Goal: Task Accomplishment & Management: Complete application form

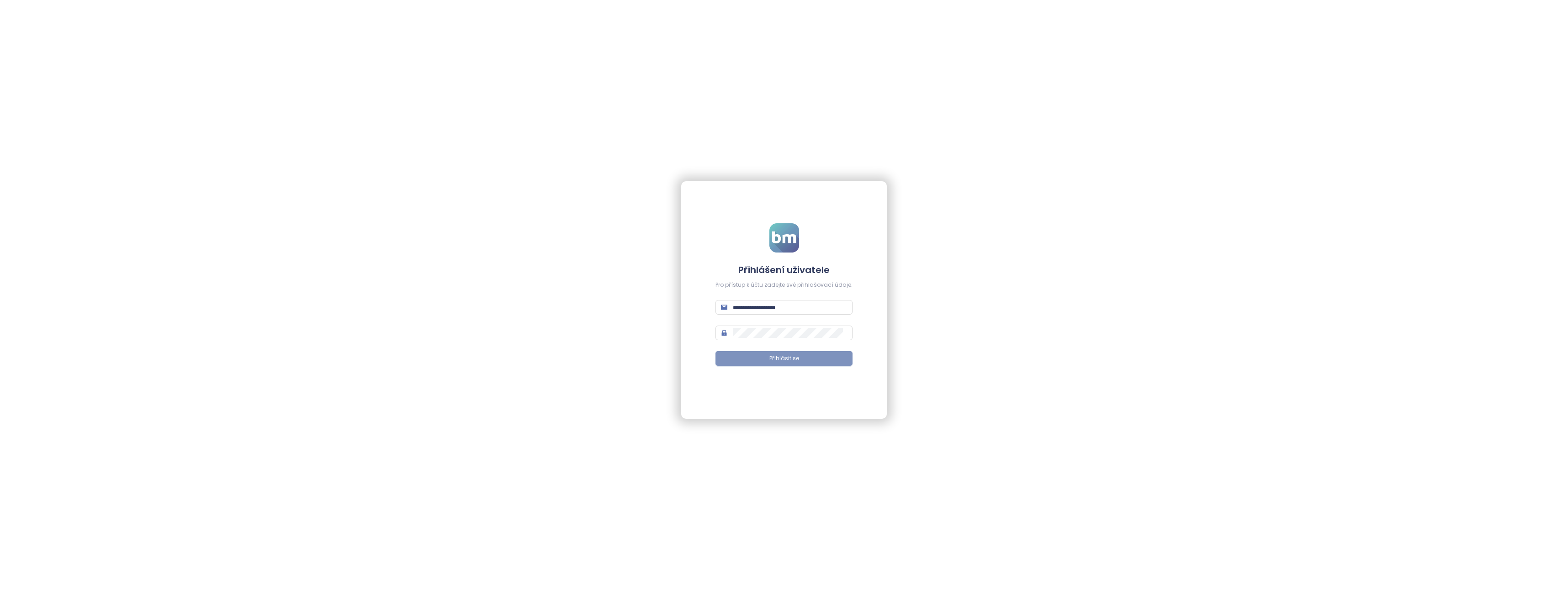
type input "**********"
click at [791, 355] on span "Přihlásit se" at bounding box center [784, 358] width 30 height 9
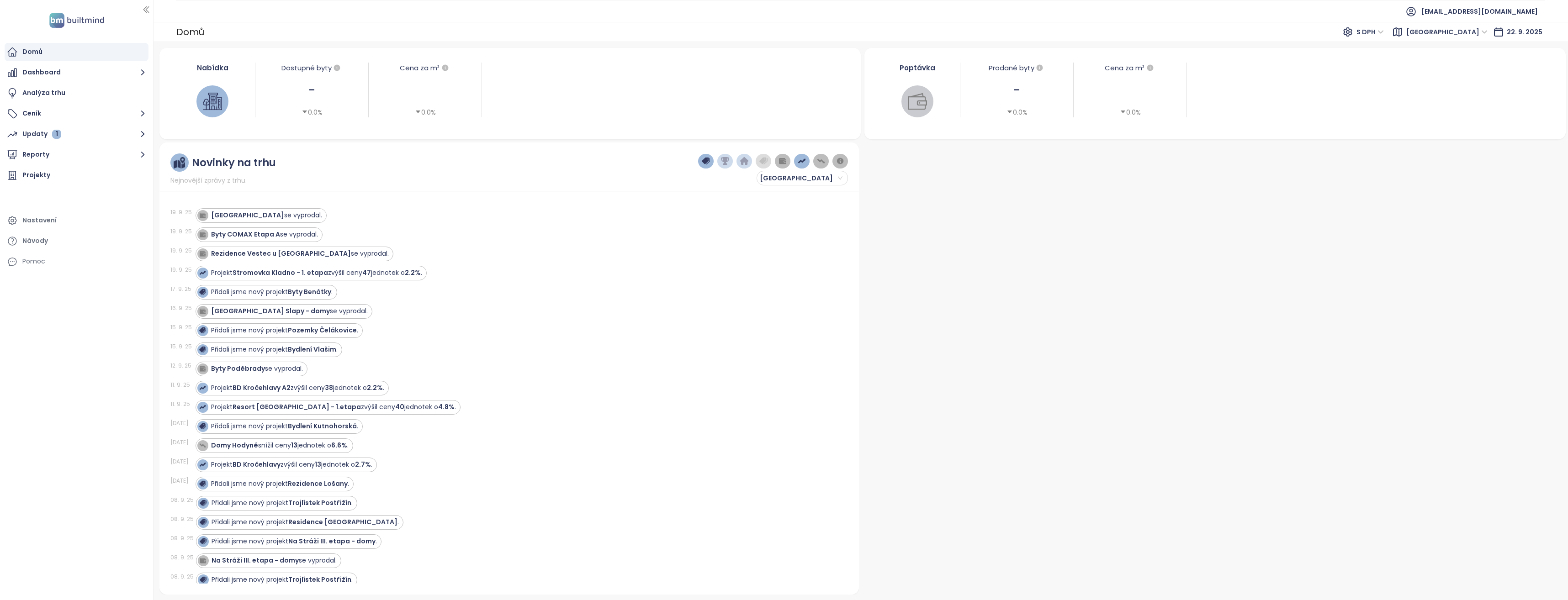
click at [1476, 35] on span "Středočeský kraj" at bounding box center [1447, 32] width 81 height 13
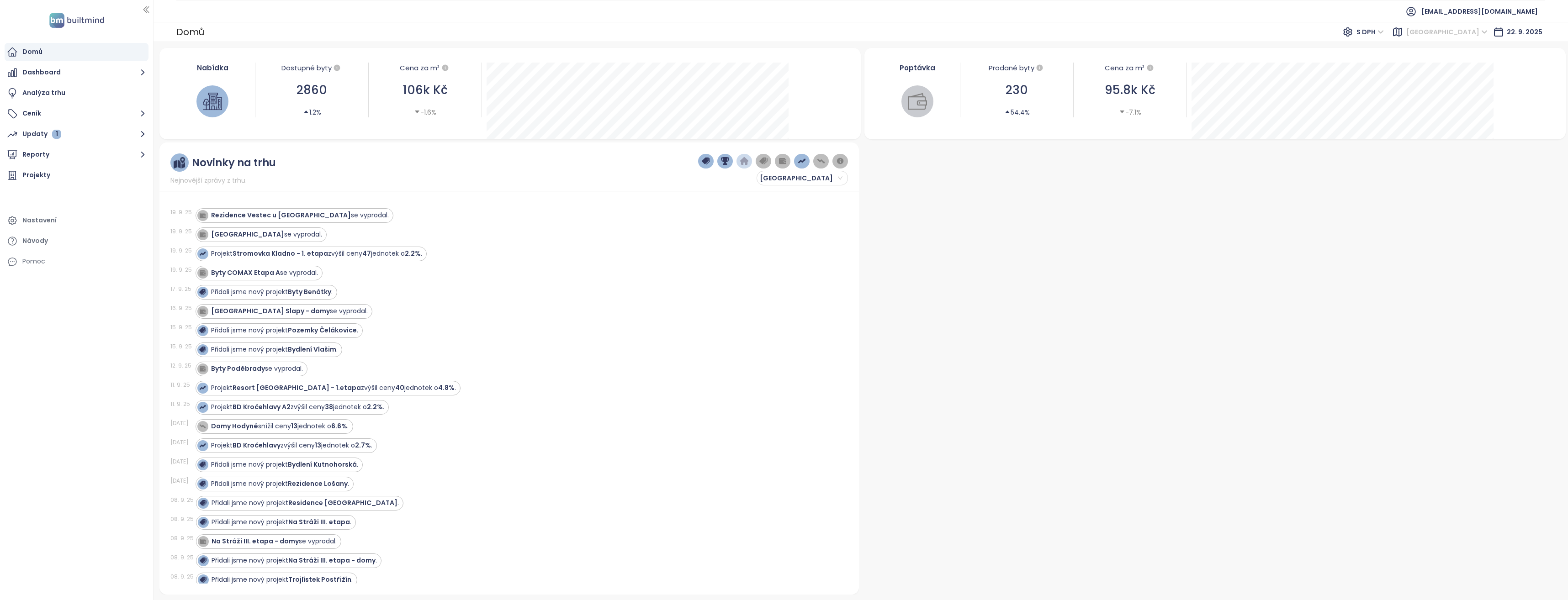
click at [1384, 32] on span "S DPH" at bounding box center [1369, 32] width 27 height 13
click at [1393, 63] on div "Bez DPH" at bounding box center [1395, 65] width 25 height 10
click at [1384, 30] on span "S DPH" at bounding box center [1369, 32] width 27 height 13
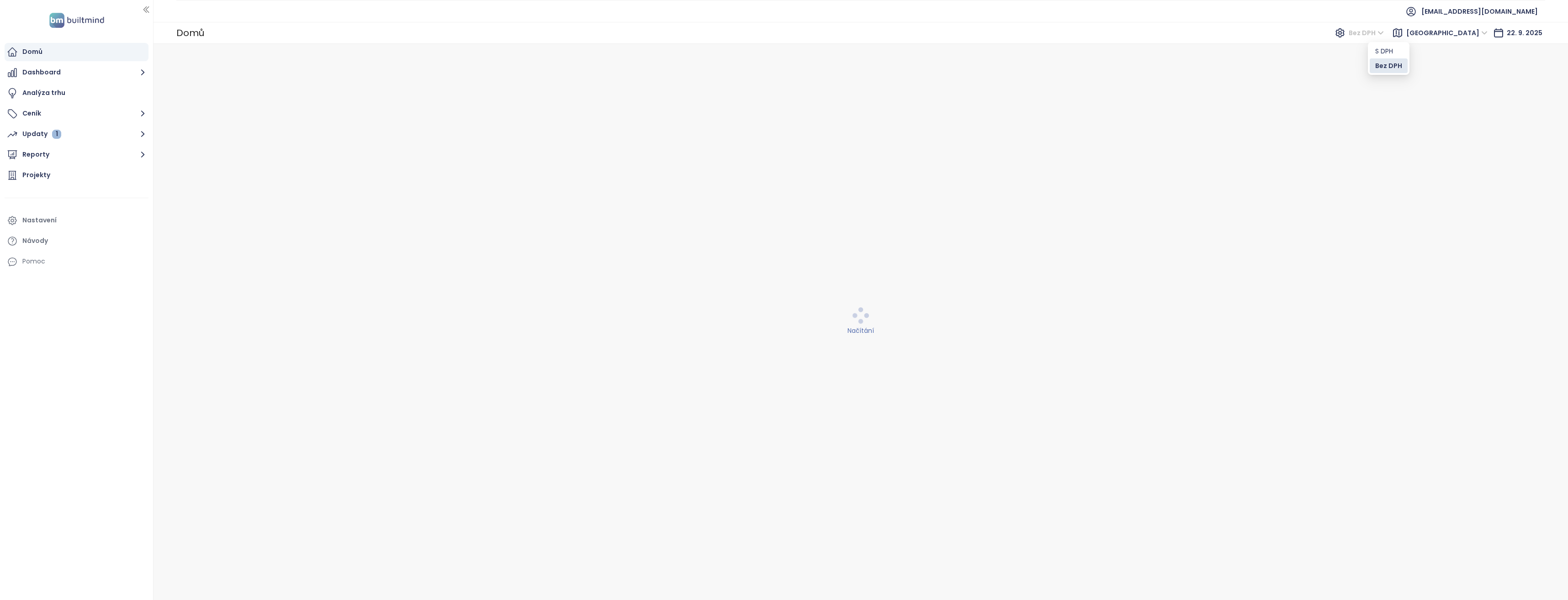
click at [1388, 66] on div "Bez DPH" at bounding box center [1389, 65] width 27 height 10
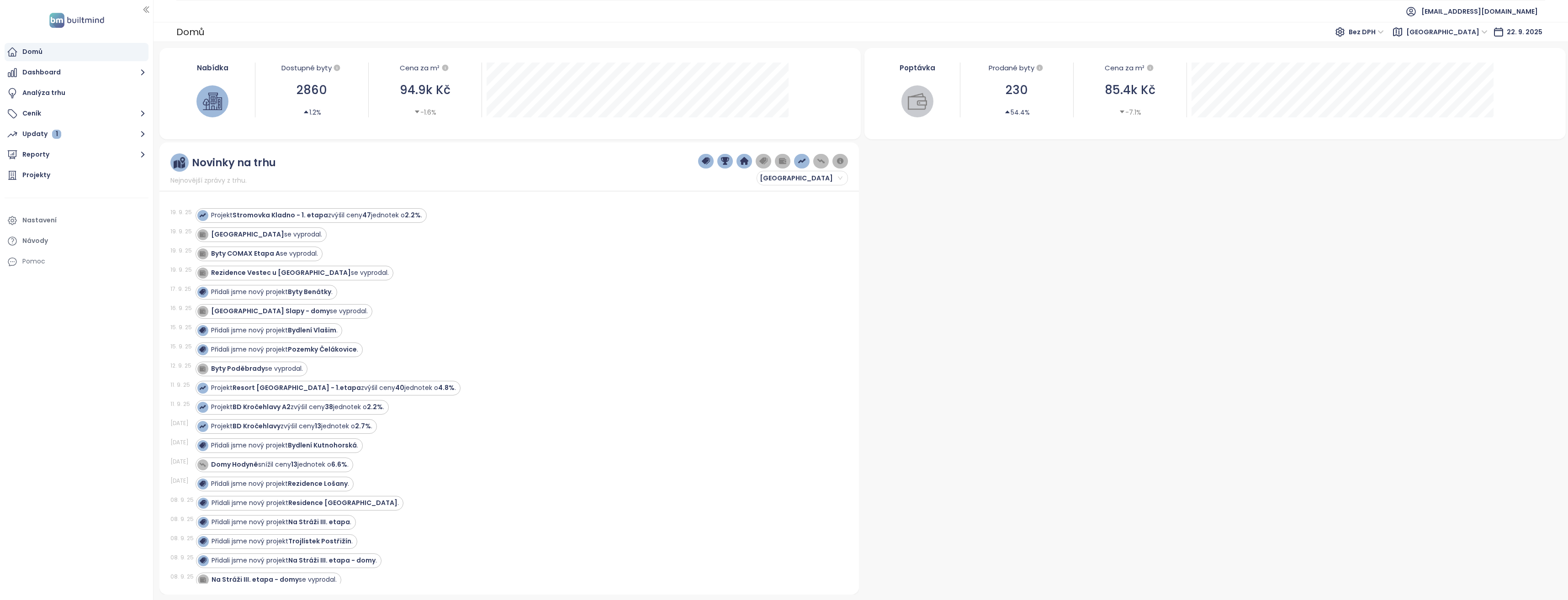
click at [1446, 32] on span "[GEOGRAPHIC_DATA]" at bounding box center [1447, 32] width 81 height 13
click at [1449, 30] on span "[GEOGRAPHIC_DATA]" at bounding box center [1447, 32] width 81 height 13
click at [1487, 31] on span "[GEOGRAPHIC_DATA]" at bounding box center [1447, 32] width 81 height 13
click at [1442, 66] on div "[GEOGRAPHIC_DATA]" at bounding box center [1469, 65] width 73 height 10
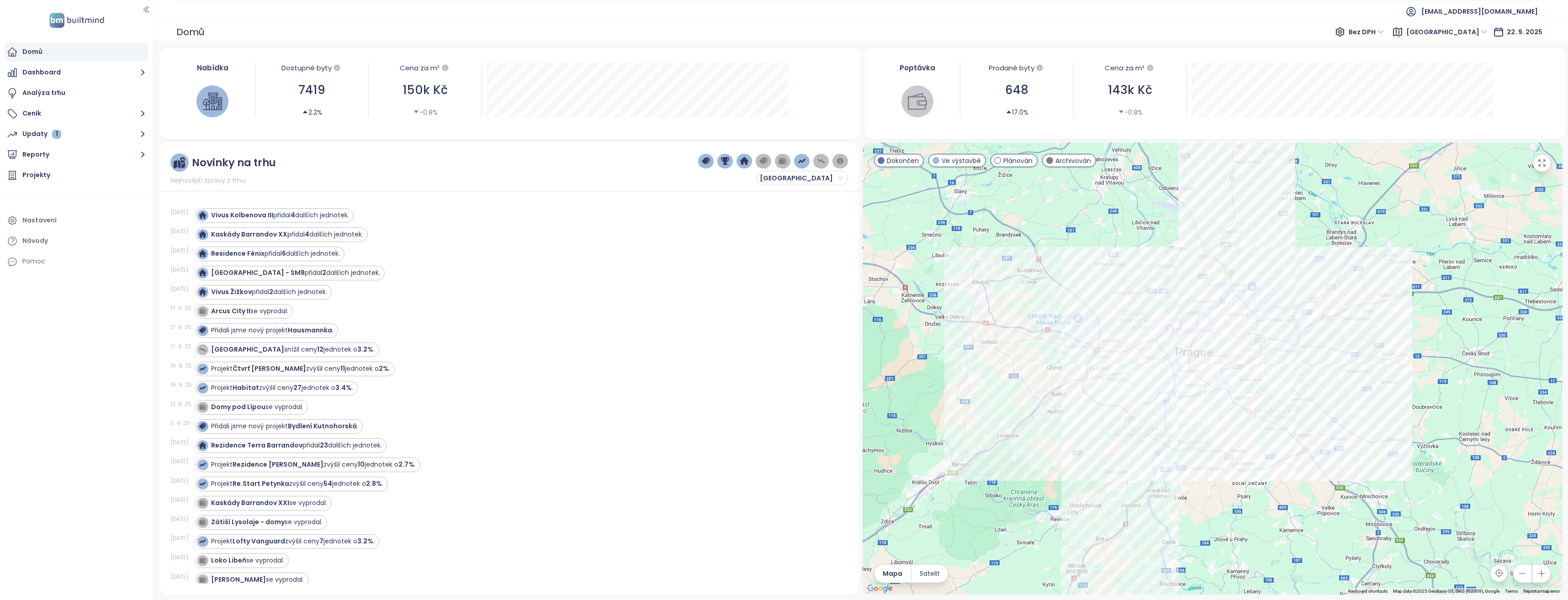
click at [972, 409] on div at bounding box center [1212, 368] width 700 height 452
click at [971, 409] on div at bounding box center [1212, 368] width 700 height 452
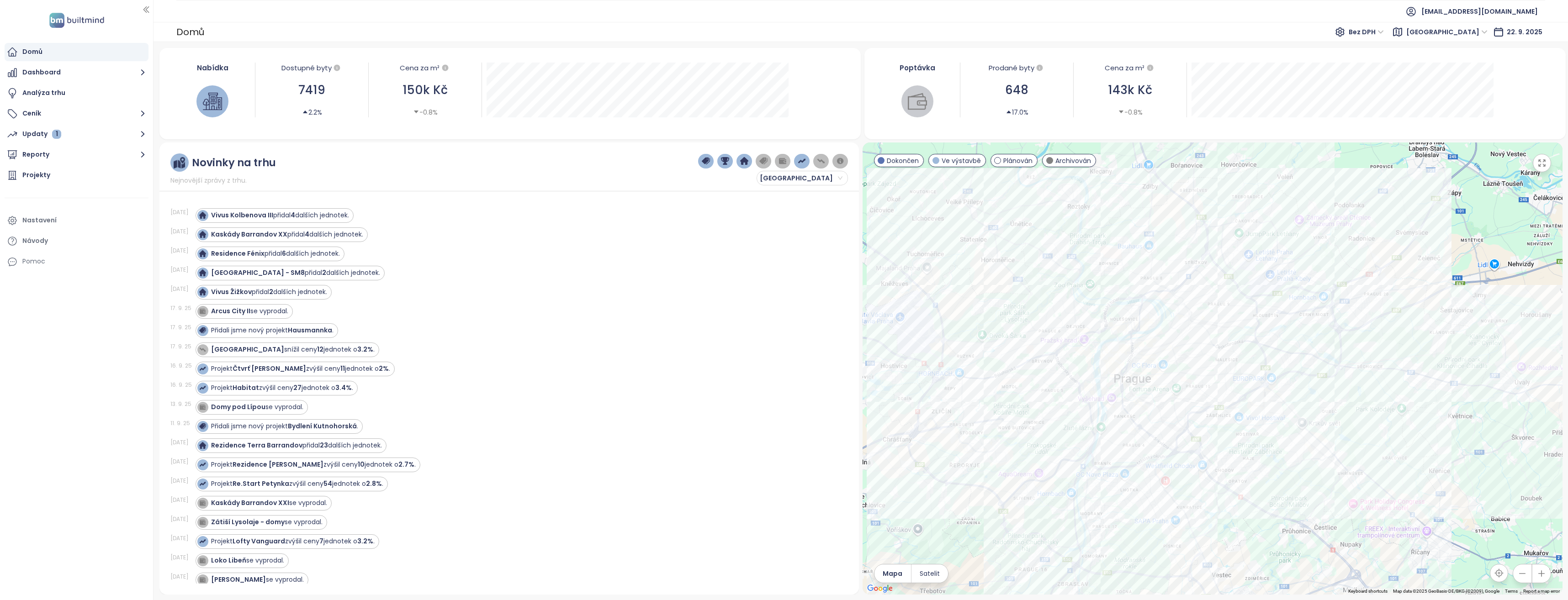
drag, startPoint x: 1453, startPoint y: 478, endPoint x: 1164, endPoint y: 556, distance: 299.3
click at [1164, 557] on div at bounding box center [1212, 368] width 700 height 452
click at [1174, 465] on div at bounding box center [1212, 368] width 700 height 452
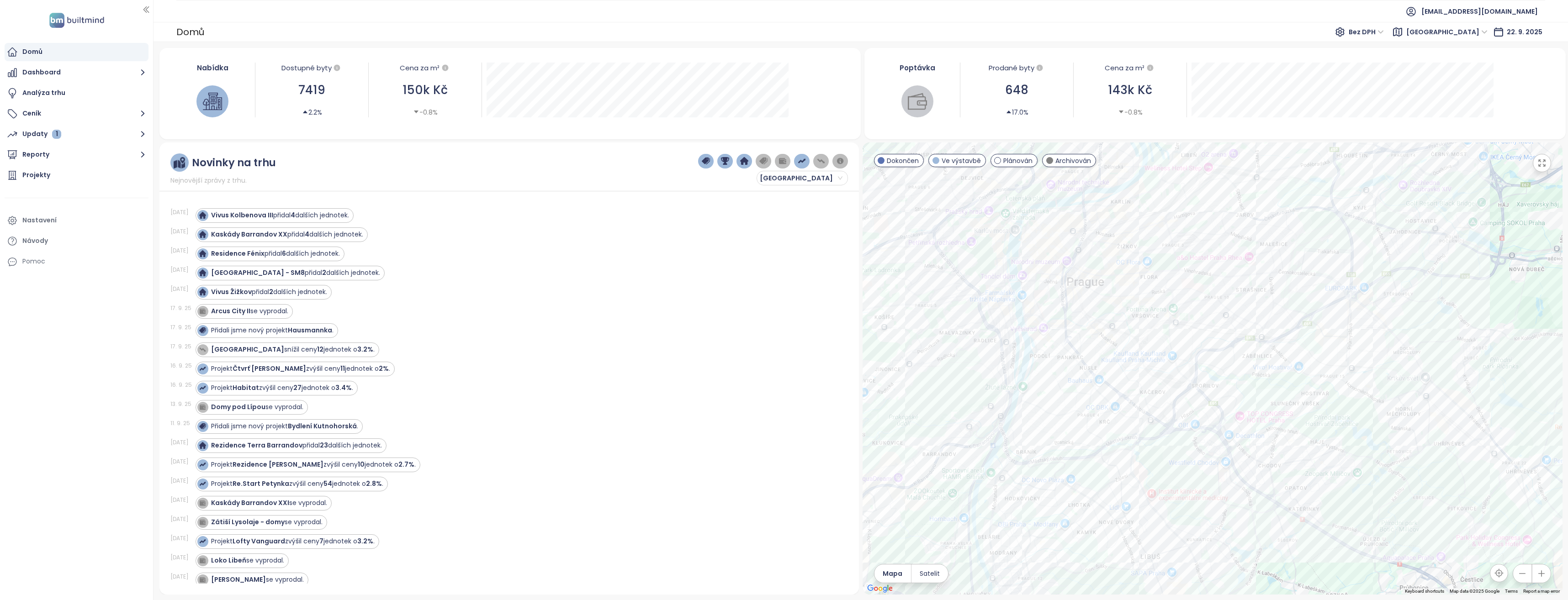
click at [1274, 267] on div at bounding box center [1212, 368] width 700 height 452
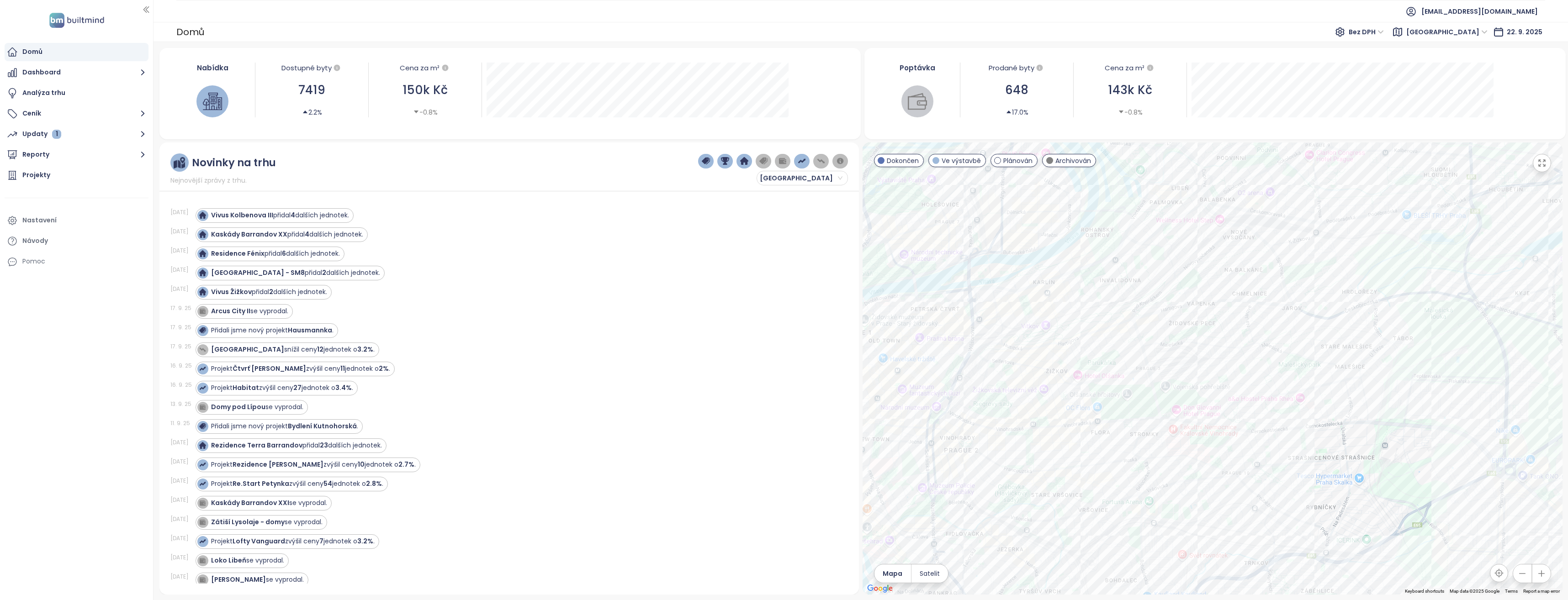
drag, startPoint x: 1237, startPoint y: 264, endPoint x: 1312, endPoint y: 405, distance: 159.7
click at [1314, 408] on div at bounding box center [1212, 368] width 700 height 452
drag, startPoint x: 1319, startPoint y: 439, endPoint x: 1260, endPoint y: 318, distance: 134.6
click at [1260, 318] on div at bounding box center [1212, 368] width 700 height 452
click at [1252, 357] on div at bounding box center [1212, 368] width 700 height 452
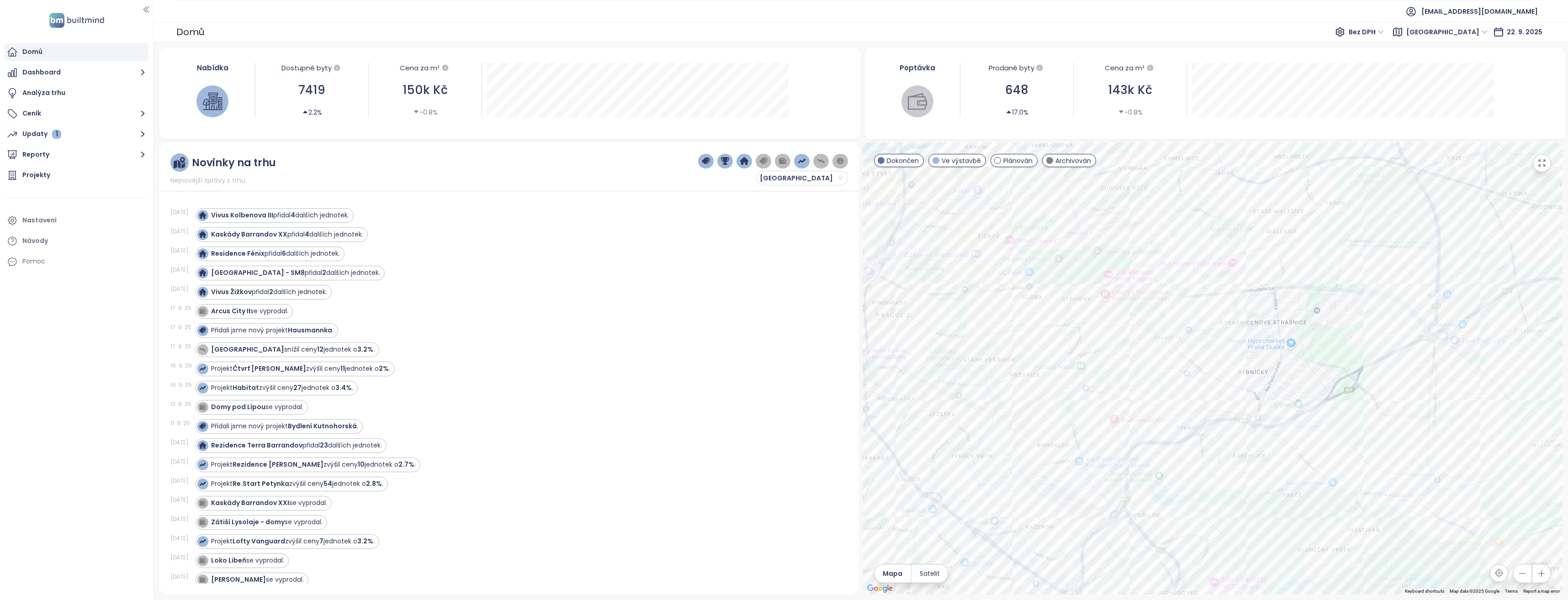
click at [1253, 357] on div at bounding box center [1212, 368] width 700 height 452
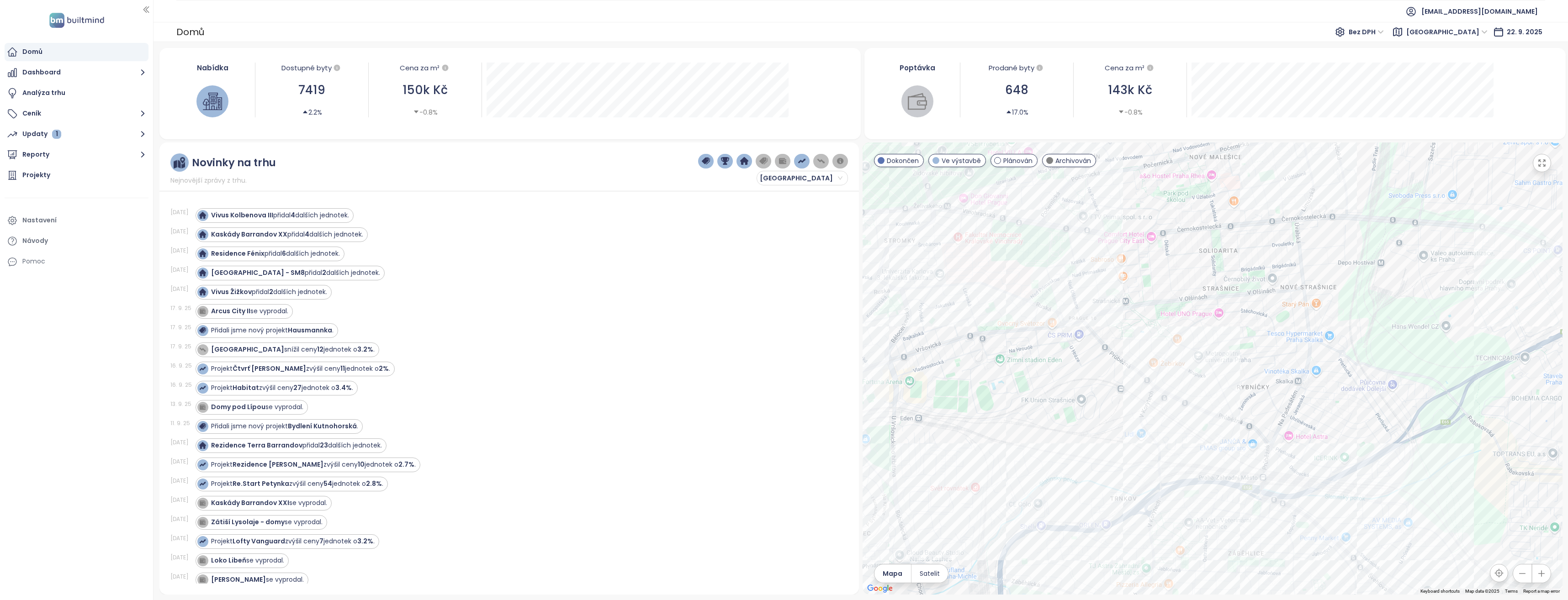
click at [1262, 371] on div at bounding box center [1212, 368] width 700 height 452
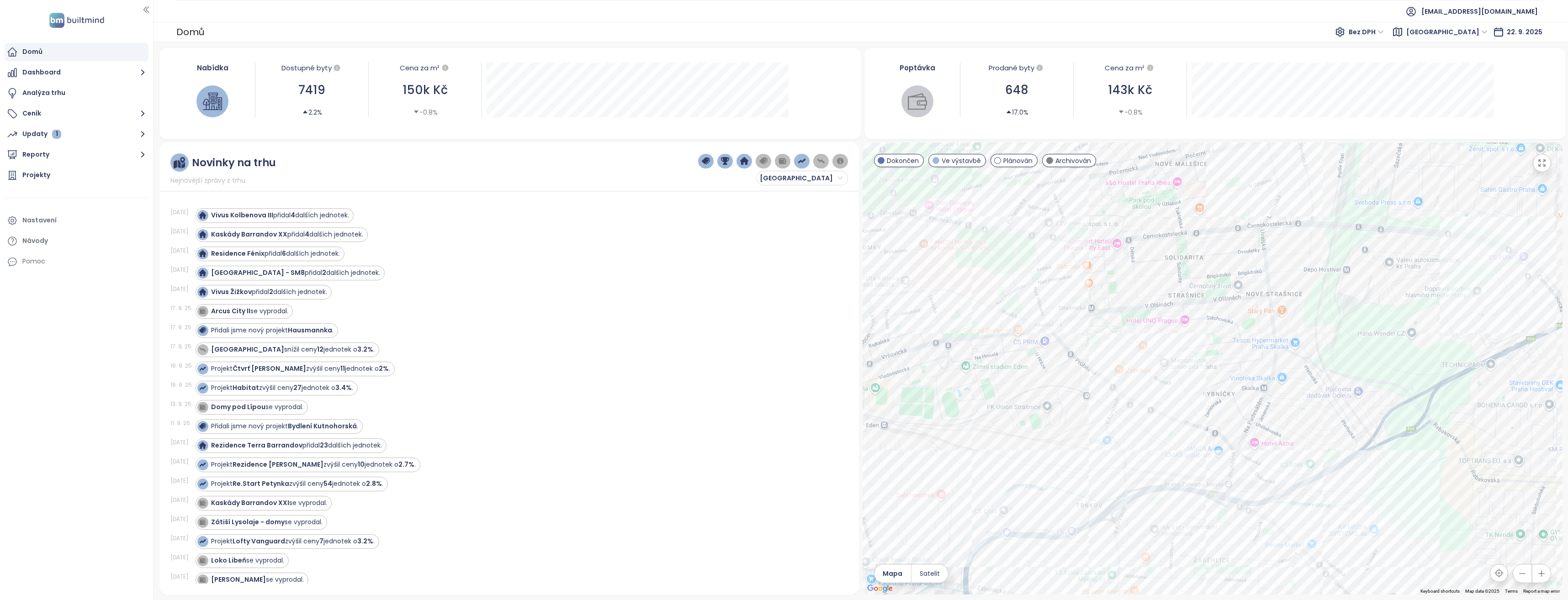
drag, startPoint x: 1274, startPoint y: 372, endPoint x: 1239, endPoint y: 378, distance: 35.5
click at [1239, 378] on div at bounding box center [1212, 368] width 700 height 452
click at [584, 203] on div "18. 9. 25 Vivus Kolbenova III přidal 4 dalších jednotek. 18. 9. 25 Kaskády Barr…" at bounding box center [509, 389] width 678 height 386
click at [1137, 431] on div "Rezidence Zabelity" at bounding box center [1212, 368] width 700 height 452
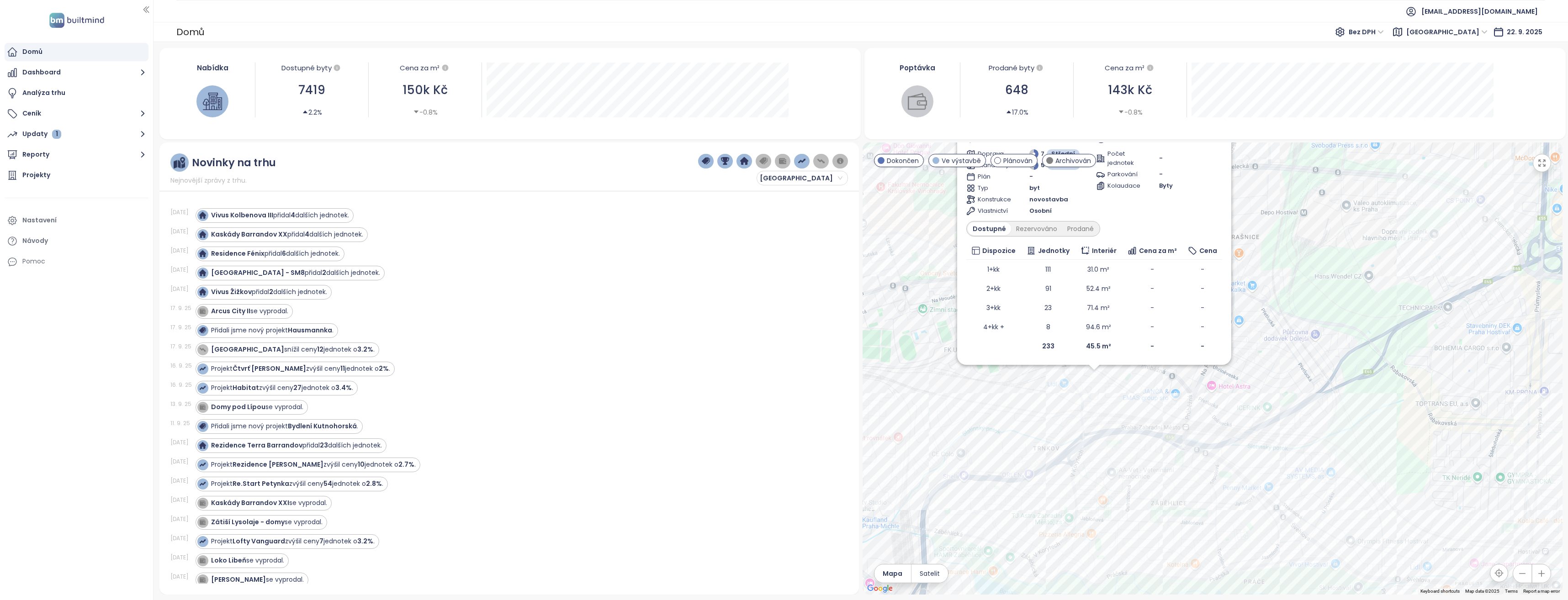
drag, startPoint x: 1258, startPoint y: 344, endPoint x: 1141, endPoint y: 345, distance: 117.0
click at [1137, 343] on div "Rezidence Zabelity Ve výstavbě V Korytech 1537/10, 100 00 Praha-Strašnice, Czec…" at bounding box center [1212, 368] width 700 height 452
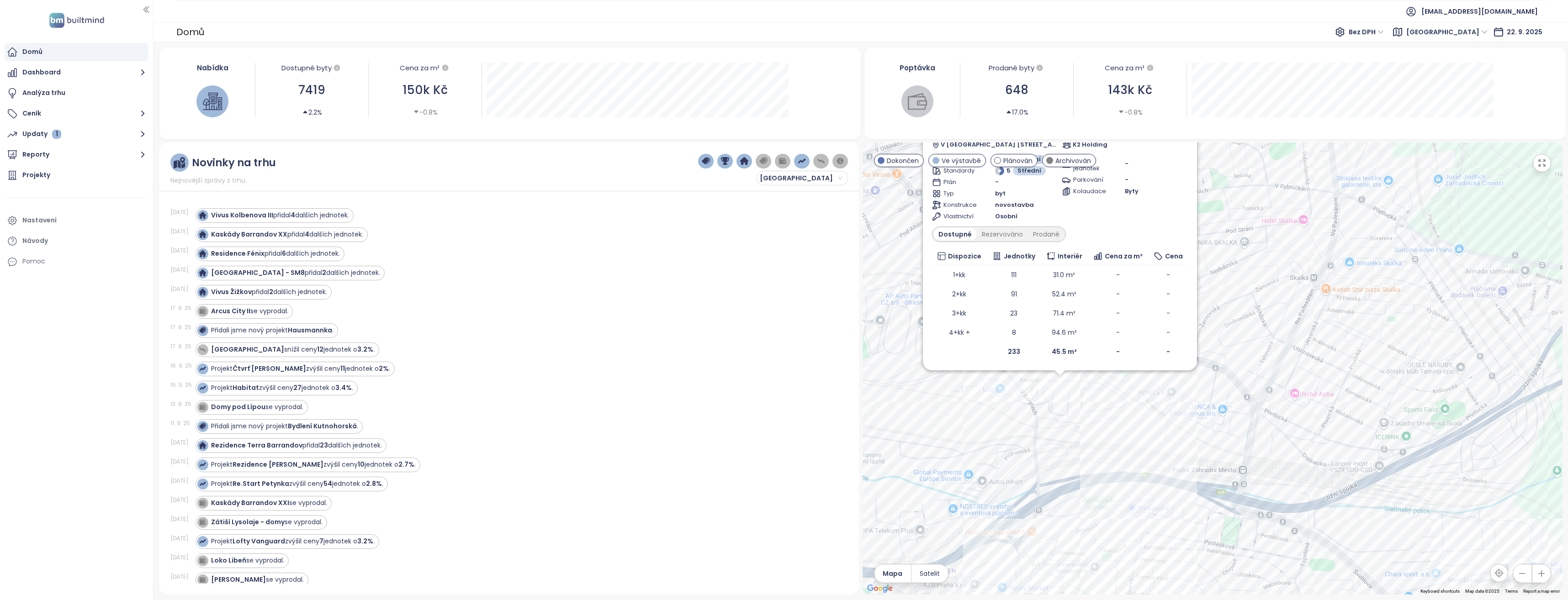
click at [1110, 380] on div "Rezidence Zabelity Ve výstavbě V Korytech 1537/10, 100 00 Praha-Strašnice, Czec…" at bounding box center [1212, 368] width 700 height 452
click at [1062, 383] on div "Rezidence Zabelity Ve výstavbě V Korytech 1537/10, 100 00 Praha-Strašnice, Czec…" at bounding box center [1212, 368] width 700 height 452
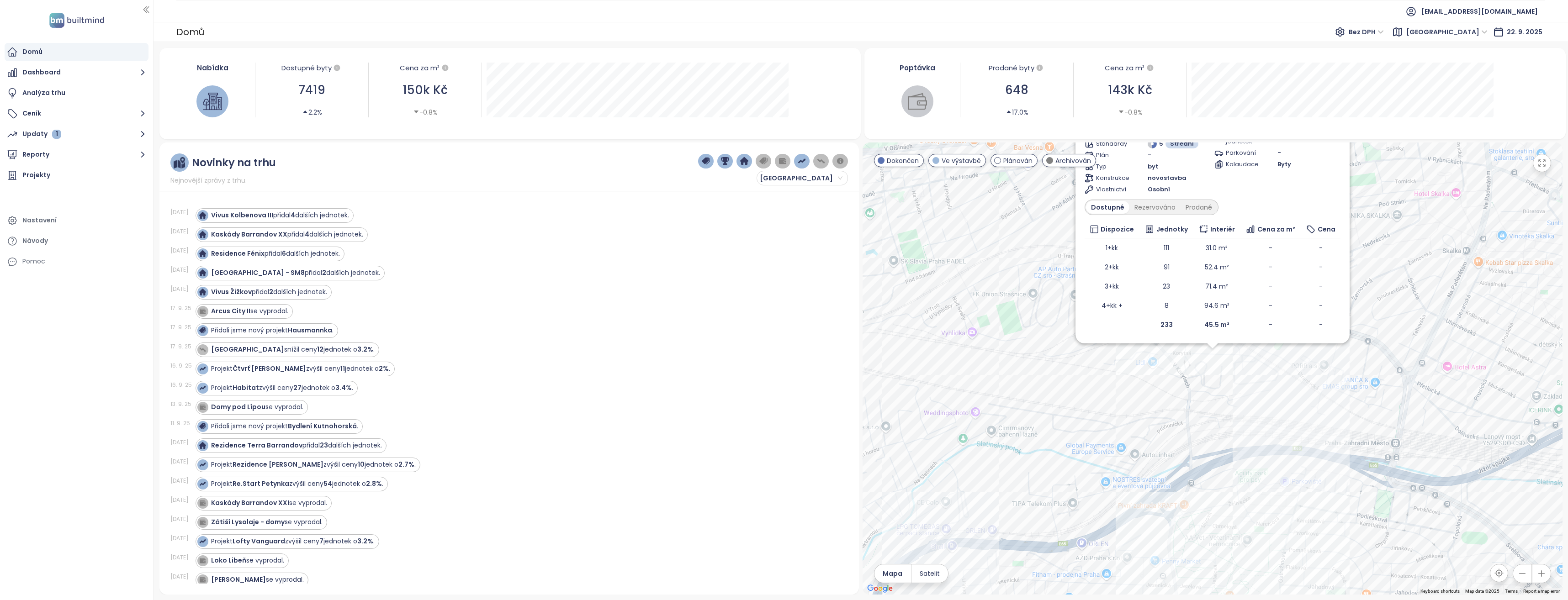
click at [1155, 396] on div "Rezidence Zabelity Ve výstavbě V Korytech 1537/10, 100 00 Praha-Strašnice, Czec…" at bounding box center [1212, 368] width 700 height 452
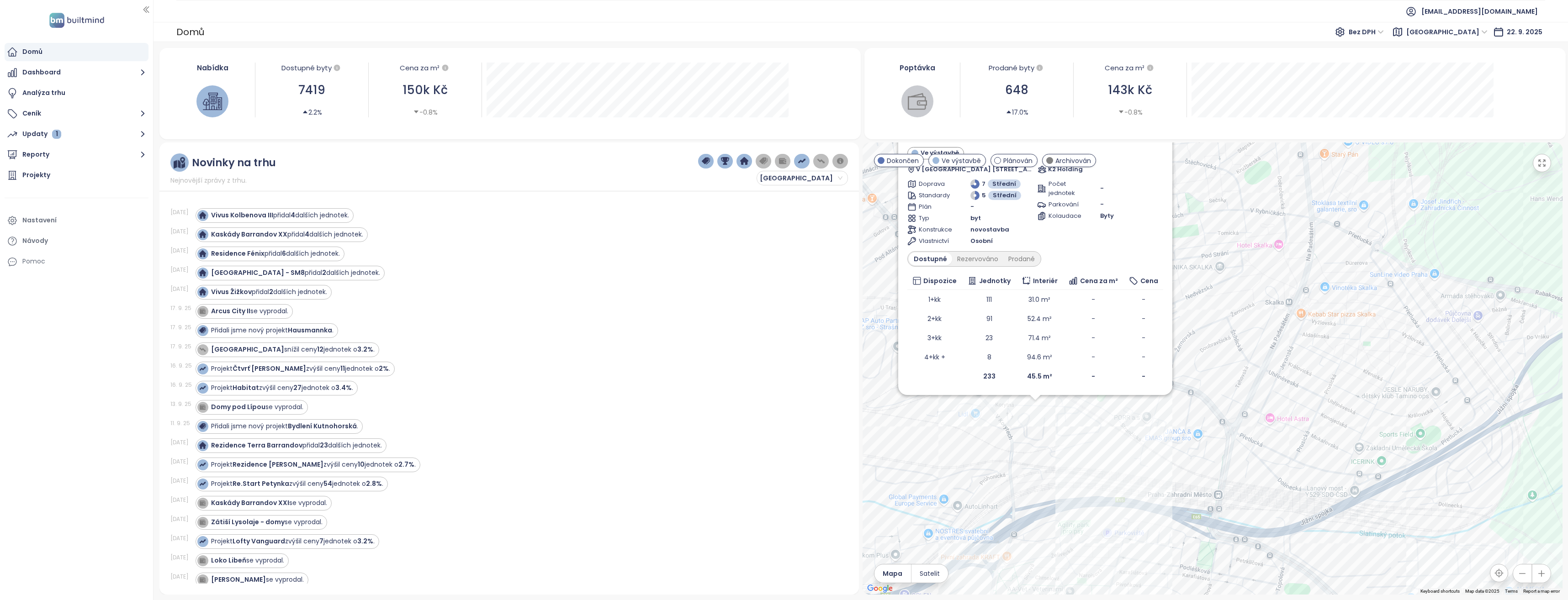
drag, startPoint x: 1262, startPoint y: 388, endPoint x: 1082, endPoint y: 441, distance: 187.6
click at [1082, 441] on div "Rezidence Zabelity Ve výstavbě V Korytech 1537/10, 100 00 Praha-Strašnice, Czec…" at bounding box center [1212, 368] width 700 height 452
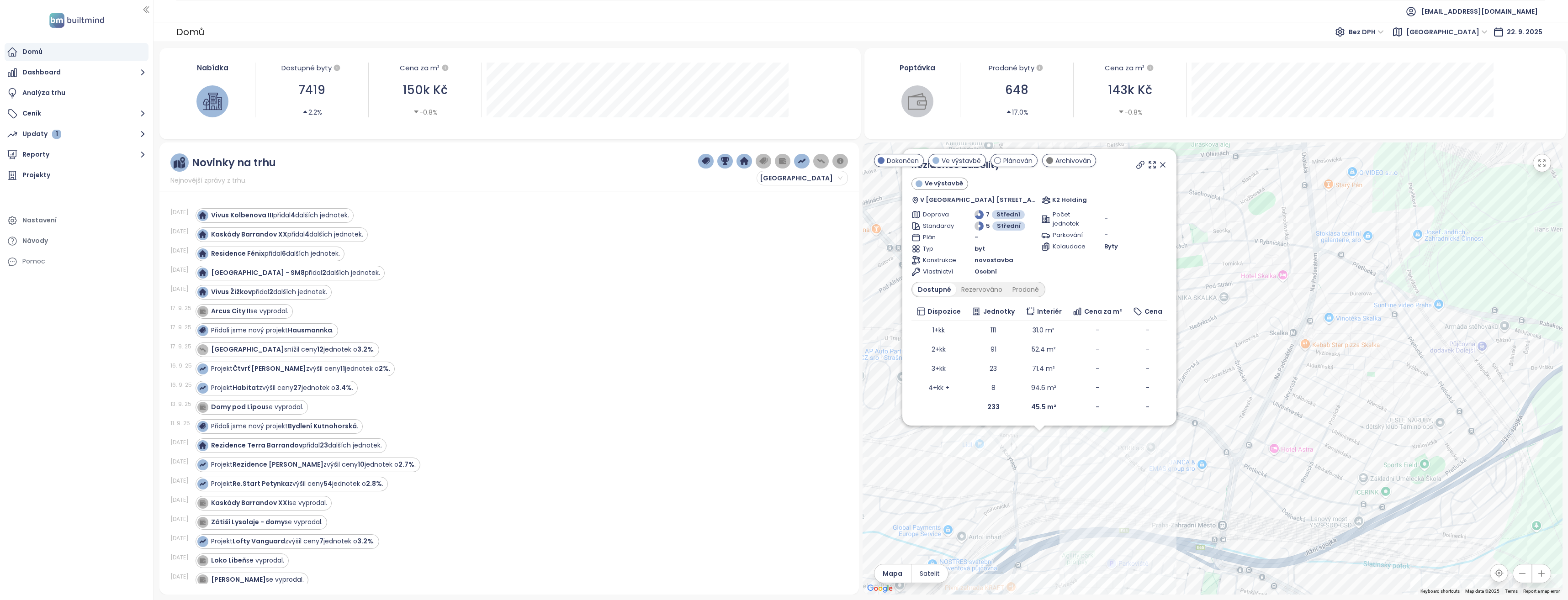
drag, startPoint x: 1217, startPoint y: 239, endPoint x: 1222, endPoint y: 269, distance: 30.4
click at [1222, 269] on div "Rezidence Zabelity Ve výstavbě V Korytech 1537/10, 100 00 Praha-Strašnice, Czec…" at bounding box center [1212, 368] width 700 height 452
click at [1162, 162] on icon at bounding box center [1162, 164] width 9 height 9
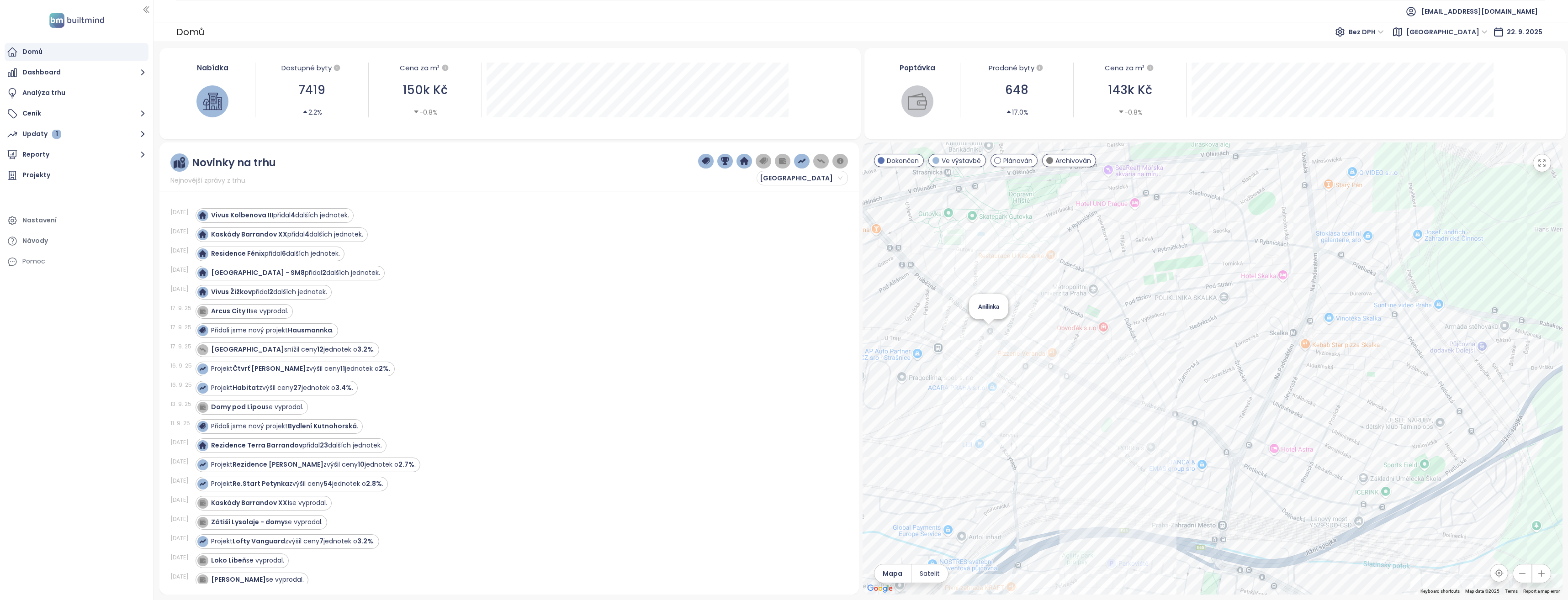
click at [990, 332] on div "Anilinka" at bounding box center [1212, 368] width 700 height 452
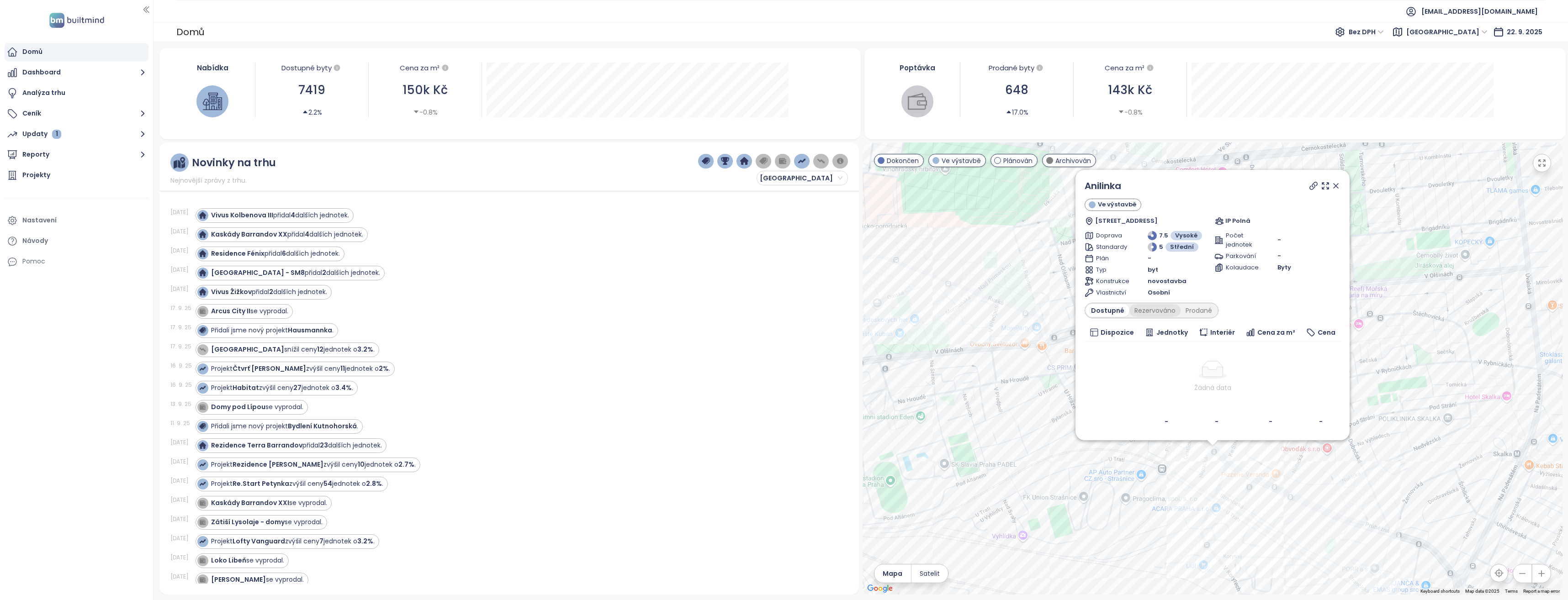
click at [1150, 310] on div "Rezervováno" at bounding box center [1155, 310] width 51 height 13
click at [1200, 315] on div "Prodané" at bounding box center [1199, 310] width 37 height 13
click at [1107, 311] on div "Dostupné" at bounding box center [1106, 310] width 41 height 13
click at [1042, 485] on div "Anilinka Ve výstavbě Průběžná 180/42, 100 00 Praha-Strašnice, Czechia IP Polná …" at bounding box center [1212, 368] width 700 height 452
click at [1336, 183] on icon at bounding box center [1335, 185] width 9 height 9
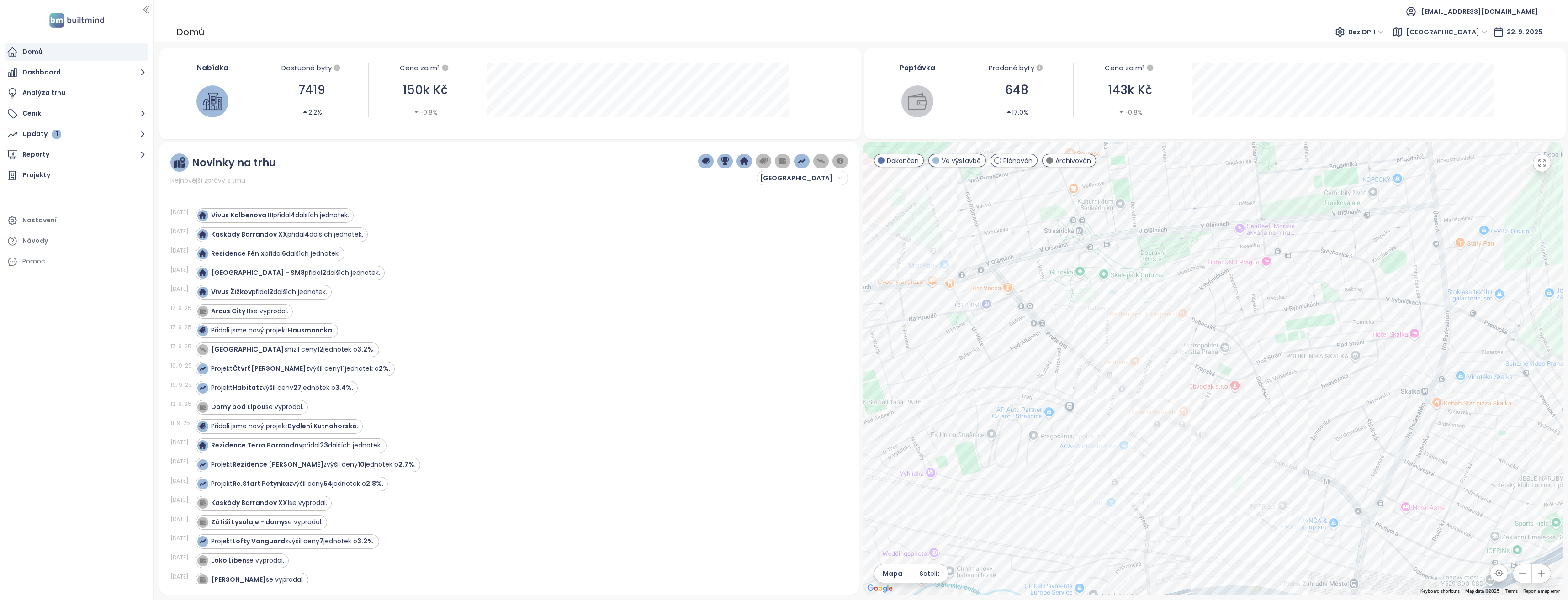
drag, startPoint x: 1245, startPoint y: 360, endPoint x: 1173, endPoint y: 321, distance: 81.9
click at [1173, 321] on div at bounding box center [1212, 368] width 700 height 452
click at [1167, 509] on div "Rezidence Zabelity" at bounding box center [1212, 368] width 700 height 452
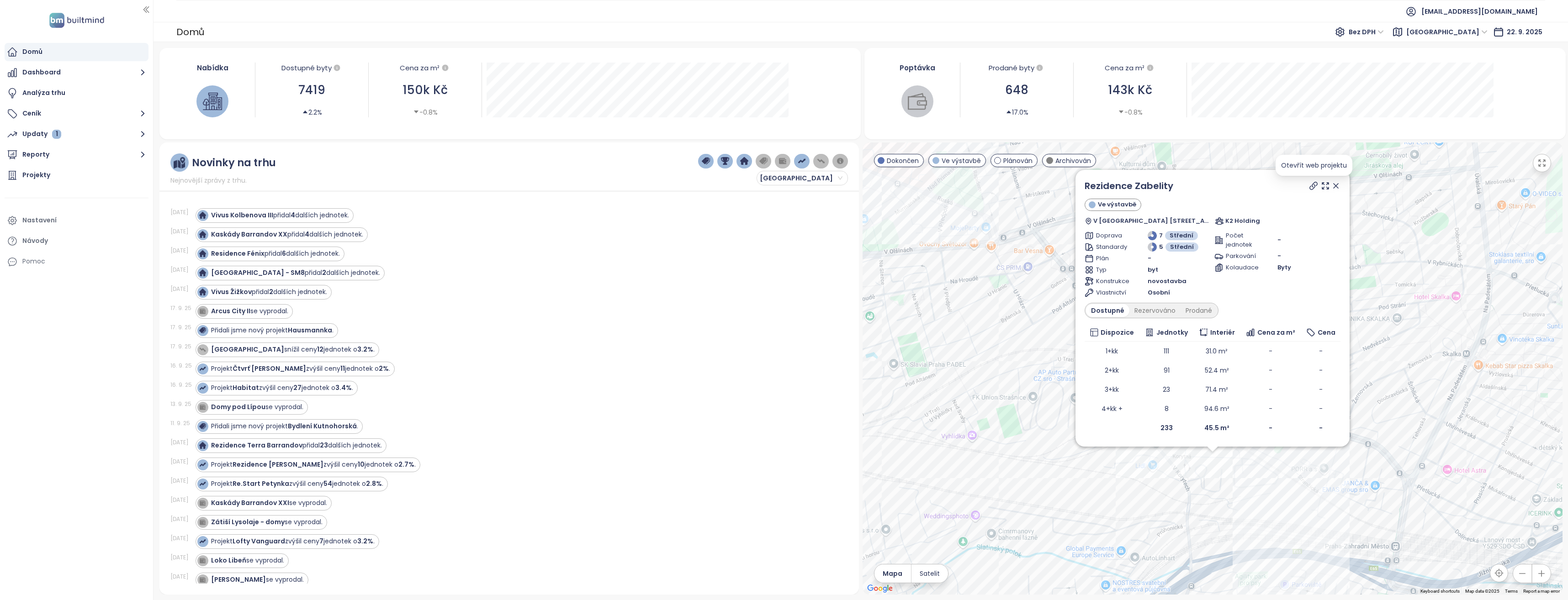
click at [1313, 184] on icon at bounding box center [1314, 186] width 8 height 8
click at [1021, 414] on div "Rezidence Zabelity Ve výstavbě V Korytech 1537/10, 100 00 Praha-Strašnice, Czec…" at bounding box center [1212, 368] width 700 height 452
click at [1333, 186] on icon at bounding box center [1335, 185] width 9 height 9
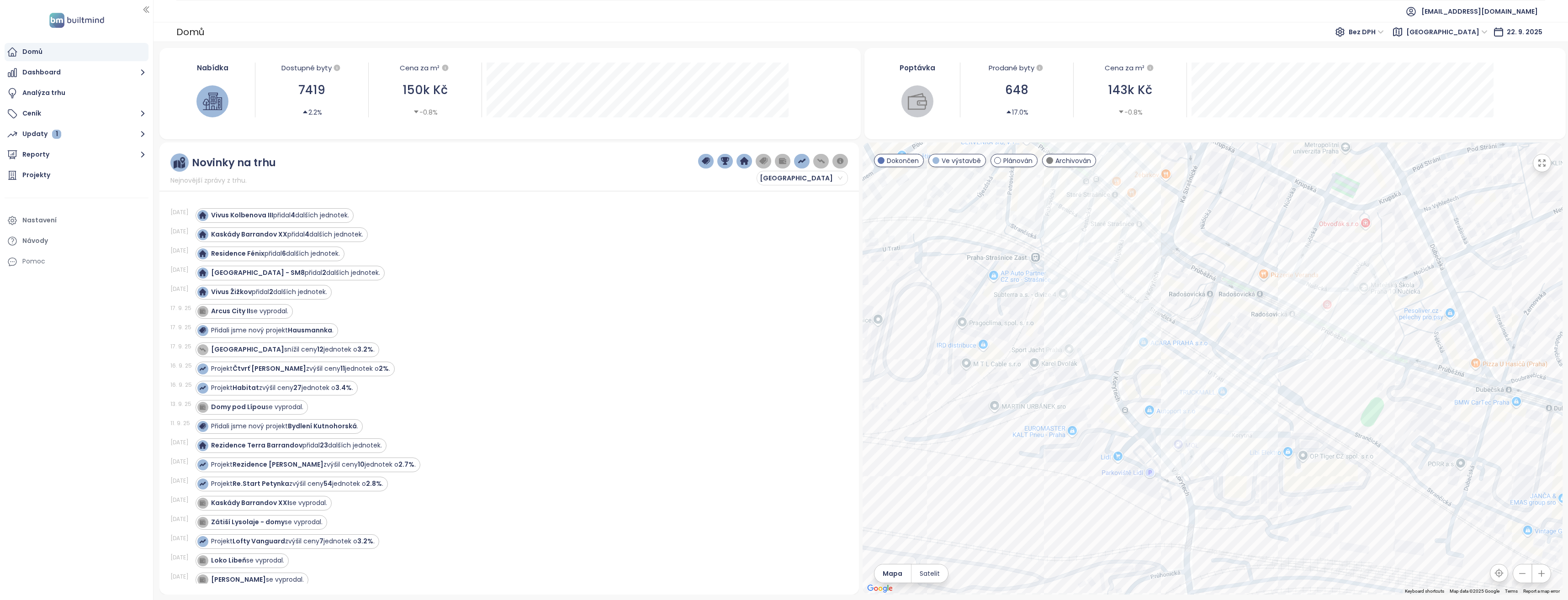
click at [1069, 452] on div at bounding box center [1212, 368] width 700 height 452
click at [1239, 448] on div "Rezidence Zabelity" at bounding box center [1212, 368] width 700 height 452
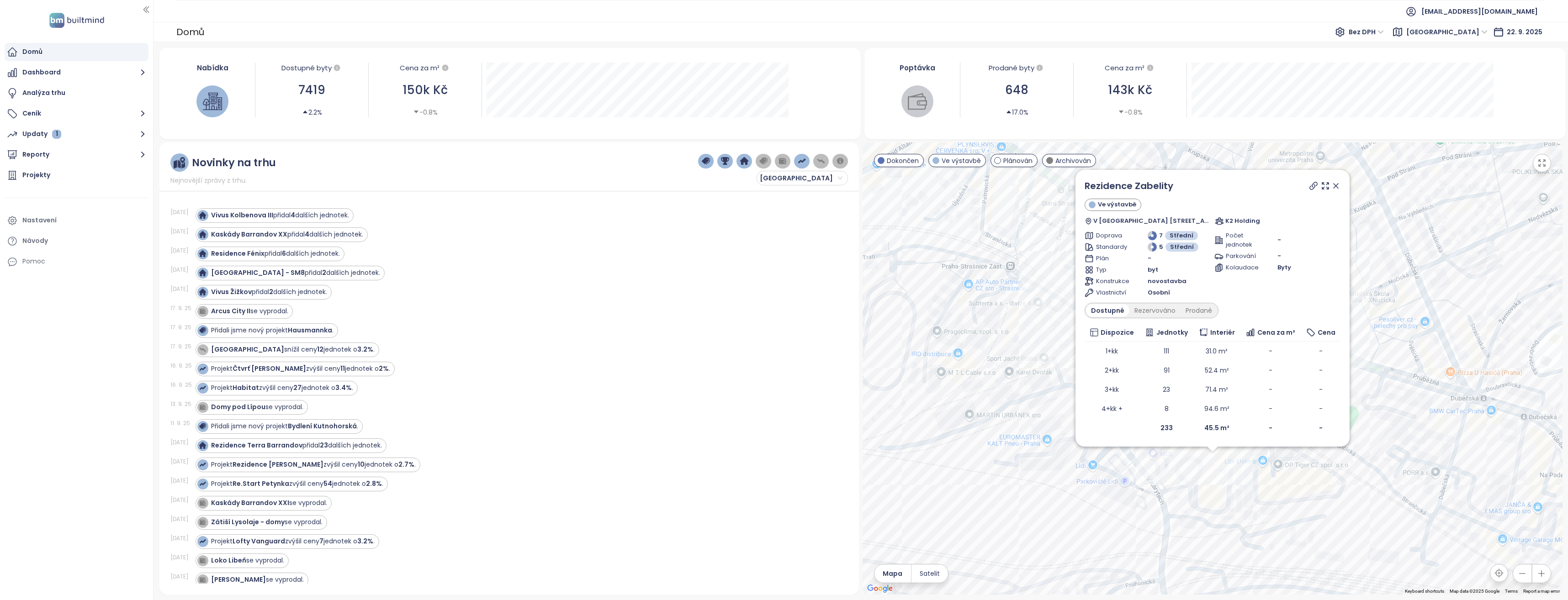
click at [1073, 531] on div "Rezidence Zabelity Ve výstavbě V Korytech 1537/10, 100 00 Praha-Strašnice, Czec…" at bounding box center [1212, 368] width 700 height 452
drag, startPoint x: 1333, startPoint y: 184, endPoint x: 1384, endPoint y: 239, distance: 75.0
click at [1333, 184] on icon at bounding box center [1335, 185] width 9 height 9
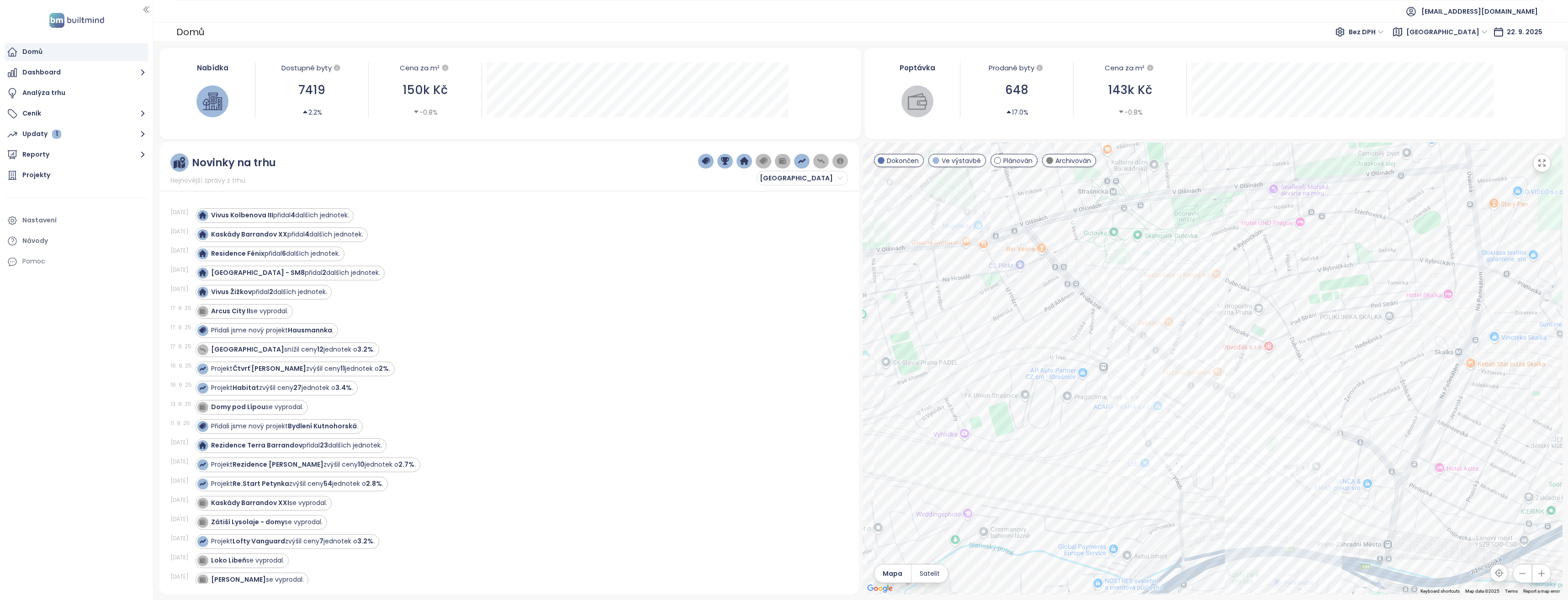
drag, startPoint x: 1310, startPoint y: 434, endPoint x: 1249, endPoint y: 451, distance: 63.3
click at [1249, 451] on div at bounding box center [1212, 368] width 700 height 452
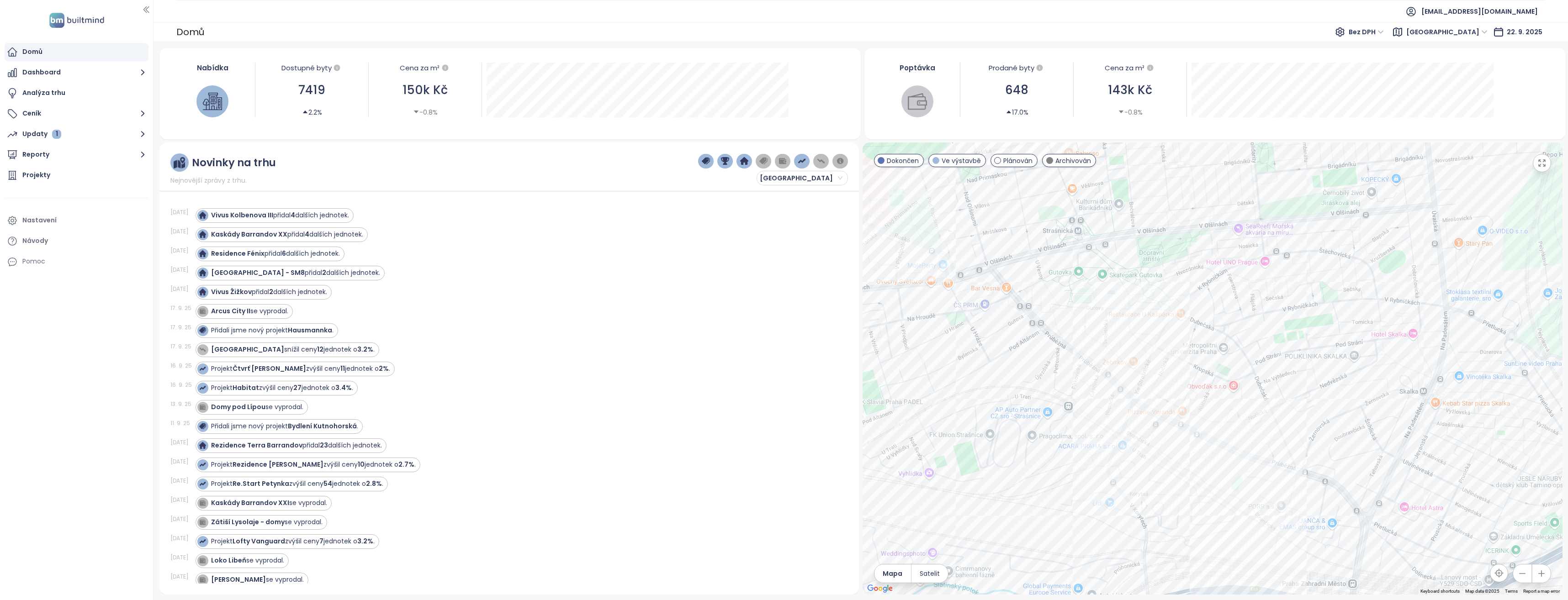
drag, startPoint x: 1348, startPoint y: 336, endPoint x: 1308, endPoint y: 378, distance: 58.0
click at [1308, 378] on div at bounding box center [1212, 368] width 700 height 452
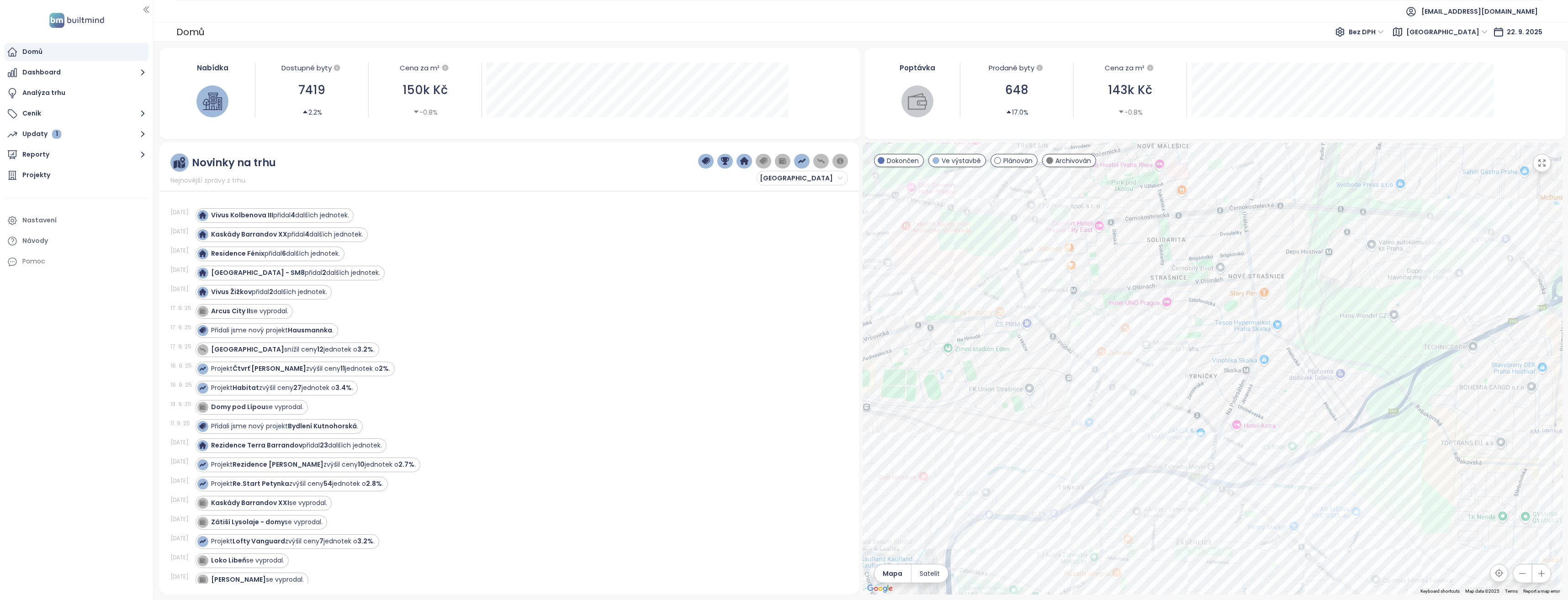
drag, startPoint x: 1289, startPoint y: 497, endPoint x: 1185, endPoint y: 402, distance: 140.9
click at [1185, 402] on div at bounding box center [1212, 368] width 700 height 452
click at [1154, 451] on div "Vivus [GEOGRAPHIC_DATA]" at bounding box center [1212, 368] width 700 height 452
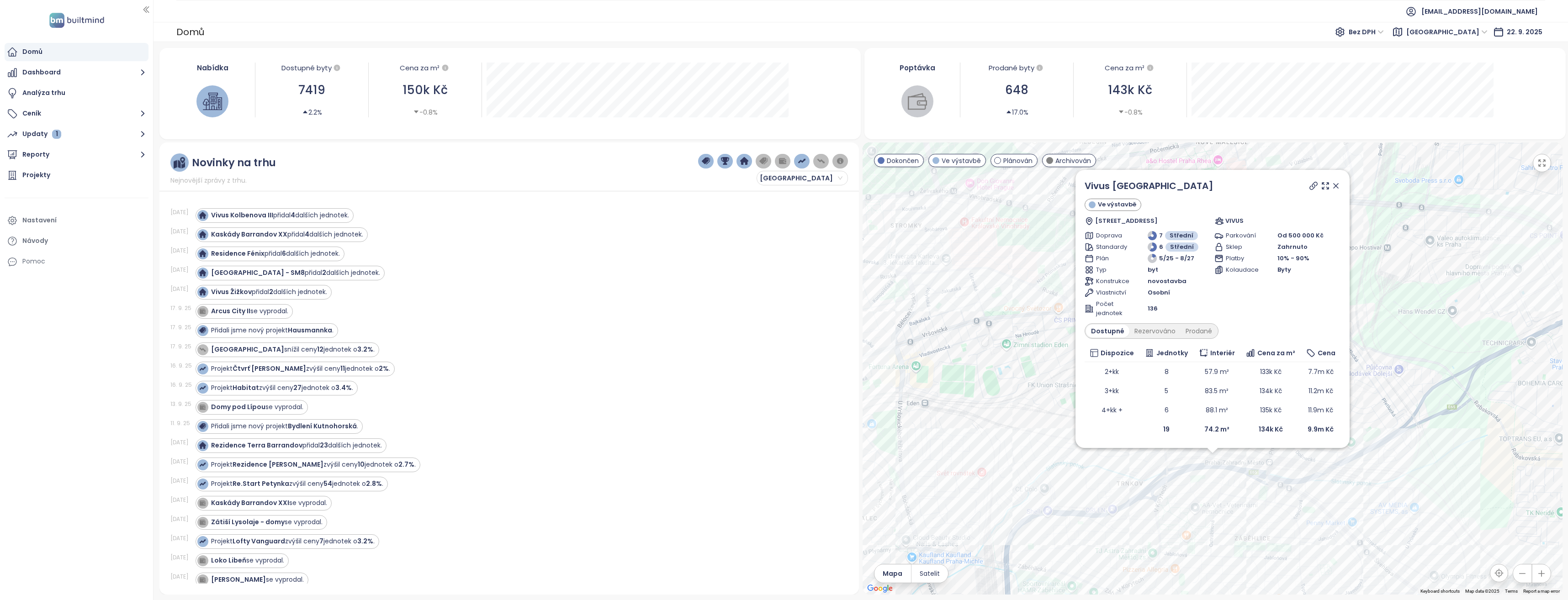
click at [1384, 361] on div "Vivus Zahradní Město Ve výstavbě Želivecká 2799/28, 106 00 Praha 10-Michle, Cze…" at bounding box center [1212, 368] width 700 height 452
click at [1334, 184] on icon at bounding box center [1336, 186] width 5 height 5
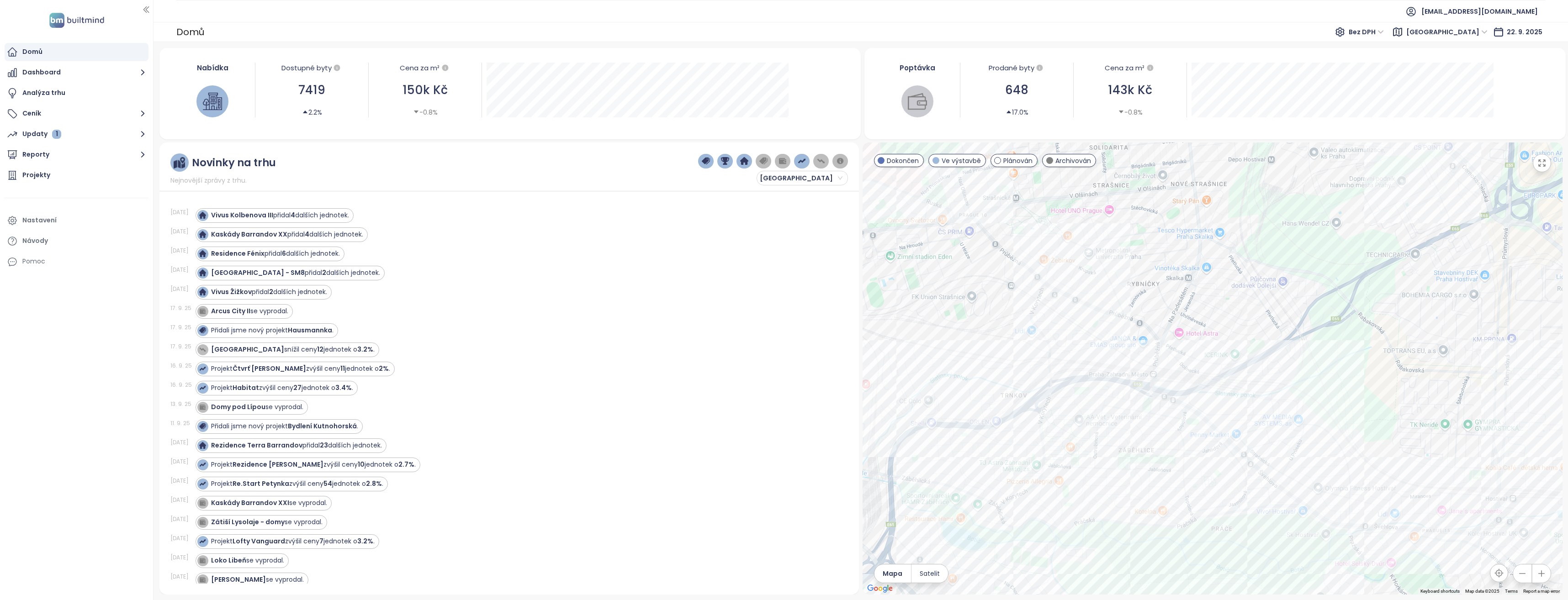
drag, startPoint x: 1312, startPoint y: 412, endPoint x: 1195, endPoint y: 323, distance: 147.0
click at [1195, 323] on div at bounding box center [1212, 368] width 700 height 452
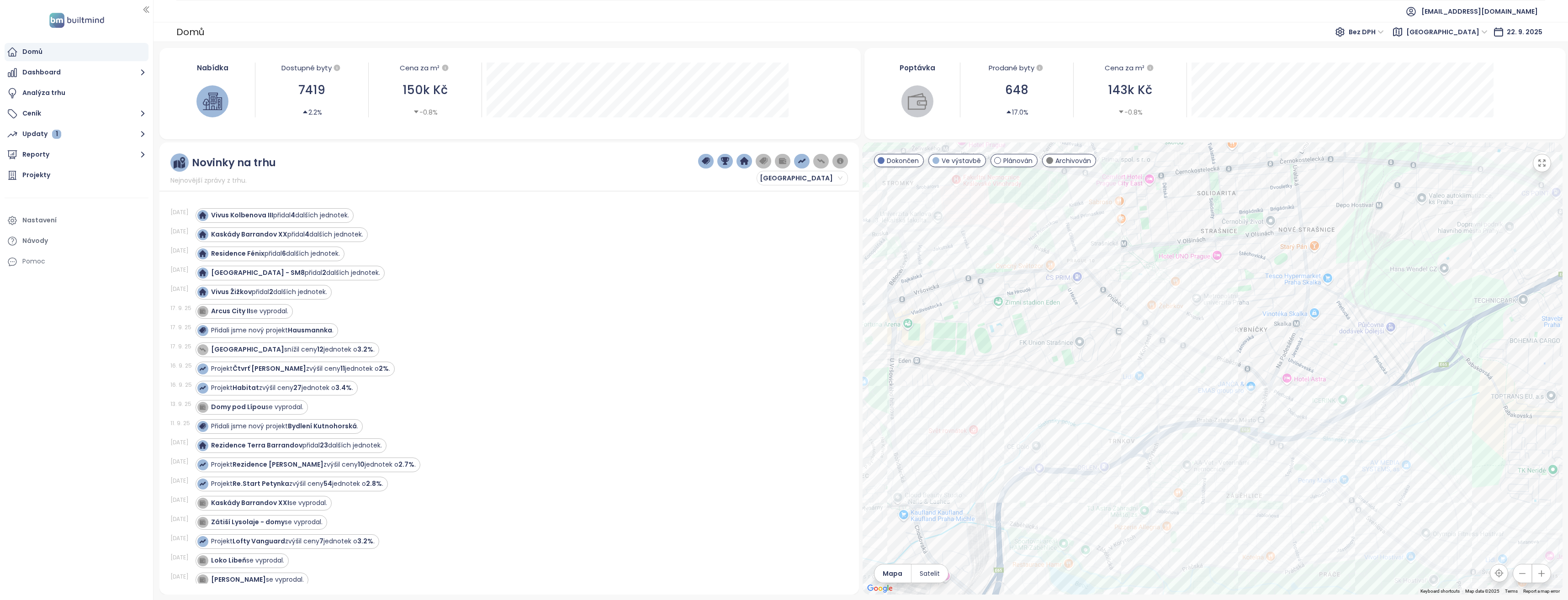
drag, startPoint x: 1172, startPoint y: 320, endPoint x: 1280, endPoint y: 367, distance: 117.8
click at [1280, 367] on div at bounding box center [1212, 368] width 700 height 452
click at [1014, 237] on div "M-House" at bounding box center [1212, 368] width 700 height 452
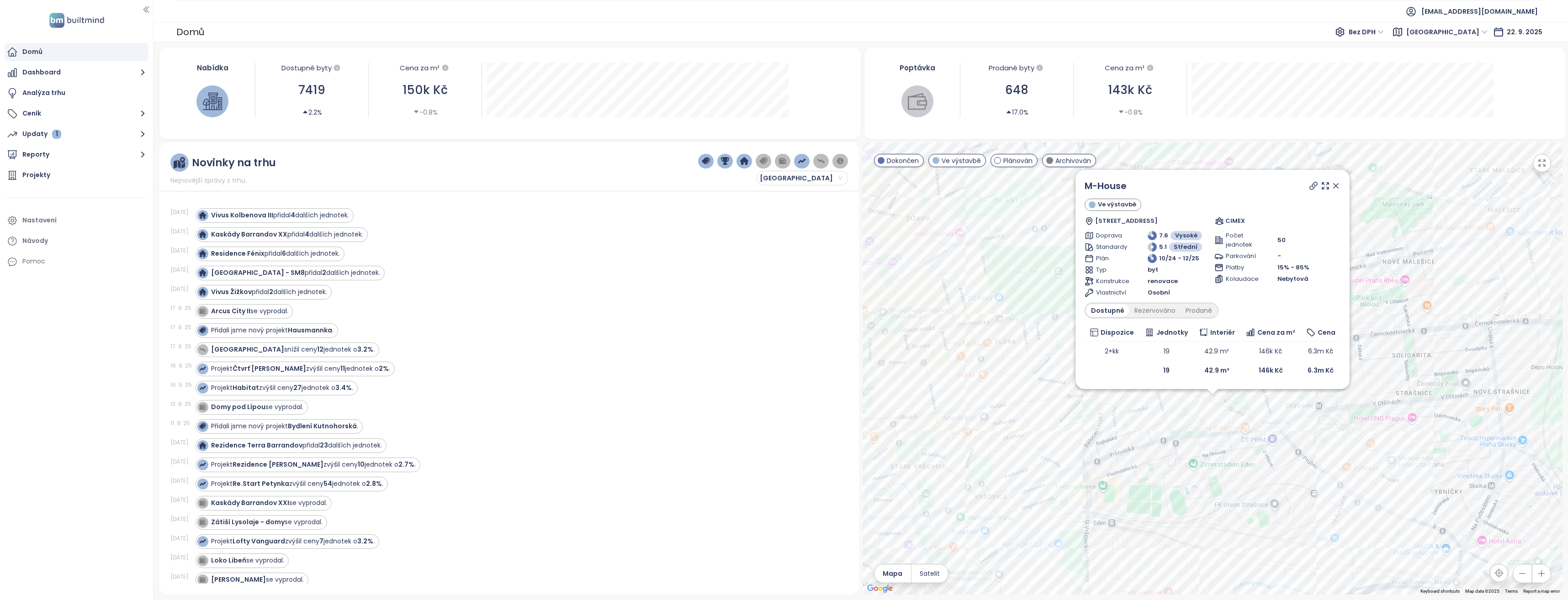
click at [1237, 443] on div "M-House Ve výstavbě [GEOGRAPHIC_DATA] 10, [GEOGRAPHIC_DATA], 100 00 [GEOGRAPHIC…" at bounding box center [1212, 368] width 700 height 452
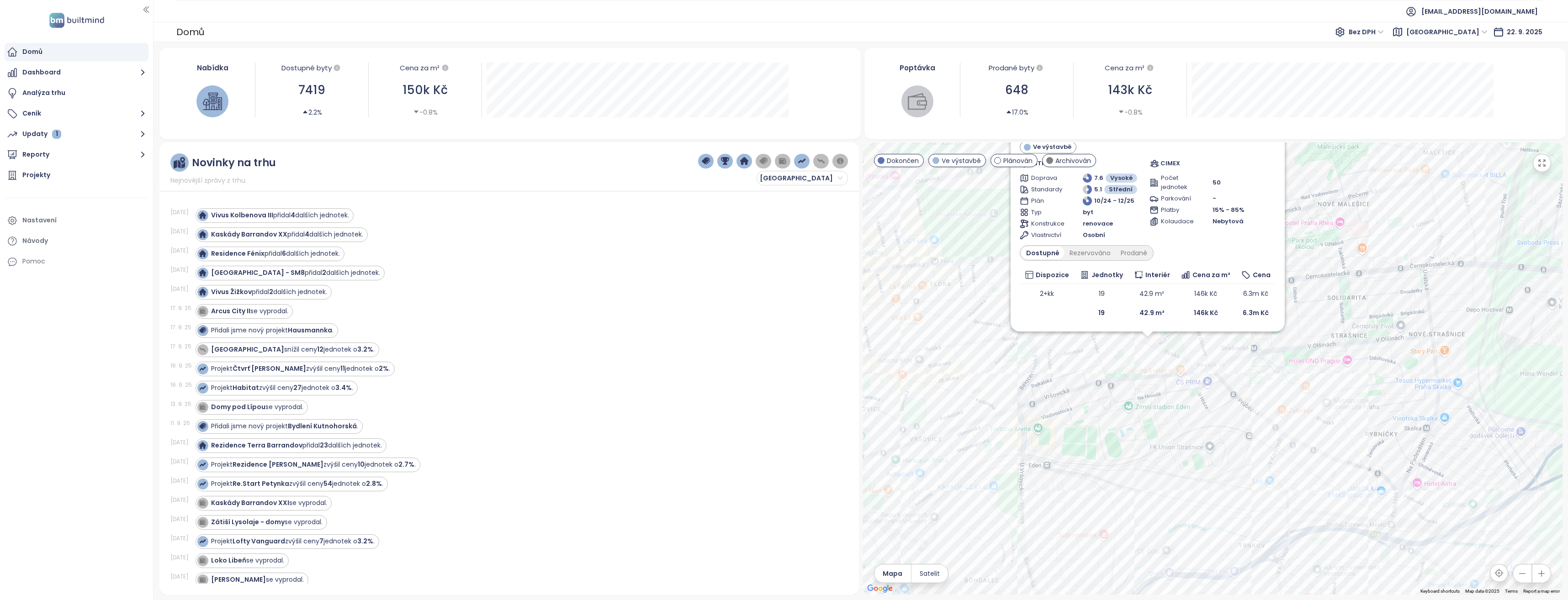
drag, startPoint x: 1259, startPoint y: 503, endPoint x: 1194, endPoint y: 444, distance: 87.8
click at [1194, 444] on div "M-House Ve výstavbě [GEOGRAPHIC_DATA] 10, [GEOGRAPHIC_DATA], 100 00 [GEOGRAPHIC…" at bounding box center [1212, 368] width 700 height 452
click at [1349, 327] on div "M-House Ve výstavbě [GEOGRAPHIC_DATA] 10, [GEOGRAPHIC_DATA], 100 00 [GEOGRAPHIC…" at bounding box center [1212, 368] width 700 height 452
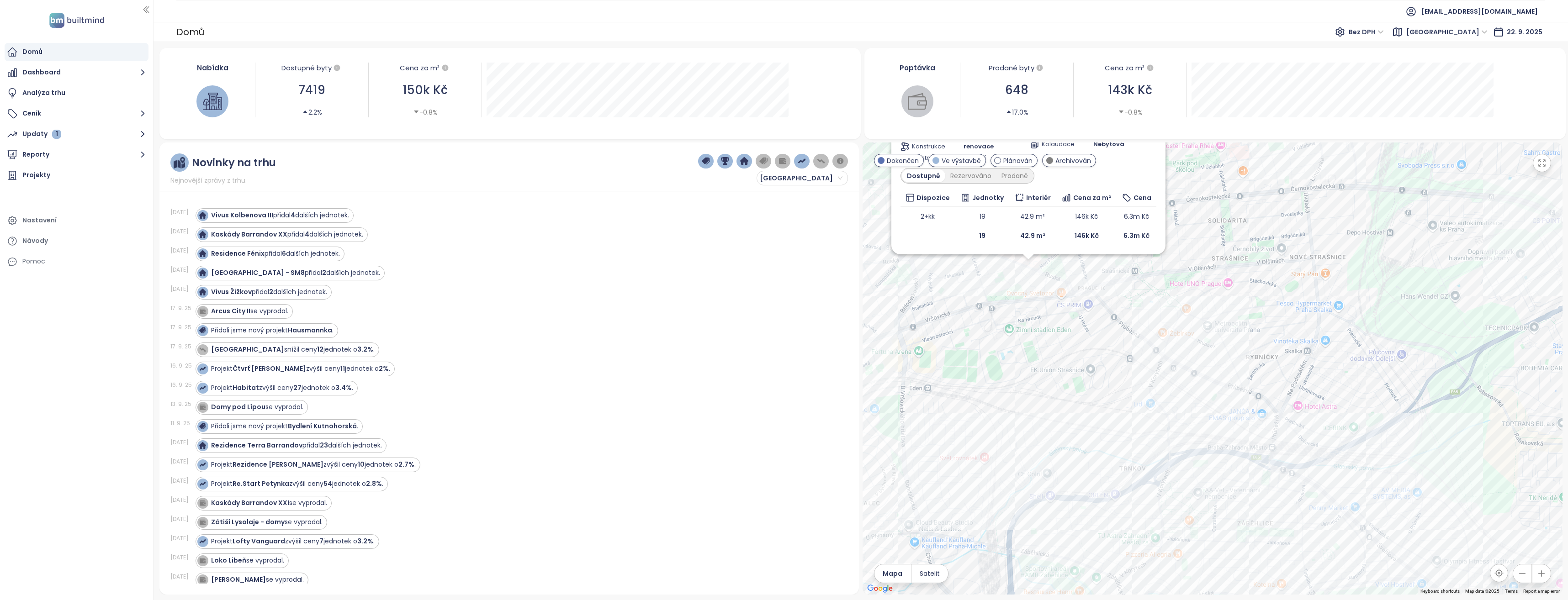
drag, startPoint x: 1313, startPoint y: 320, endPoint x: 1244, endPoint y: 275, distance: 82.4
click at [1244, 275] on div "M-House Ve výstavbě [GEOGRAPHIC_DATA] 10, [GEOGRAPHIC_DATA], 100 00 [GEOGRAPHIC…" at bounding box center [1212, 368] width 700 height 452
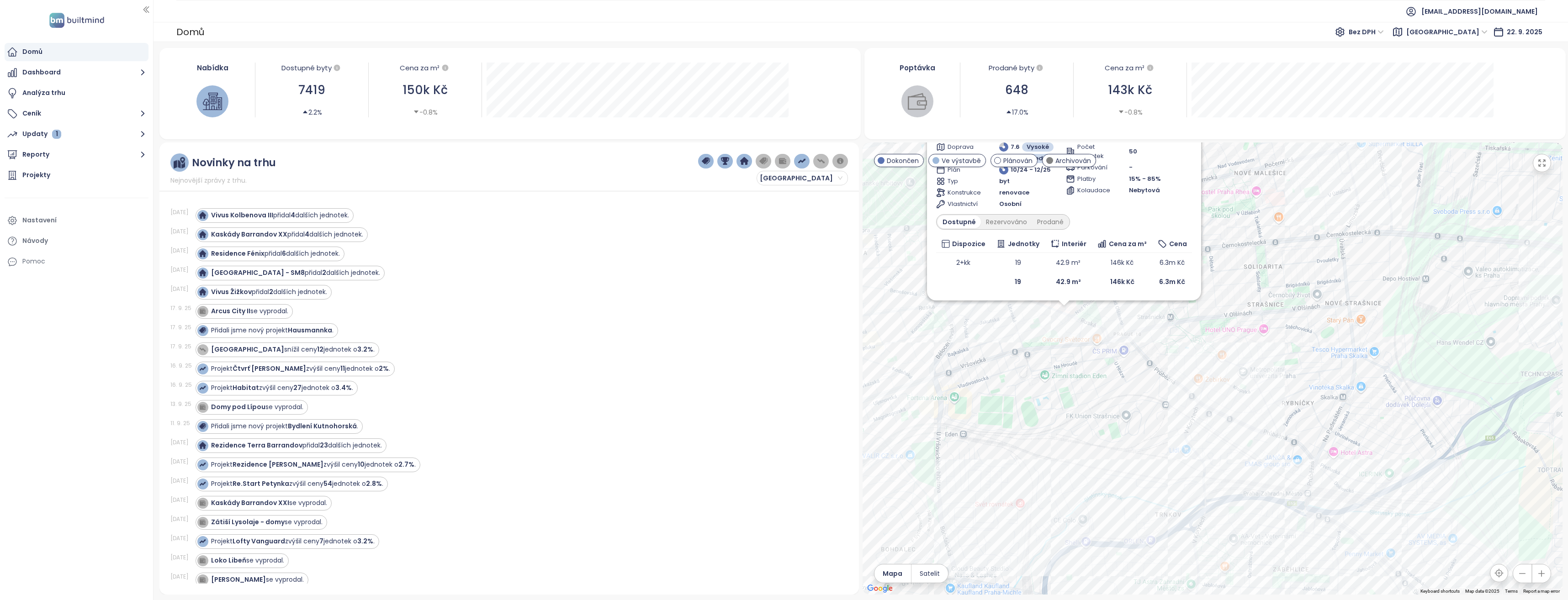
drag, startPoint x: 1270, startPoint y: 372, endPoint x: 1307, endPoint y: 414, distance: 56.0
click at [1309, 418] on div "M-House Ve výstavbě [GEOGRAPHIC_DATA] 10, [GEOGRAPHIC_DATA], 100 00 [GEOGRAPHIC…" at bounding box center [1212, 368] width 700 height 452
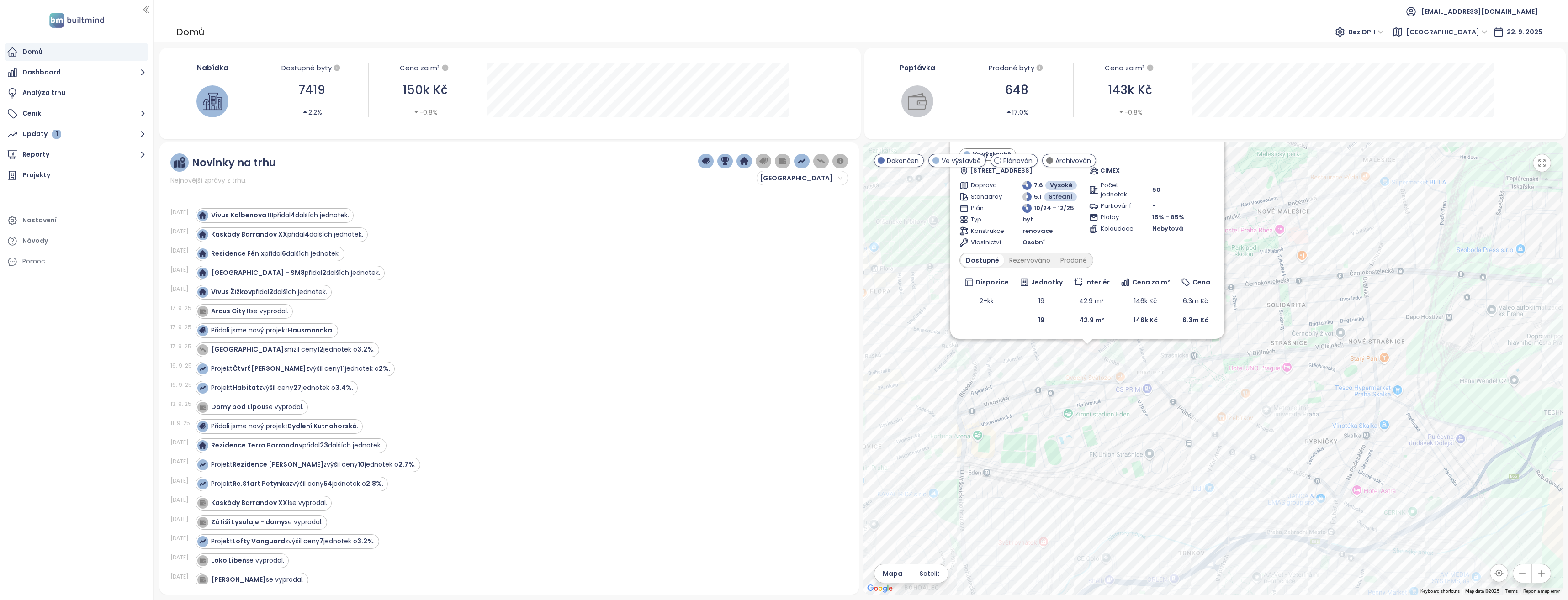
drag, startPoint x: 1260, startPoint y: 259, endPoint x: 1292, endPoint y: 299, distance: 51.2
click at [1298, 326] on div "M-House Ve výstavbě [GEOGRAPHIC_DATA] 10, [GEOGRAPHIC_DATA], 100 00 [GEOGRAPHIC…" at bounding box center [1212, 368] width 700 height 452
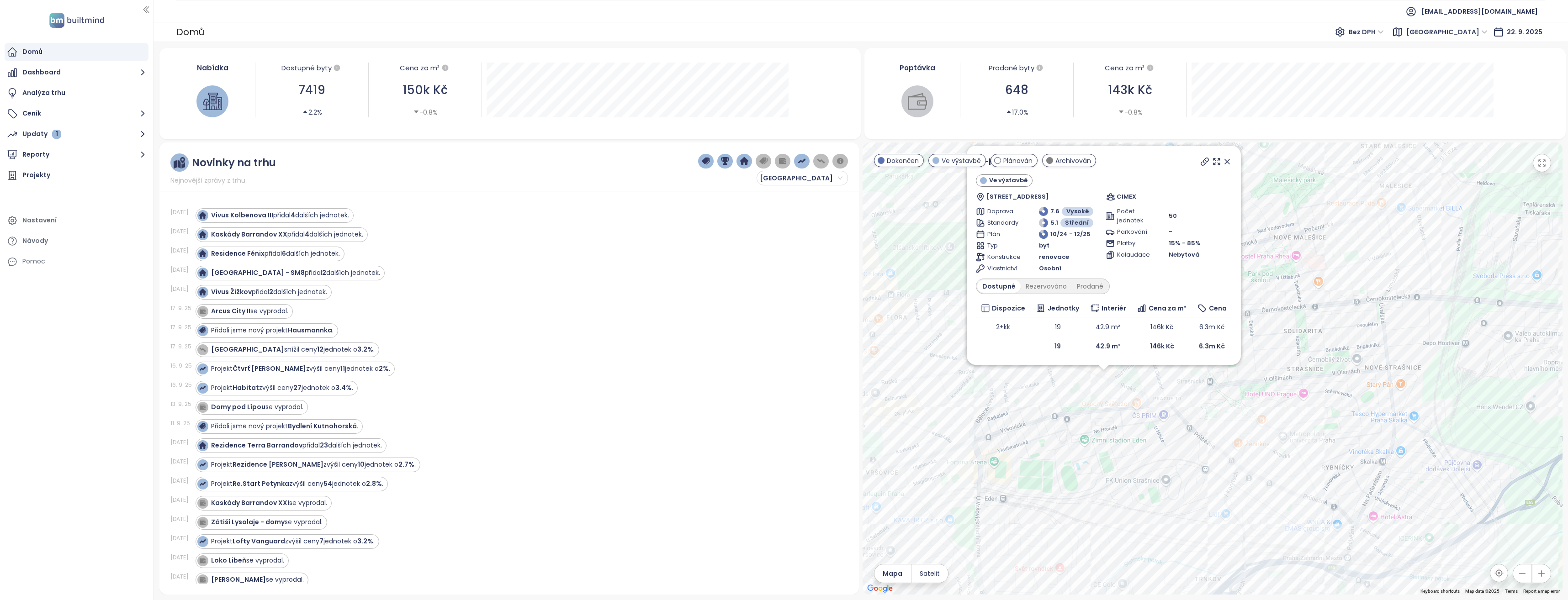
drag, startPoint x: 1229, startPoint y: 158, endPoint x: 1232, endPoint y: 269, distance: 111.0
click at [1228, 158] on icon at bounding box center [1226, 161] width 9 height 9
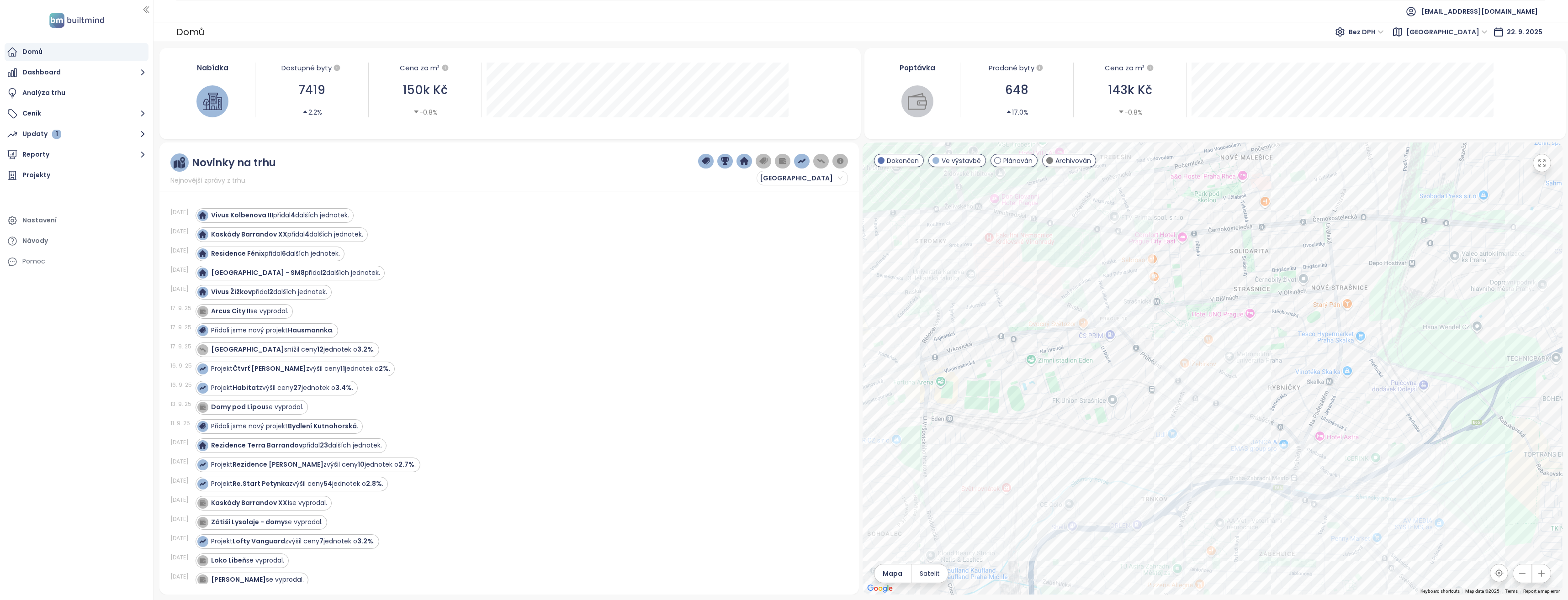
drag, startPoint x: 1143, startPoint y: 455, endPoint x: 1090, endPoint y: 374, distance: 96.8
click at [1090, 374] on div at bounding box center [1212, 368] width 700 height 452
click at [140, 154] on icon "button" at bounding box center [143, 155] width 12 height 12
click at [46, 173] on div "Přidat report" at bounding box center [48, 175] width 40 height 12
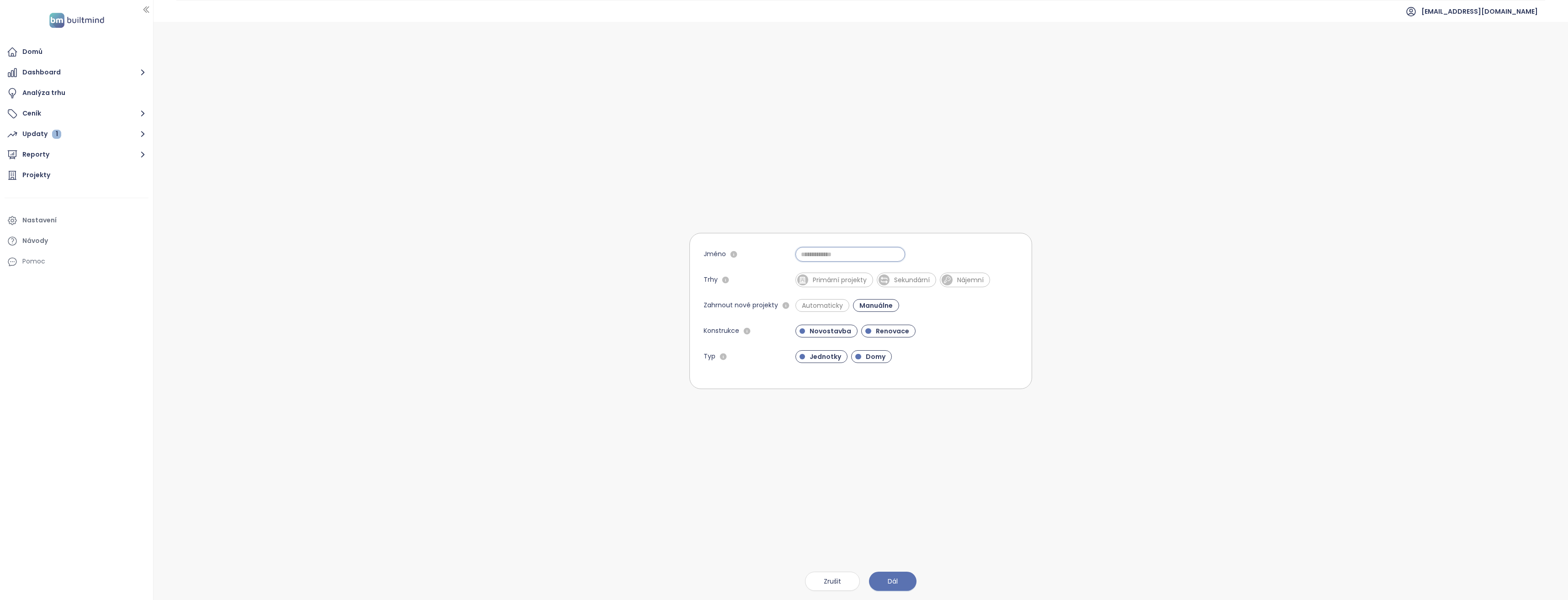
click at [822, 259] on input "Jméno" at bounding box center [850, 253] width 110 height 14
type input "*********"
click at [837, 282] on span "Primární projekty" at bounding box center [839, 279] width 63 height 9
click at [895, 330] on span "Renovace" at bounding box center [892, 330] width 42 height 9
click at [866, 358] on span "Domy" at bounding box center [876, 355] width 29 height 9
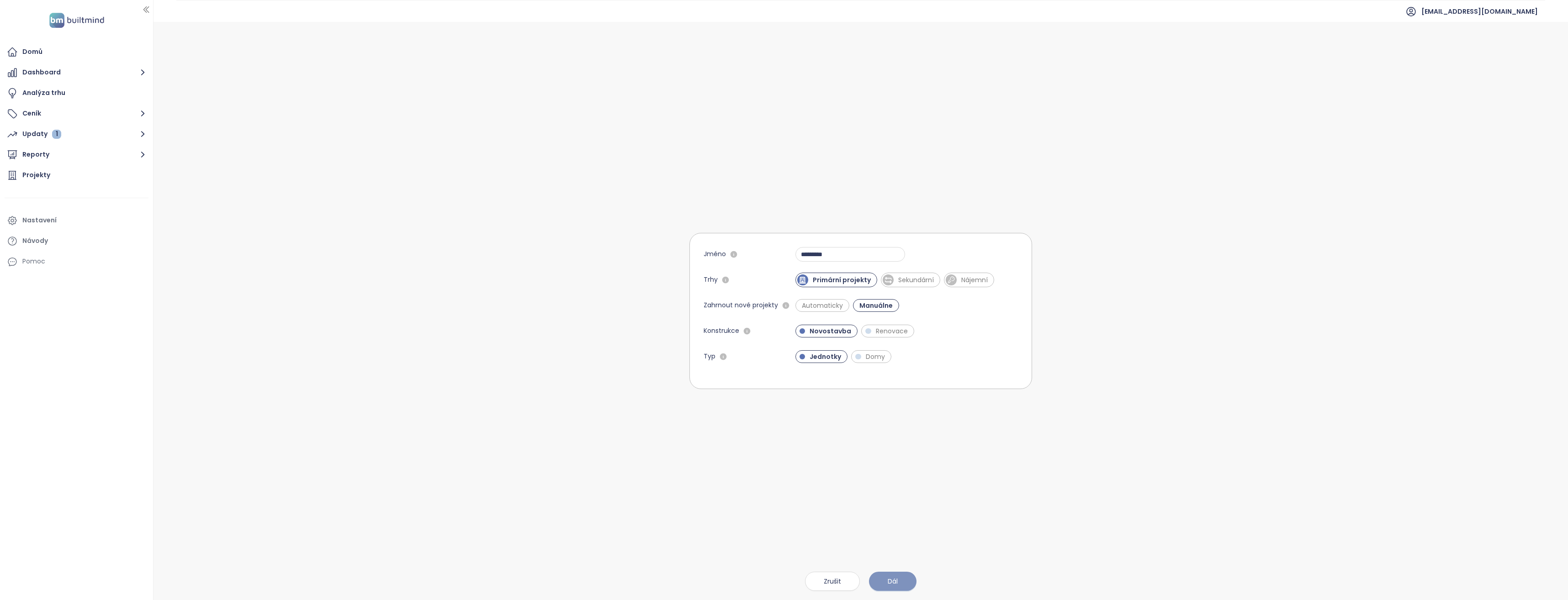
click at [897, 582] on span "Dál" at bounding box center [892, 581] width 10 height 10
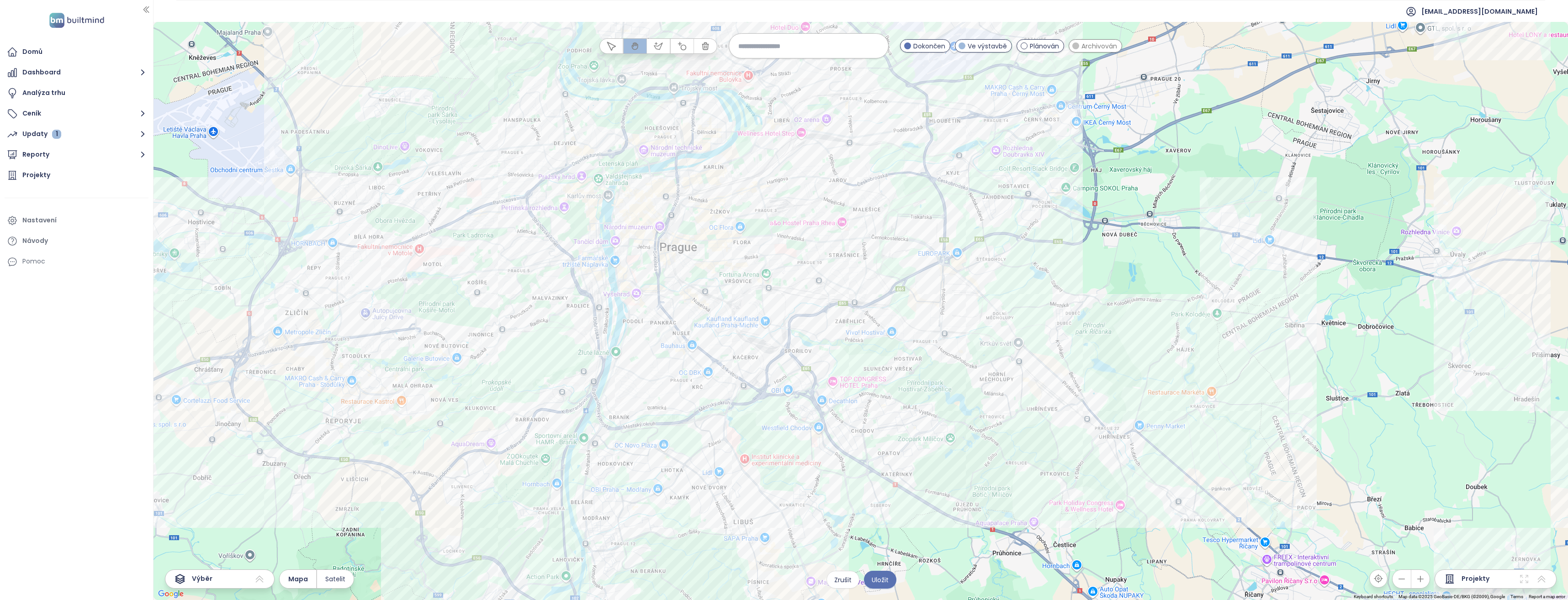
drag, startPoint x: 837, startPoint y: 367, endPoint x: 1165, endPoint y: 262, distance: 344.4
click at [1164, 262] on div at bounding box center [861, 311] width 1415 height 578
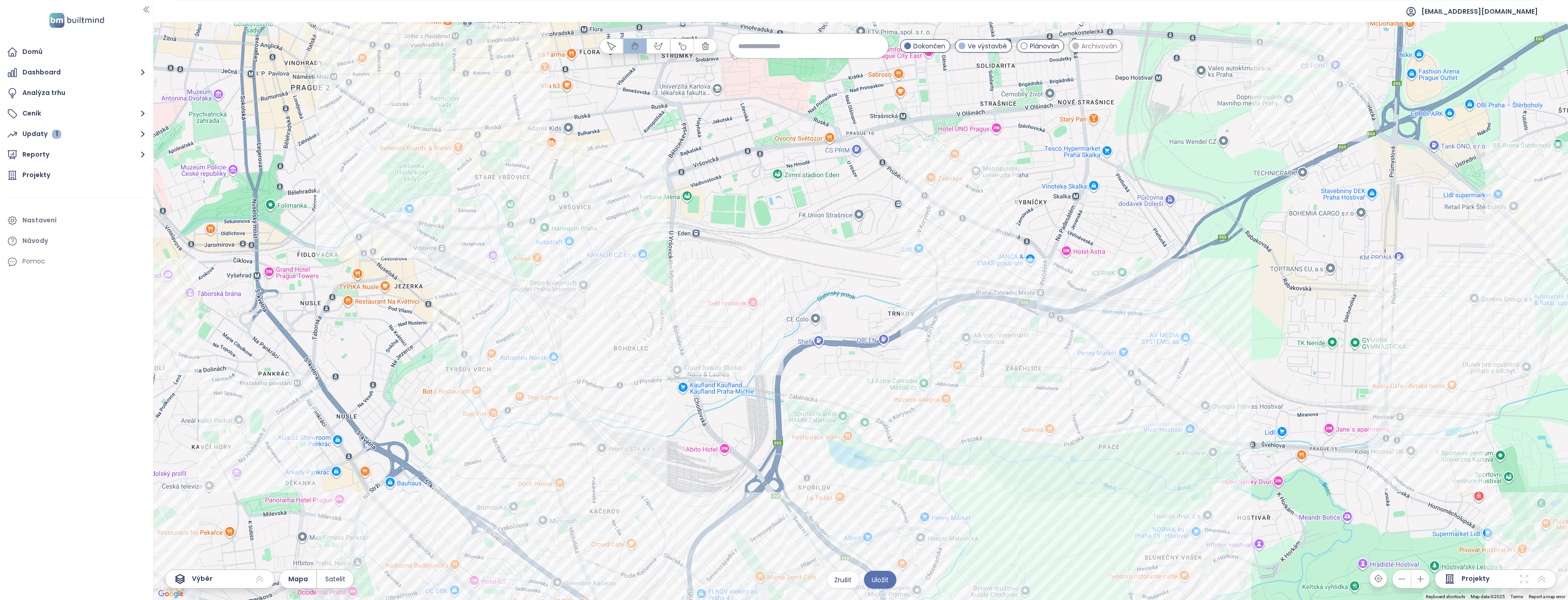
drag, startPoint x: 1059, startPoint y: 300, endPoint x: 1007, endPoint y: 395, distance: 108.3
click at [1007, 397] on div at bounding box center [861, 311] width 1415 height 578
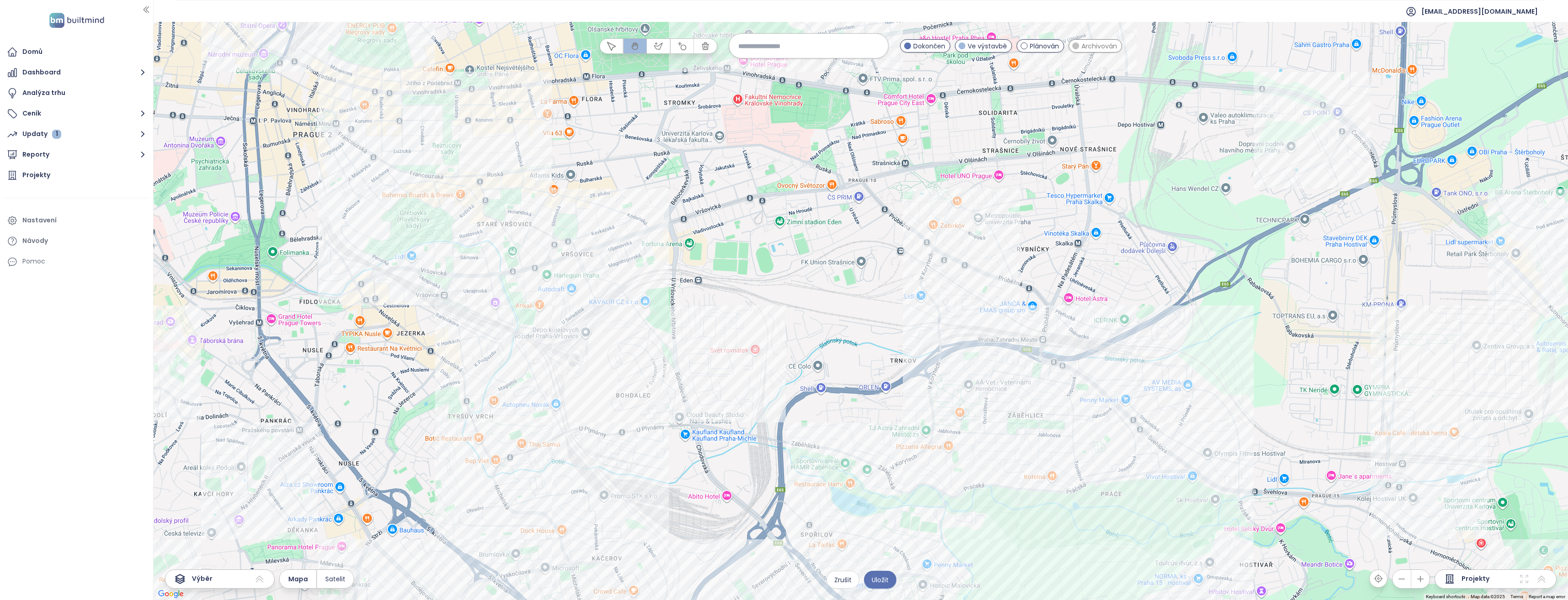
drag, startPoint x: 855, startPoint y: 258, endPoint x: 862, endPoint y: 307, distance: 49.5
click at [862, 307] on div at bounding box center [861, 311] width 1415 height 578
click at [863, 304] on div at bounding box center [861, 311] width 1415 height 578
click at [874, 280] on div at bounding box center [861, 311] width 1415 height 578
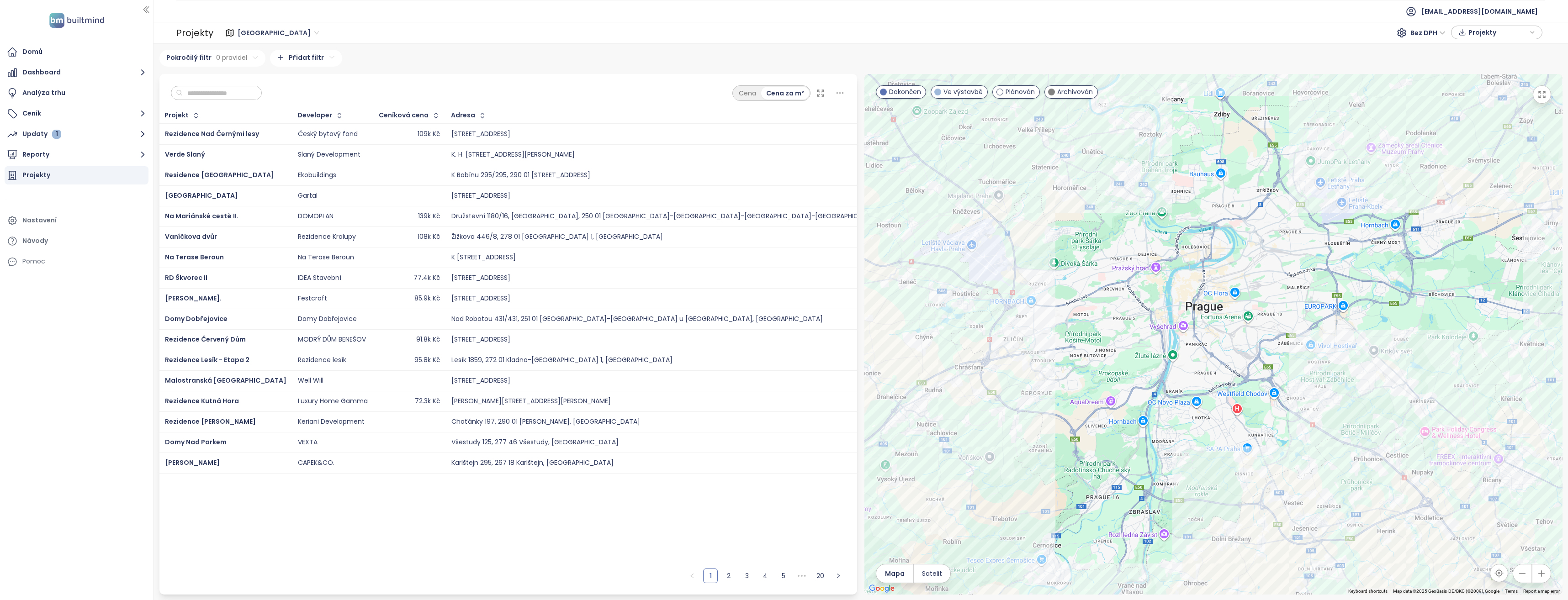
drag, startPoint x: 1236, startPoint y: 337, endPoint x: 1274, endPoint y: 340, distance: 38.1
click at [1274, 340] on div at bounding box center [1213, 334] width 698 height 520
click at [139, 154] on icon "button" at bounding box center [143, 155] width 12 height 12
click at [64, 174] on div "Přidat report" at bounding box center [48, 175] width 40 height 12
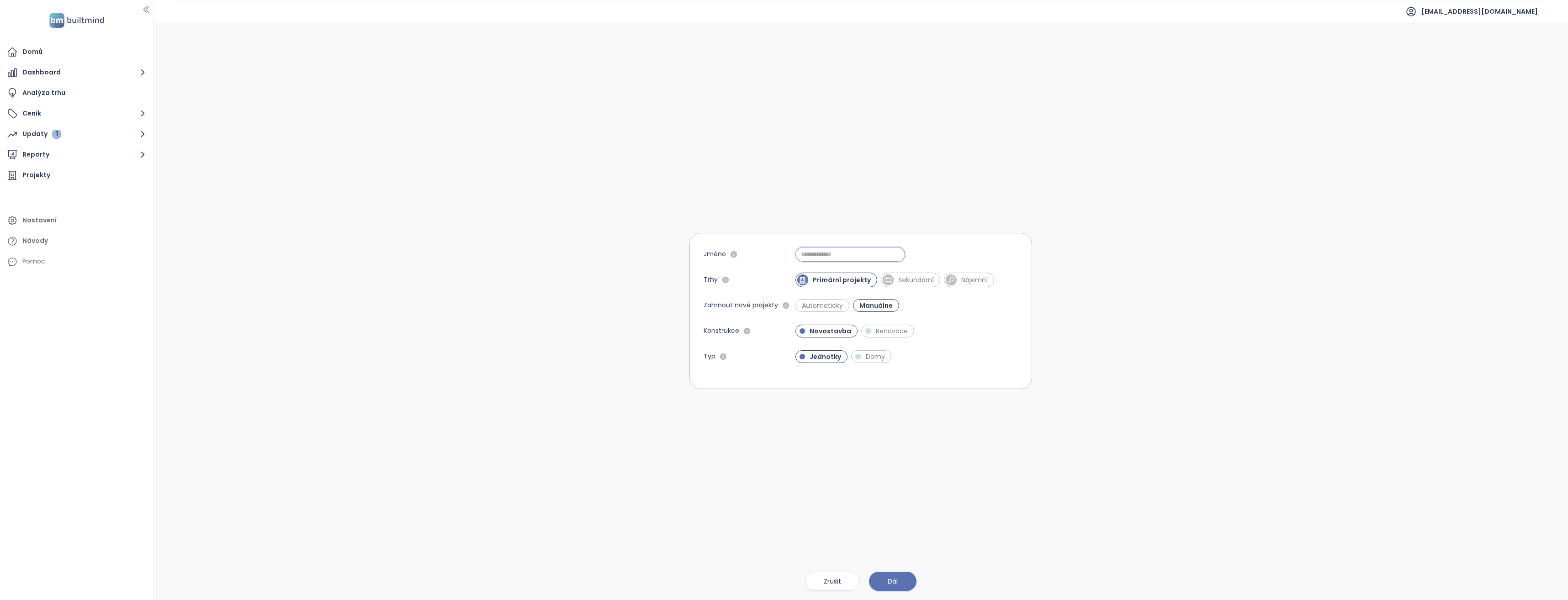
click at [821, 254] on input "Jméno" at bounding box center [850, 253] width 110 height 14
click at [959, 335] on div "Novostavba Renovace" at bounding box center [906, 330] width 223 height 13
click at [809, 254] on input "*" at bounding box center [850, 253] width 110 height 14
type input "*********"
click at [977, 350] on div "Jednotky Domy" at bounding box center [906, 356] width 223 height 14
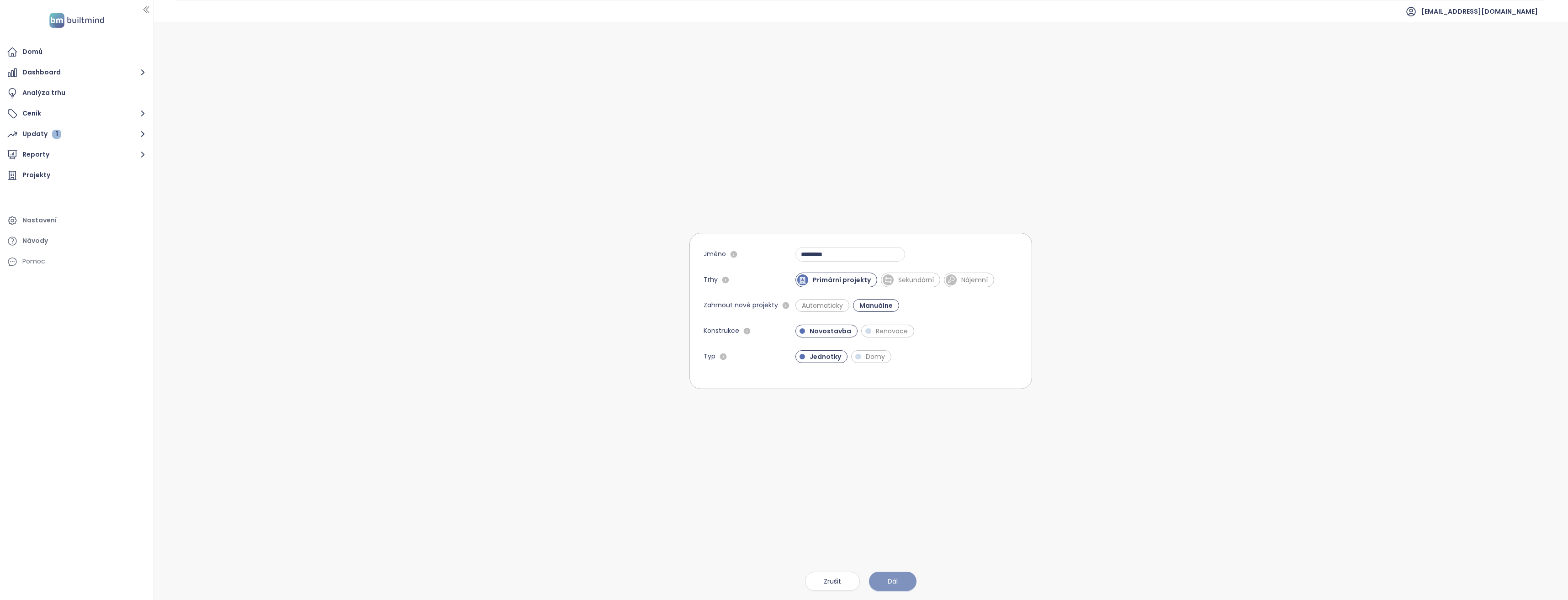
click at [894, 582] on span "Dál" at bounding box center [892, 581] width 10 height 10
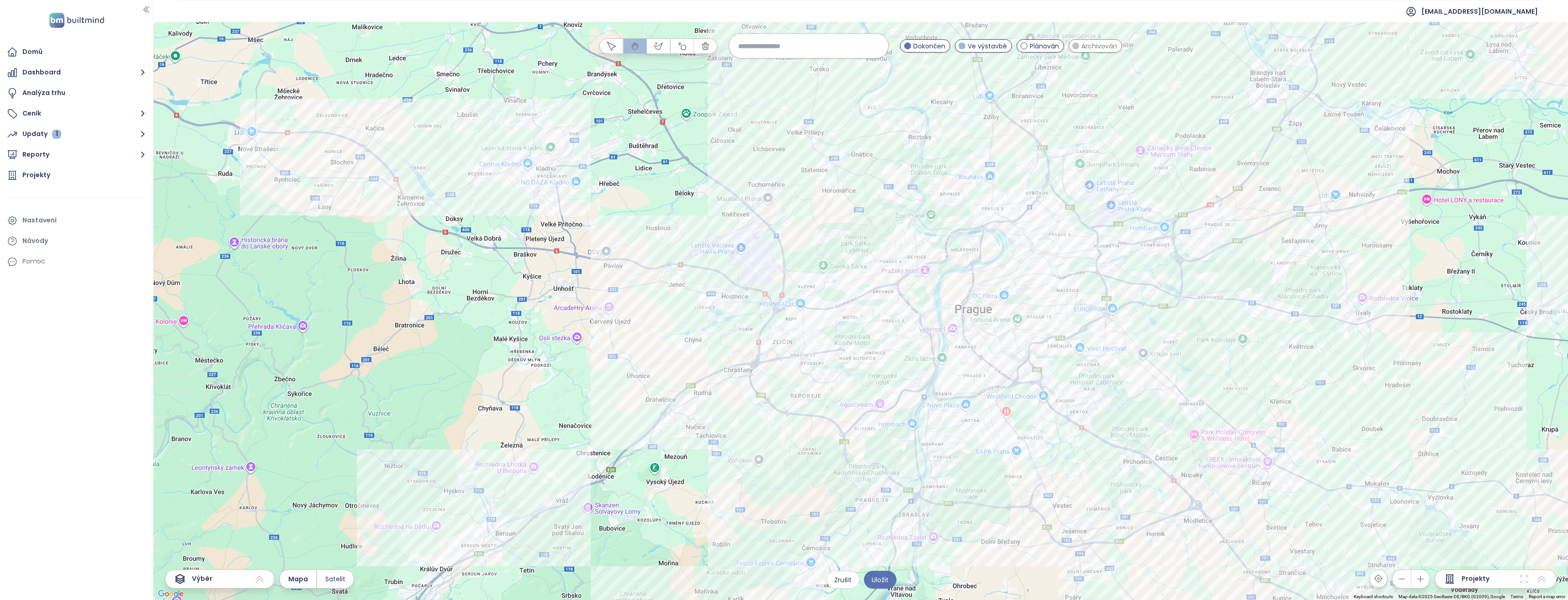
drag, startPoint x: 804, startPoint y: 290, endPoint x: 1153, endPoint y: 332, distance: 351.5
click at [1081, 439] on div at bounding box center [861, 311] width 1415 height 578
click at [1197, 327] on div at bounding box center [861, 311] width 1415 height 578
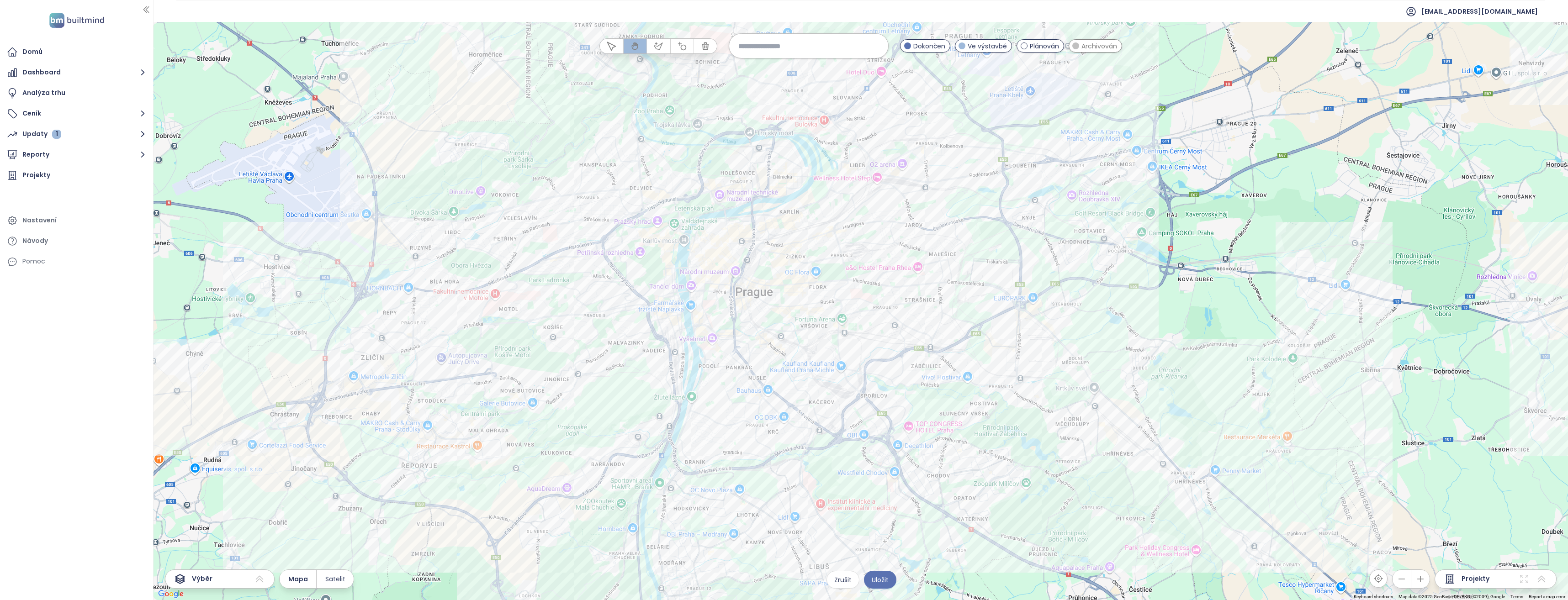
click at [963, 306] on div at bounding box center [861, 311] width 1415 height 578
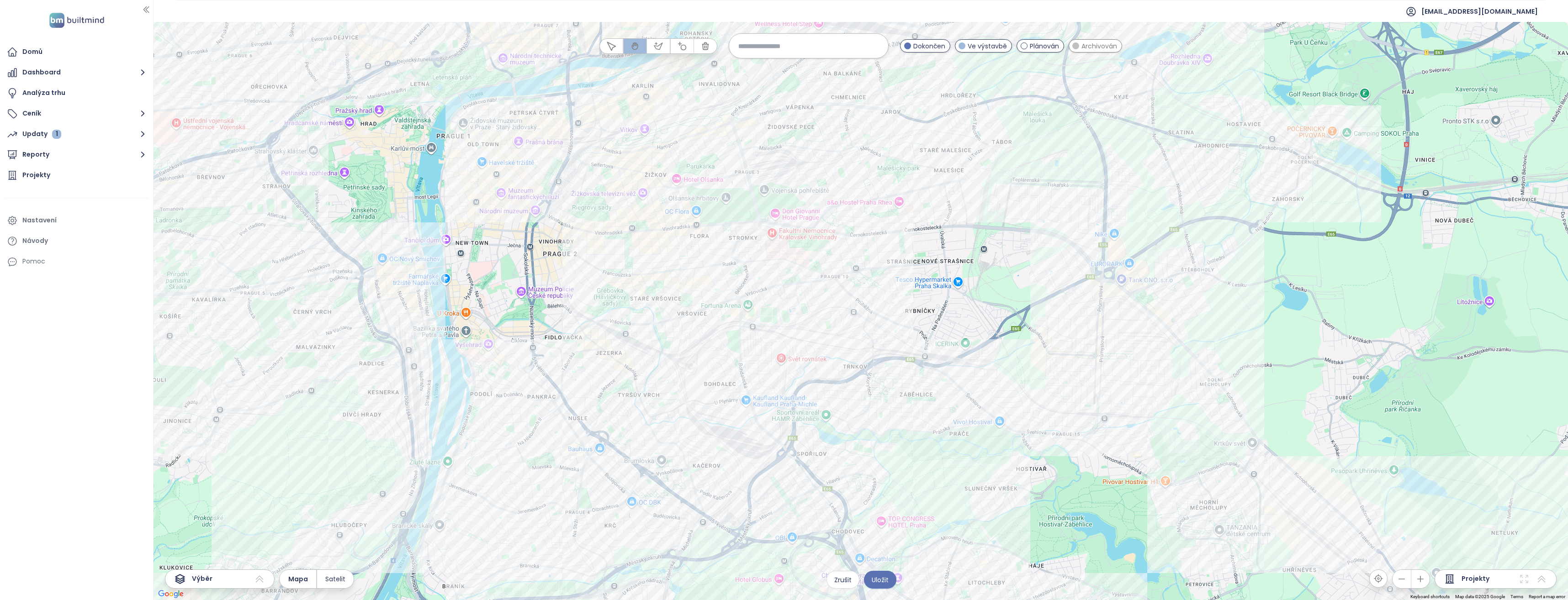
drag, startPoint x: 966, startPoint y: 340, endPoint x: 996, endPoint y: 291, distance: 57.5
click at [996, 291] on div at bounding box center [861, 311] width 1415 height 578
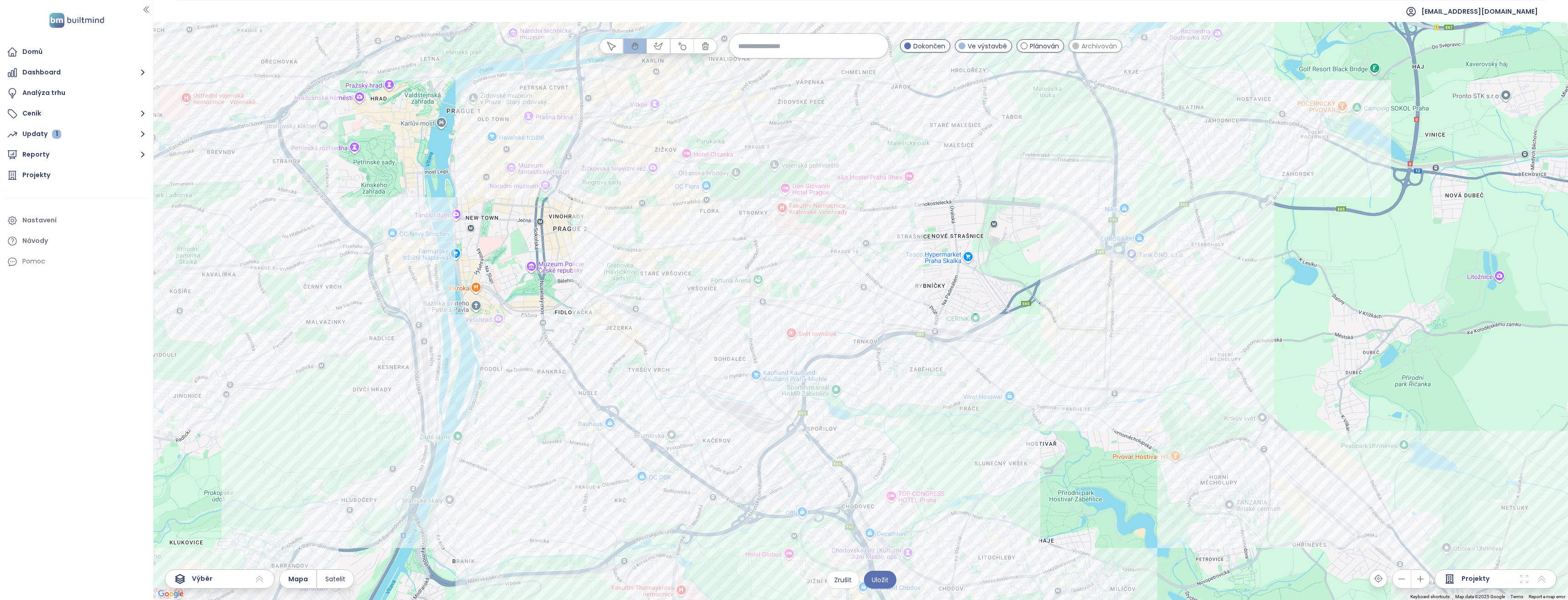
click at [967, 321] on div at bounding box center [861, 311] width 1415 height 578
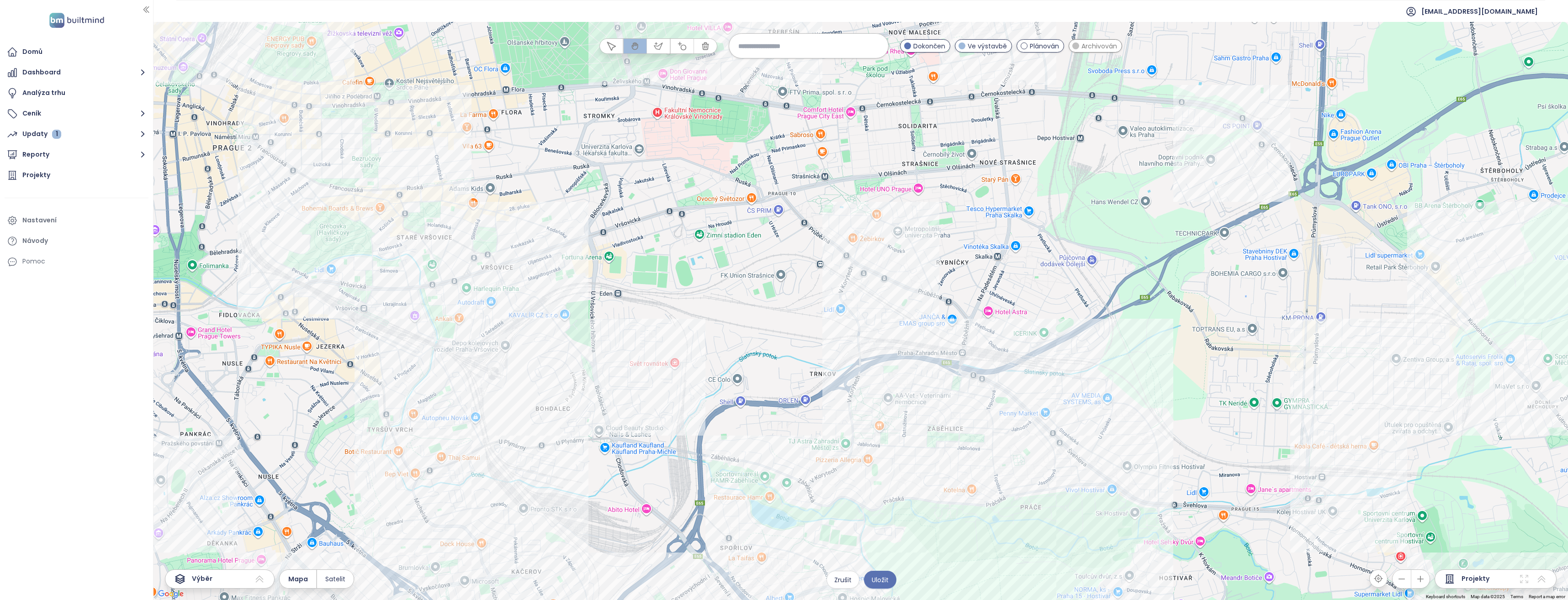
drag, startPoint x: 963, startPoint y: 283, endPoint x: 1023, endPoint y: 294, distance: 61.0
click at [1023, 294] on div at bounding box center [861, 311] width 1415 height 578
click at [927, 48] on span "Dokončen" at bounding box center [929, 46] width 32 height 10
click at [921, 45] on span "Dokončen" at bounding box center [929, 46] width 32 height 10
click at [987, 43] on span "Ve výstavbě" at bounding box center [987, 46] width 40 height 10
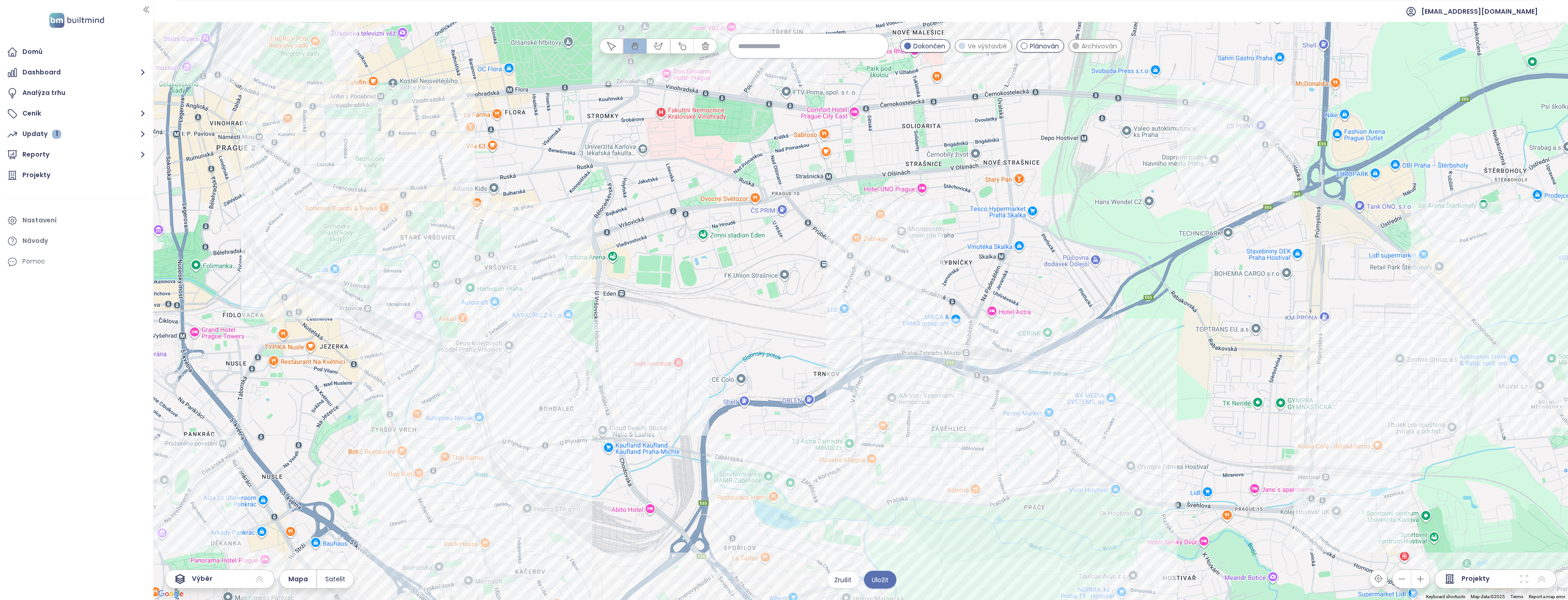
click at [987, 43] on span "Ve výstavbě" at bounding box center [987, 46] width 40 height 10
click at [919, 47] on span "Dokončen" at bounding box center [929, 46] width 32 height 10
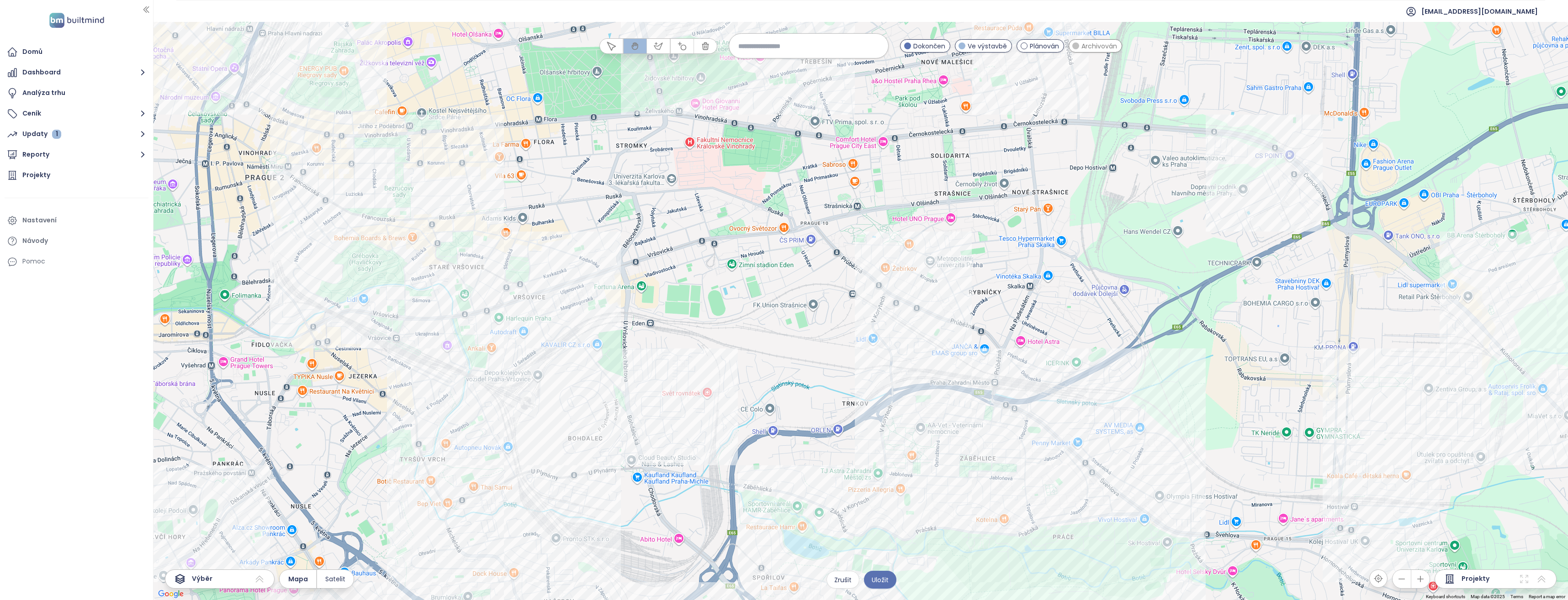
drag, startPoint x: 926, startPoint y: 241, endPoint x: 957, endPoint y: 272, distance: 43.8
click at [957, 272] on div at bounding box center [861, 311] width 1415 height 578
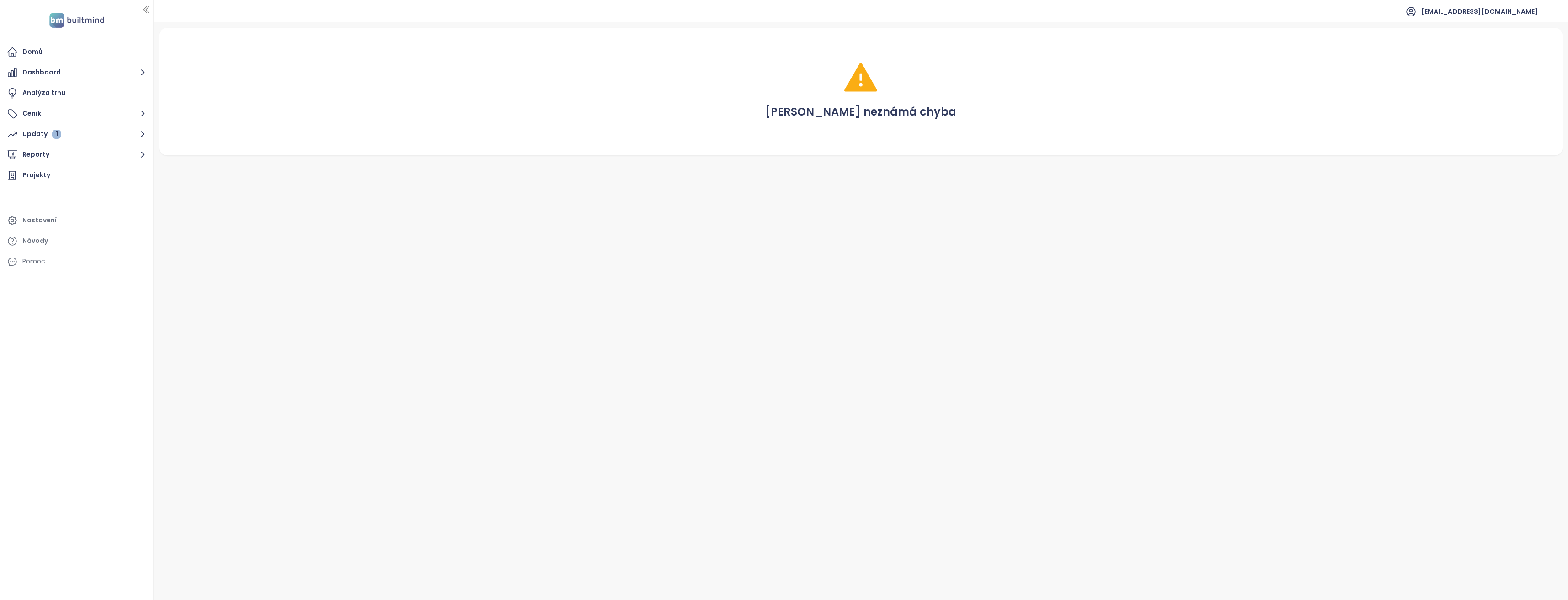
click at [922, 132] on div "[PERSON_NAME] neznámá chyba" at bounding box center [861, 91] width 1381 height 106
click at [79, 17] on img at bounding box center [76, 19] width 61 height 18
click at [35, 53] on div "Domů" at bounding box center [32, 52] width 20 height 12
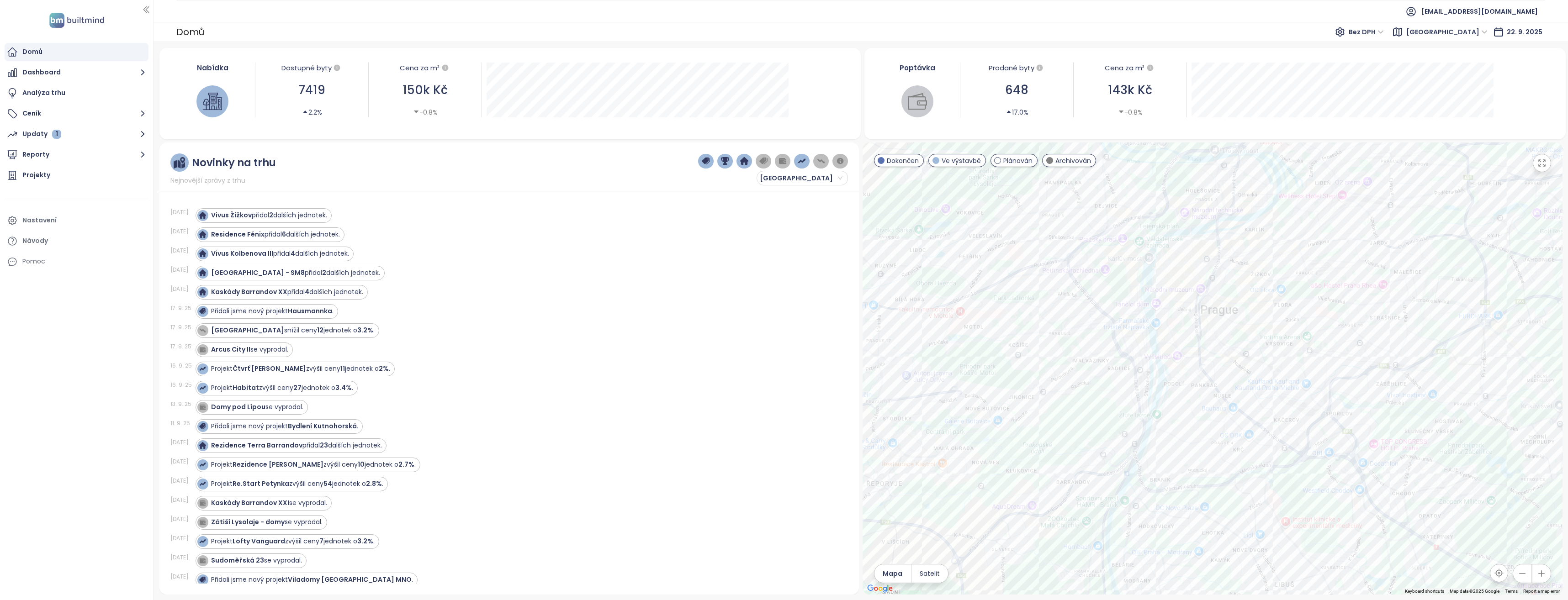
drag, startPoint x: 1297, startPoint y: 265, endPoint x: 1324, endPoint y: 526, distance: 262.4
click at [1320, 540] on div at bounding box center [1212, 368] width 700 height 452
click at [1300, 384] on div "Residence [GEOGRAPHIC_DATA]" at bounding box center [1212, 368] width 700 height 452
click at [1342, 351] on div at bounding box center [1212, 368] width 700 height 452
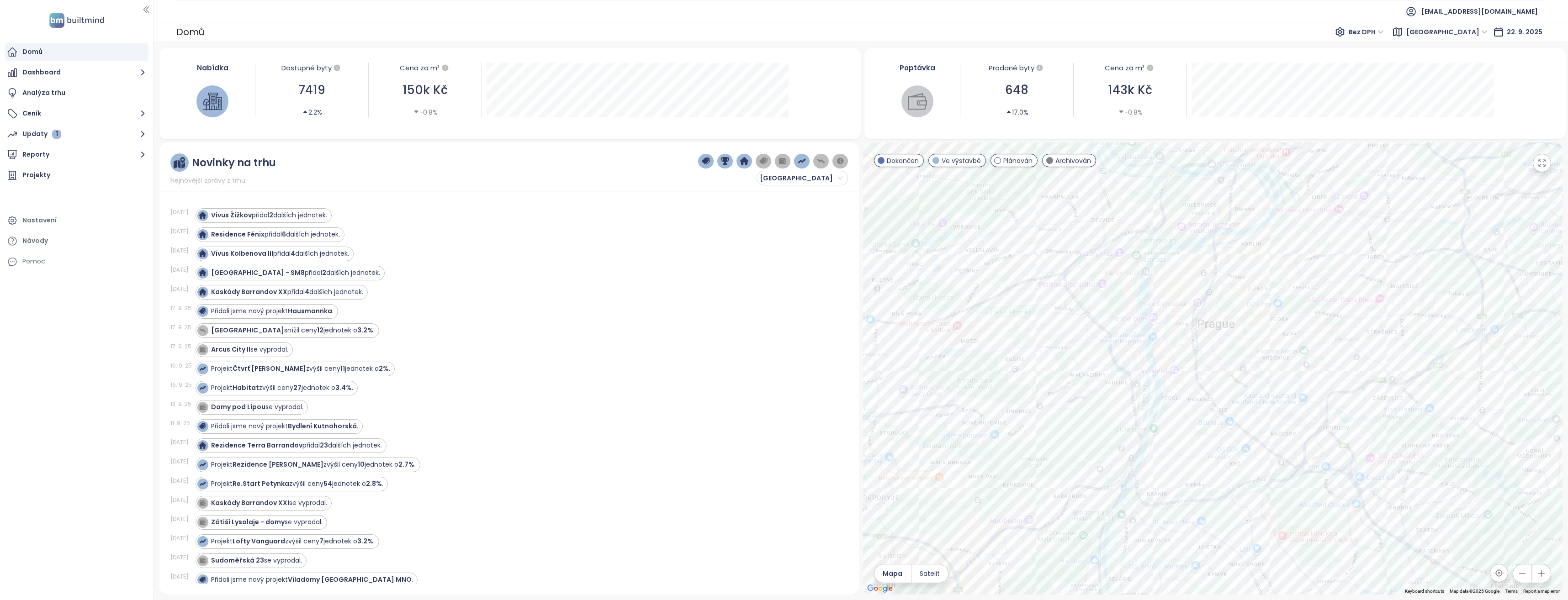
click at [1342, 351] on div at bounding box center [1212, 368] width 700 height 452
drag, startPoint x: 1339, startPoint y: 351, endPoint x: 1238, endPoint y: 325, distance: 104.3
click at [1238, 325] on div at bounding box center [1212, 368] width 700 height 452
click at [1222, 282] on div "M-House" at bounding box center [1212, 368] width 700 height 452
click at [1133, 342] on div at bounding box center [1212, 368] width 700 height 452
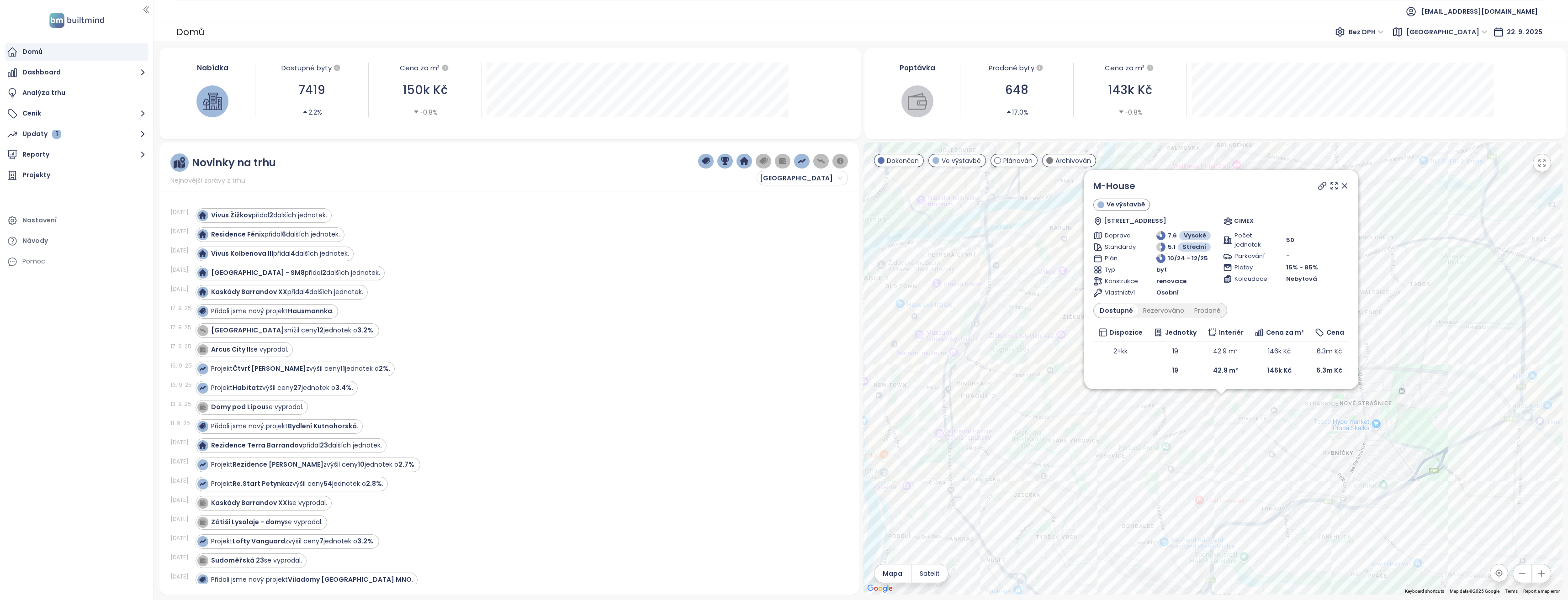
click at [1355, 434] on div "M-House Ve výstavbě [GEOGRAPHIC_DATA] 10, [GEOGRAPHIC_DATA], 100 00 [GEOGRAPHIC…" at bounding box center [1212, 368] width 700 height 452
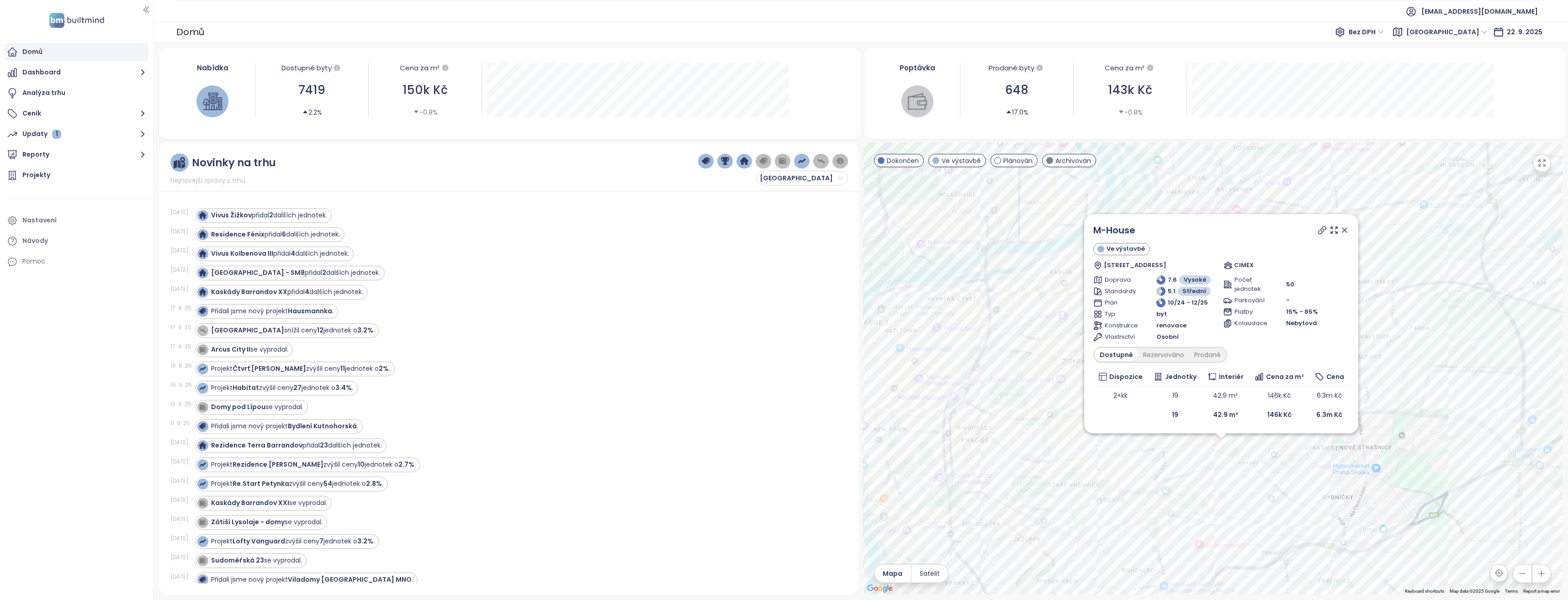
drag, startPoint x: 1342, startPoint y: 228, endPoint x: 1197, endPoint y: 444, distance: 260.2
click at [1342, 228] on icon at bounding box center [1344, 230] width 5 height 5
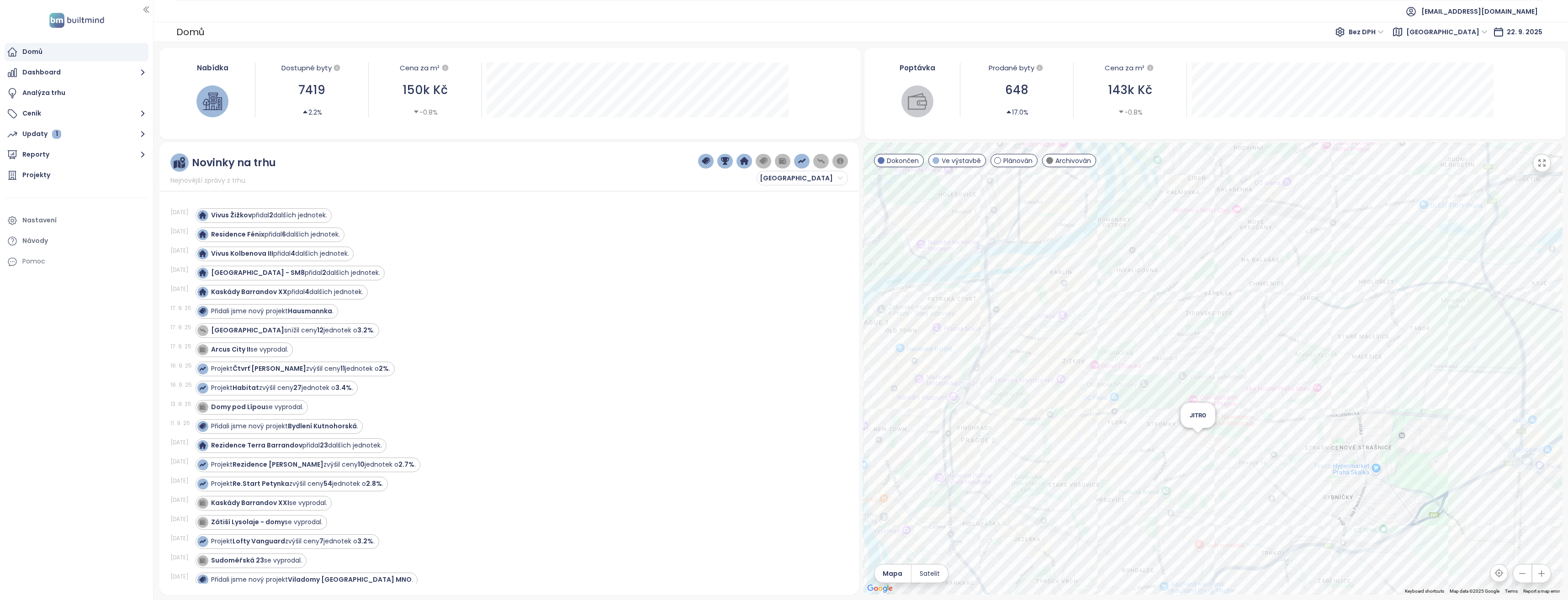
click at [1195, 435] on div "JITRO" at bounding box center [1212, 368] width 700 height 452
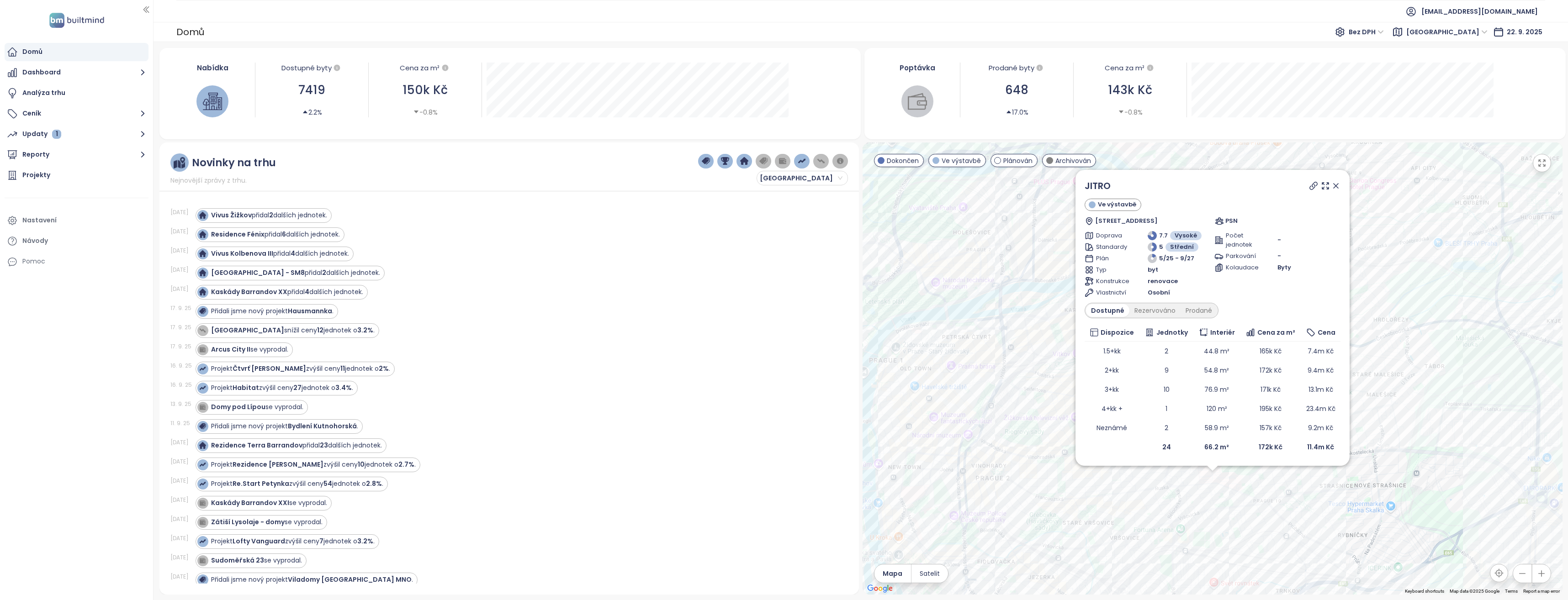
click at [1385, 483] on div "JITRO Ve výstavbě [STREET_ADDRESS] PSN Doprava 7.7 Vysoké Standardy [GEOGRAPHIC…" at bounding box center [1212, 368] width 700 height 452
drag, startPoint x: 1336, startPoint y: 184, endPoint x: 1379, endPoint y: 478, distance: 297.1
click at [1337, 184] on icon at bounding box center [1335, 185] width 9 height 9
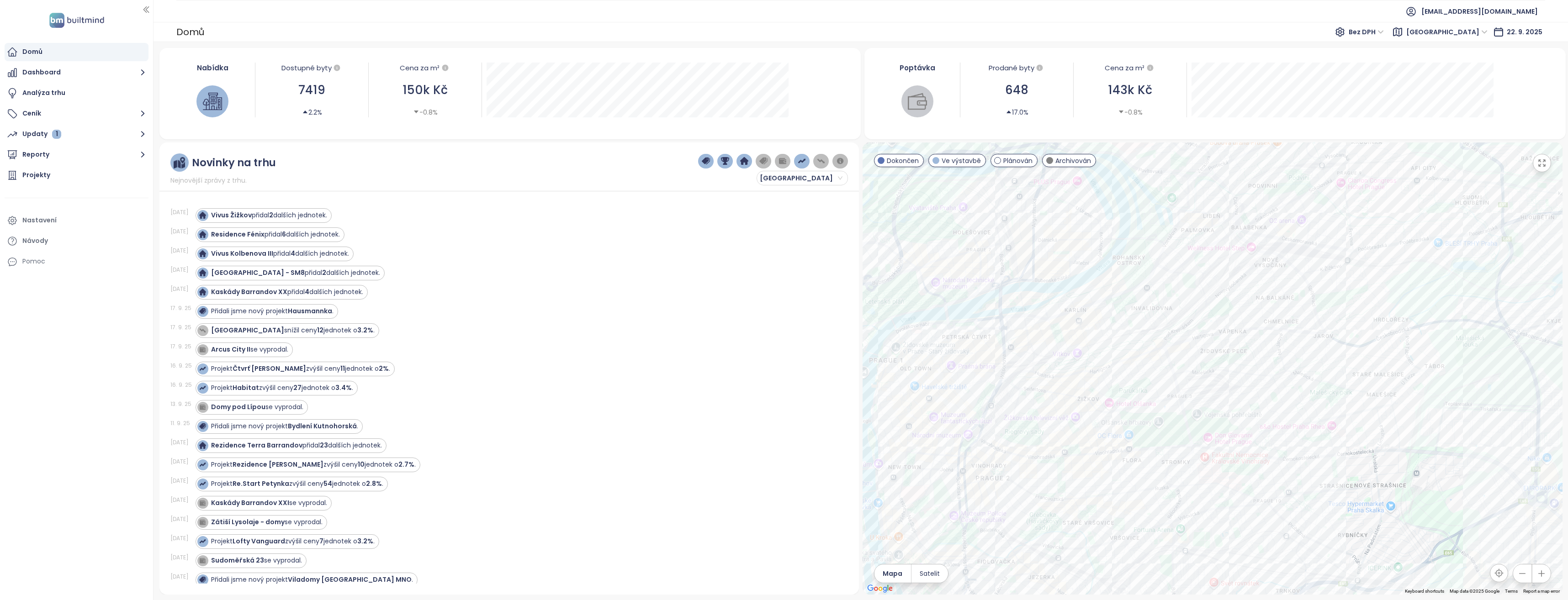
drag, startPoint x: 1379, startPoint y: 478, endPoint x: 1380, endPoint y: 473, distance: 5.1
click at [1380, 475] on div at bounding box center [1212, 368] width 700 height 452
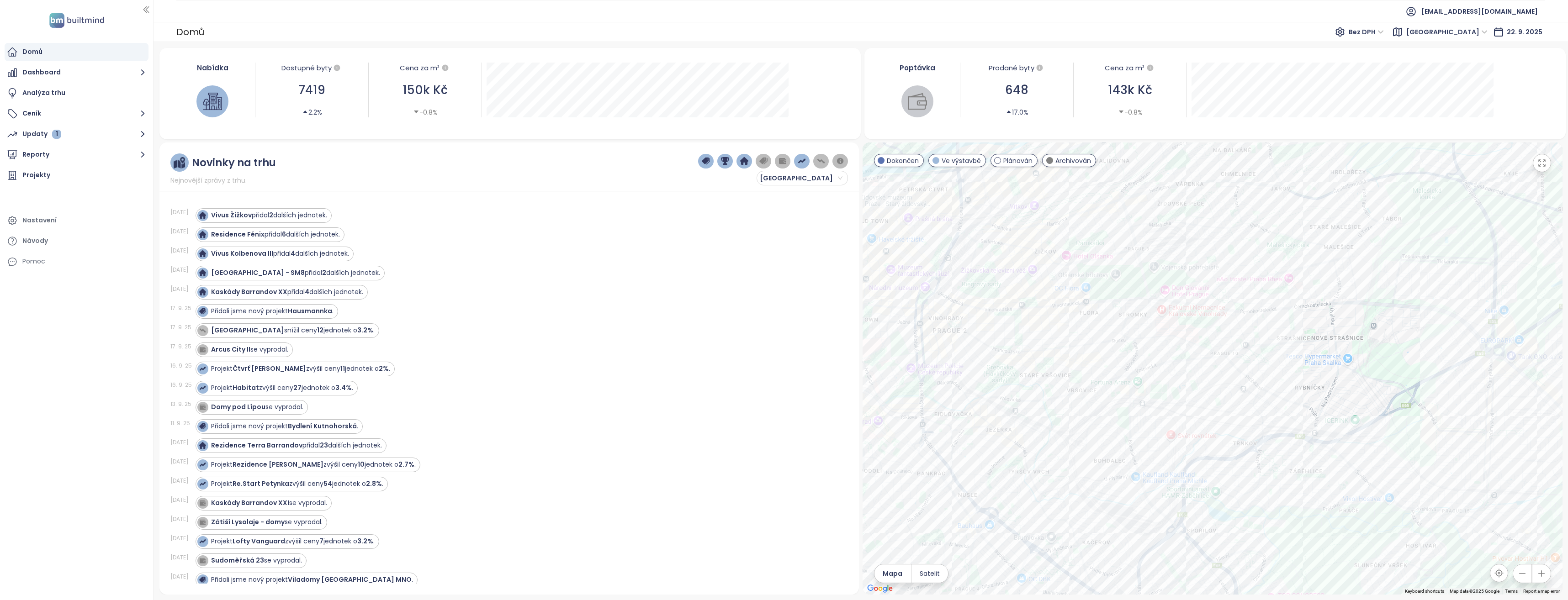
drag, startPoint x: 1381, startPoint y: 478, endPoint x: 1338, endPoint y: 328, distance: 156.0
click at [1338, 328] on div at bounding box center [1212, 368] width 700 height 452
click at [1203, 392] on div at bounding box center [1212, 368] width 700 height 452
click at [141, 156] on icon "button" at bounding box center [143, 155] width 12 height 12
click at [59, 174] on div "Přidat report" at bounding box center [48, 175] width 40 height 12
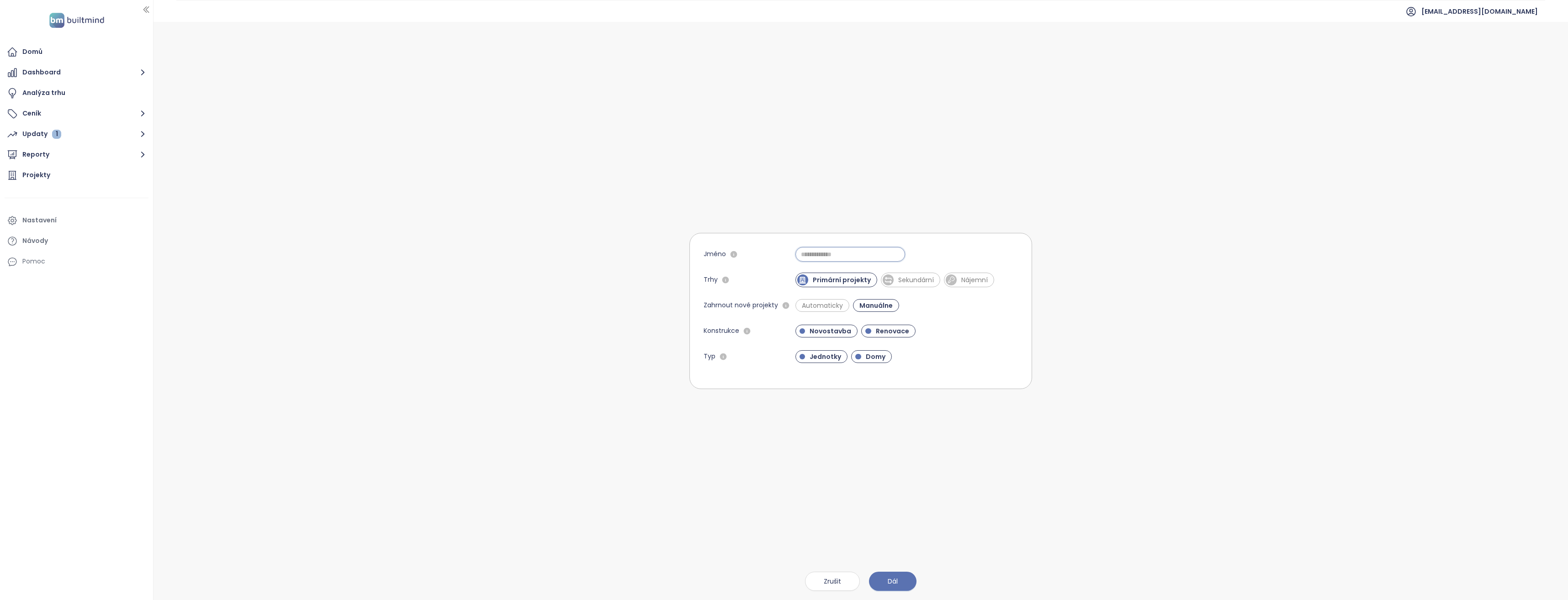
click at [835, 251] on input "Jméno" at bounding box center [850, 253] width 110 height 14
type input "*********"
click at [985, 326] on div "Novostavba Renovace" at bounding box center [906, 330] width 223 height 13
click at [890, 335] on span "Renovace" at bounding box center [889, 330] width 54 height 13
click at [870, 357] on span "Domy" at bounding box center [876, 355] width 29 height 9
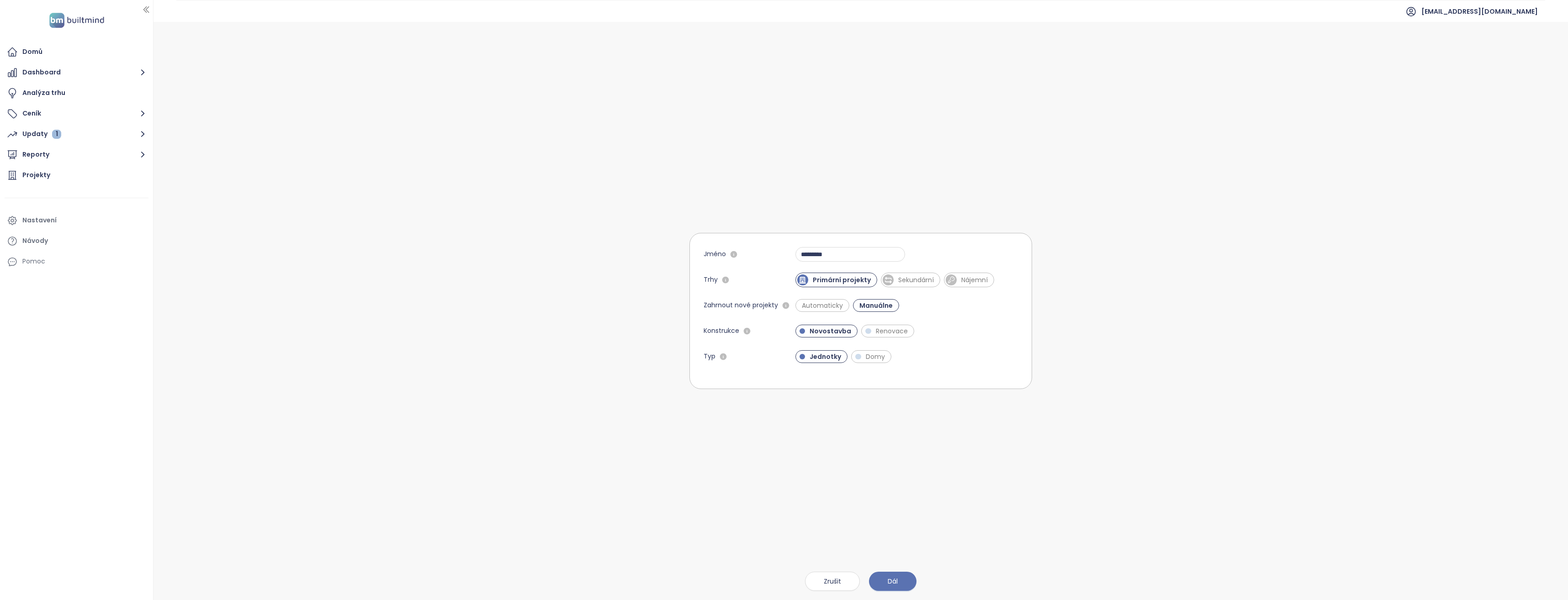
click at [892, 338] on form "Jméno ********* Trhy Primární projekty Sekundární Nájemní Zahrnout nové projekt…" at bounding box center [861, 311] width 343 height 156
click at [885, 330] on span "Renovace" at bounding box center [891, 330] width 41 height 9
click at [894, 580] on span "Dál" at bounding box center [892, 581] width 10 height 10
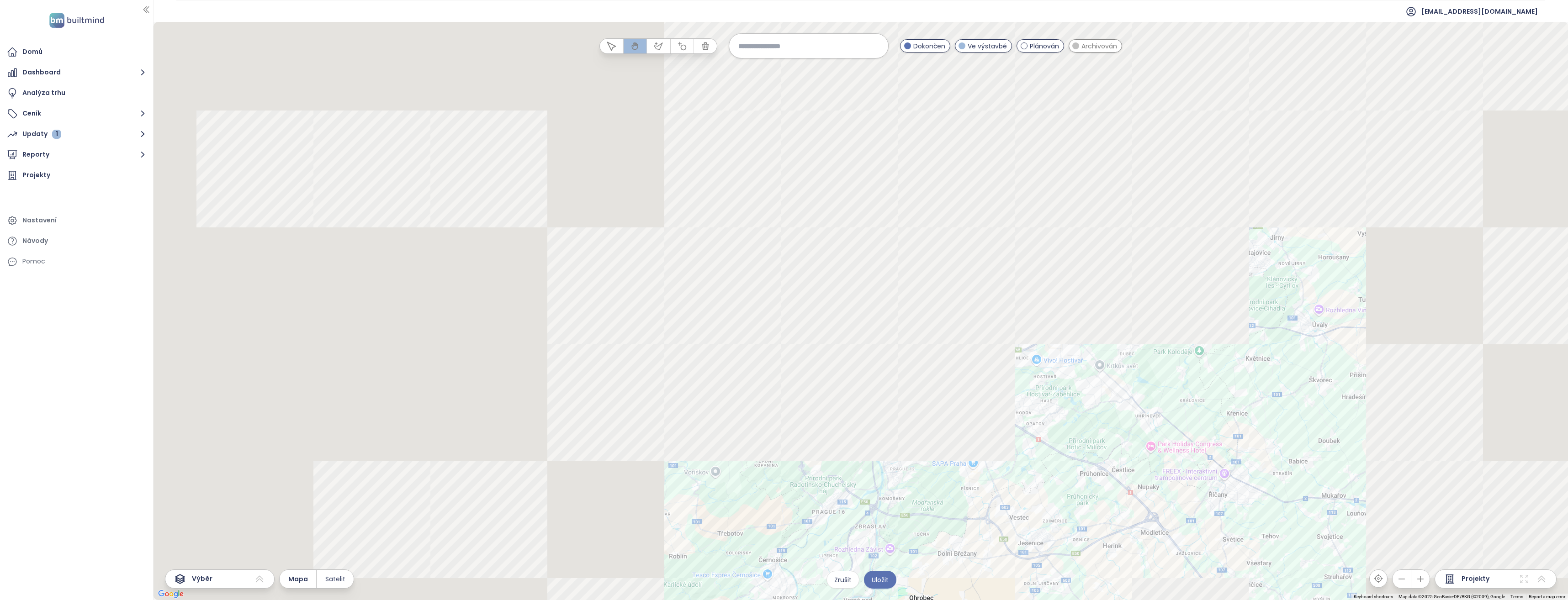
drag, startPoint x: 892, startPoint y: 227, endPoint x: 1178, endPoint y: 339, distance: 307.1
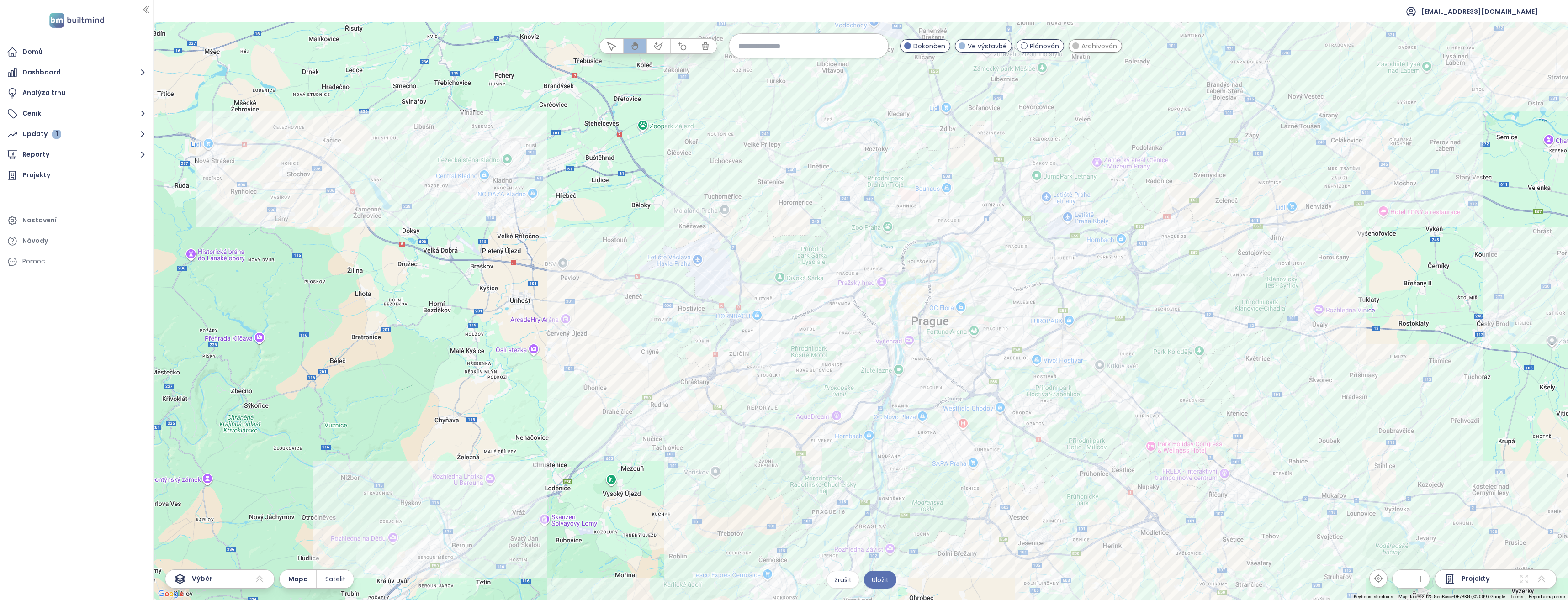
click at [1178, 339] on div at bounding box center [861, 311] width 1415 height 578
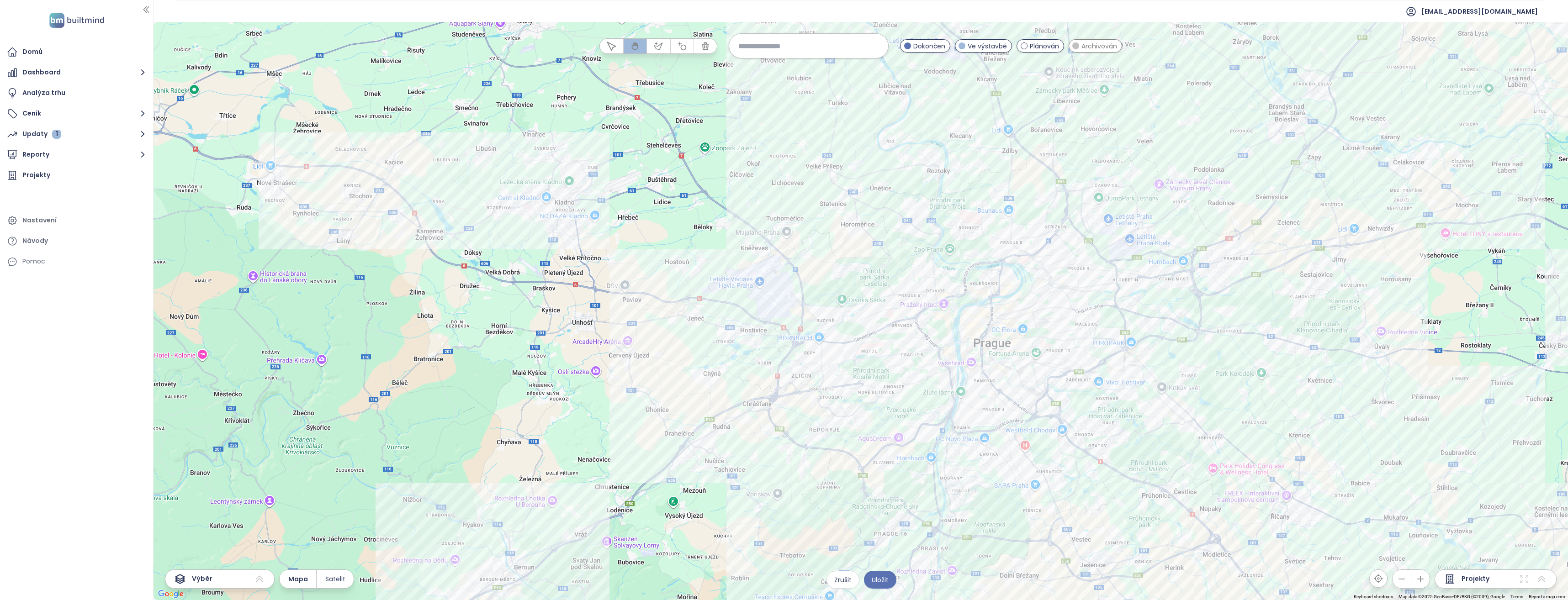
click at [1092, 341] on div at bounding box center [861, 311] width 1415 height 578
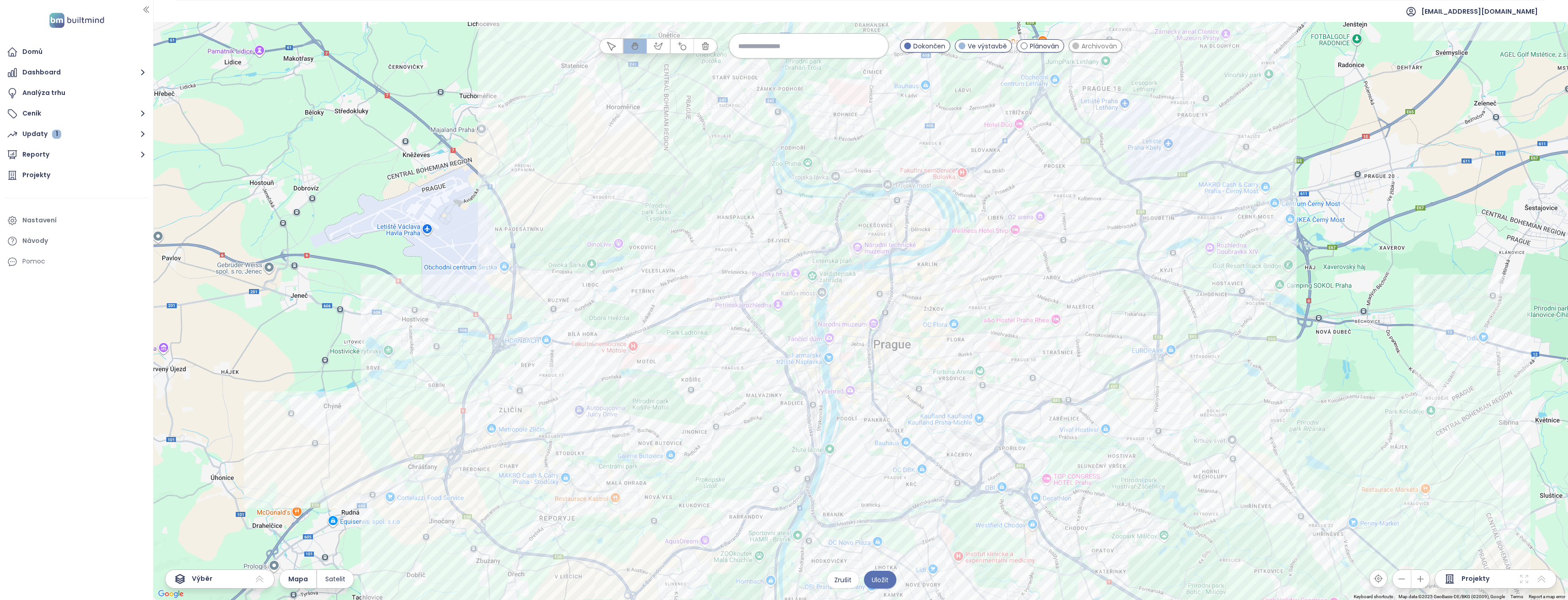
click at [1076, 336] on div at bounding box center [861, 311] width 1415 height 578
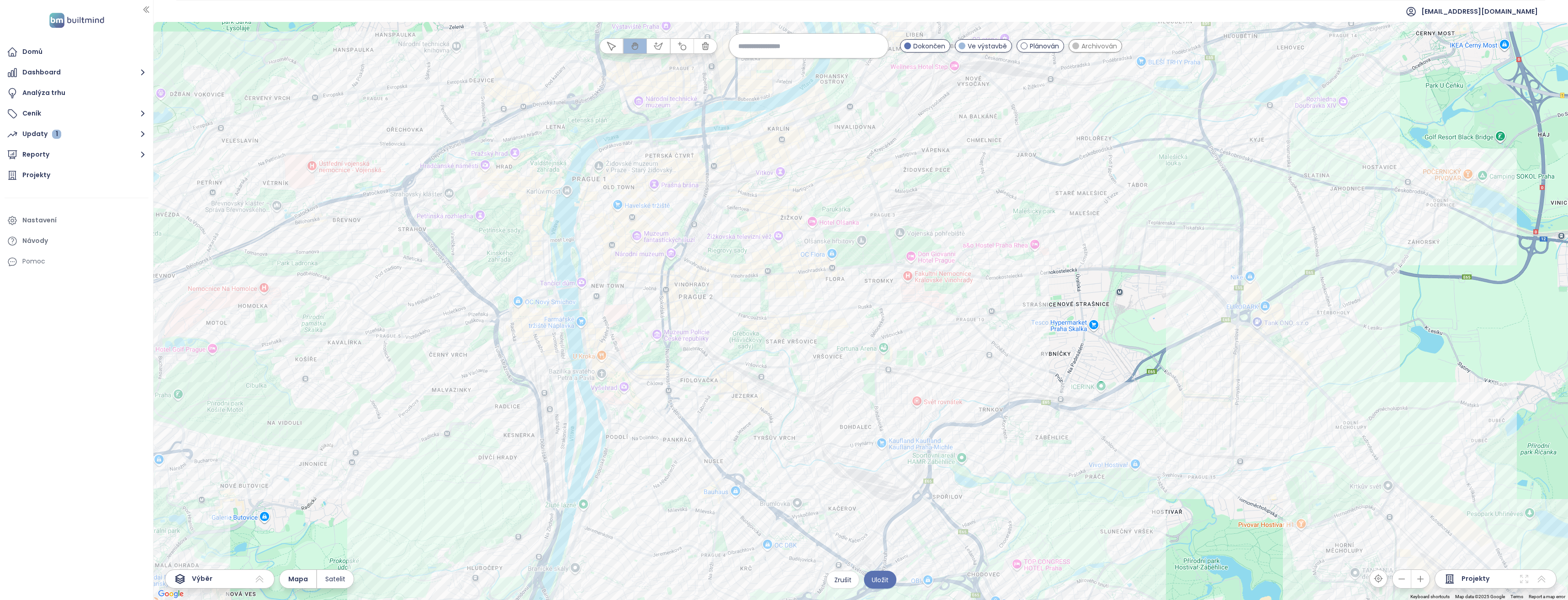
drag, startPoint x: 1068, startPoint y: 356, endPoint x: 1009, endPoint y: 291, distance: 87.8
click at [1066, 290] on div at bounding box center [861, 311] width 1415 height 578
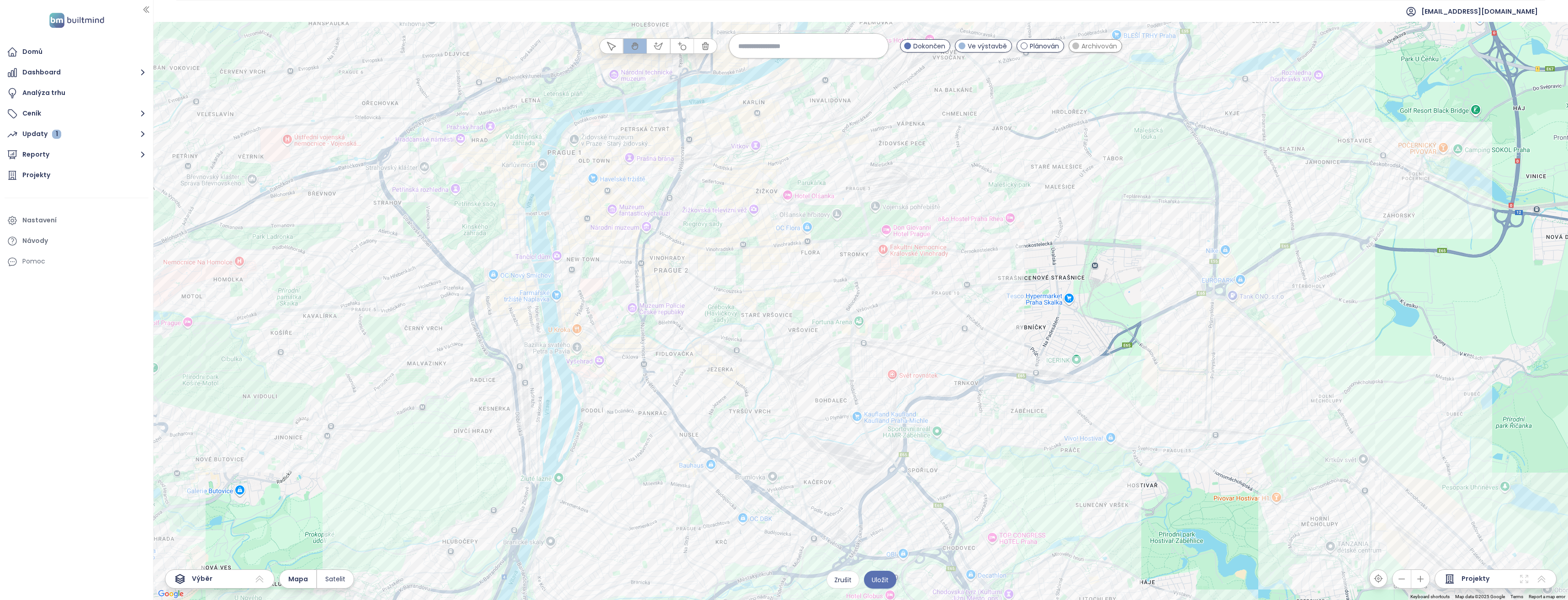
drag, startPoint x: 1084, startPoint y: 340, endPoint x: 1062, endPoint y: 315, distance: 33.3
click at [1062, 315] on div at bounding box center [861, 311] width 1415 height 578
click at [657, 44] on icon "button" at bounding box center [657, 45] width 9 height 9
click at [874, 259] on div at bounding box center [861, 311] width 1415 height 578
click at [1035, 270] on div at bounding box center [861, 311] width 1415 height 578
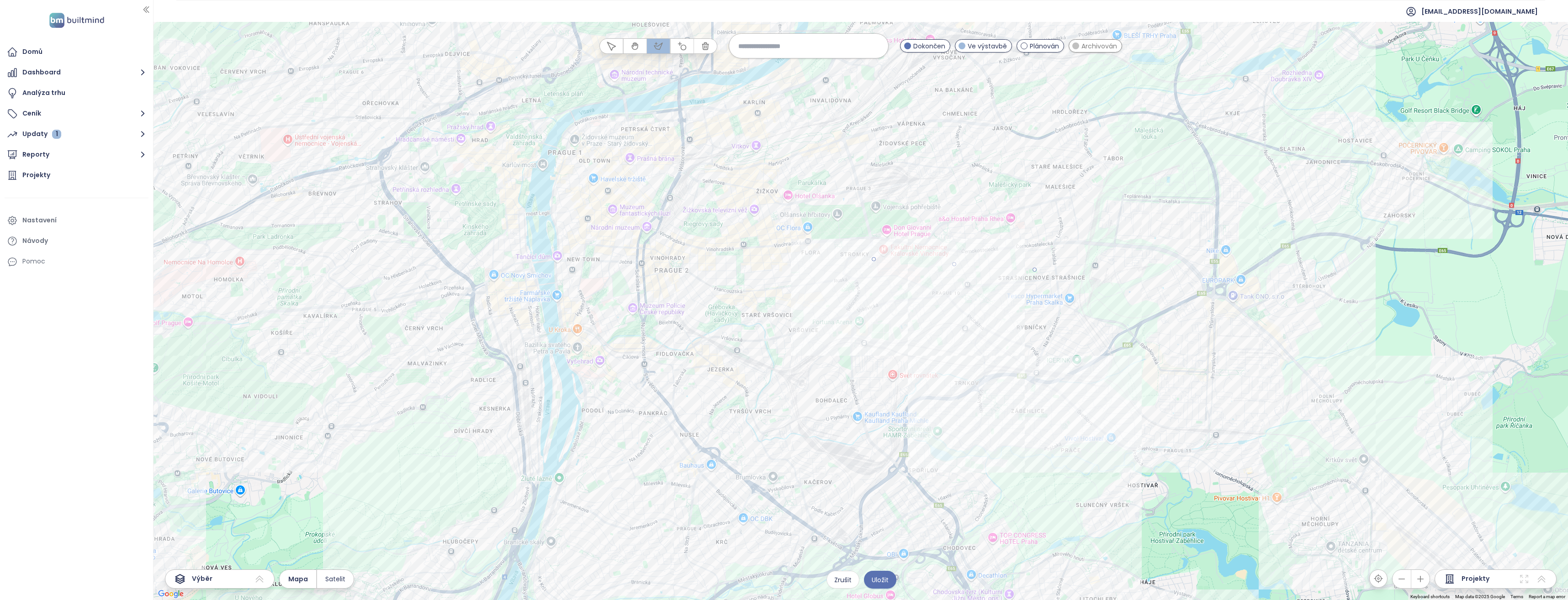
click at [1021, 388] on div at bounding box center [861, 311] width 1415 height 578
click at [876, 293] on div at bounding box center [861, 311] width 1415 height 578
click at [874, 259] on div at bounding box center [861, 311] width 1415 height 578
click at [879, 579] on span "Uložit" at bounding box center [880, 580] width 17 height 10
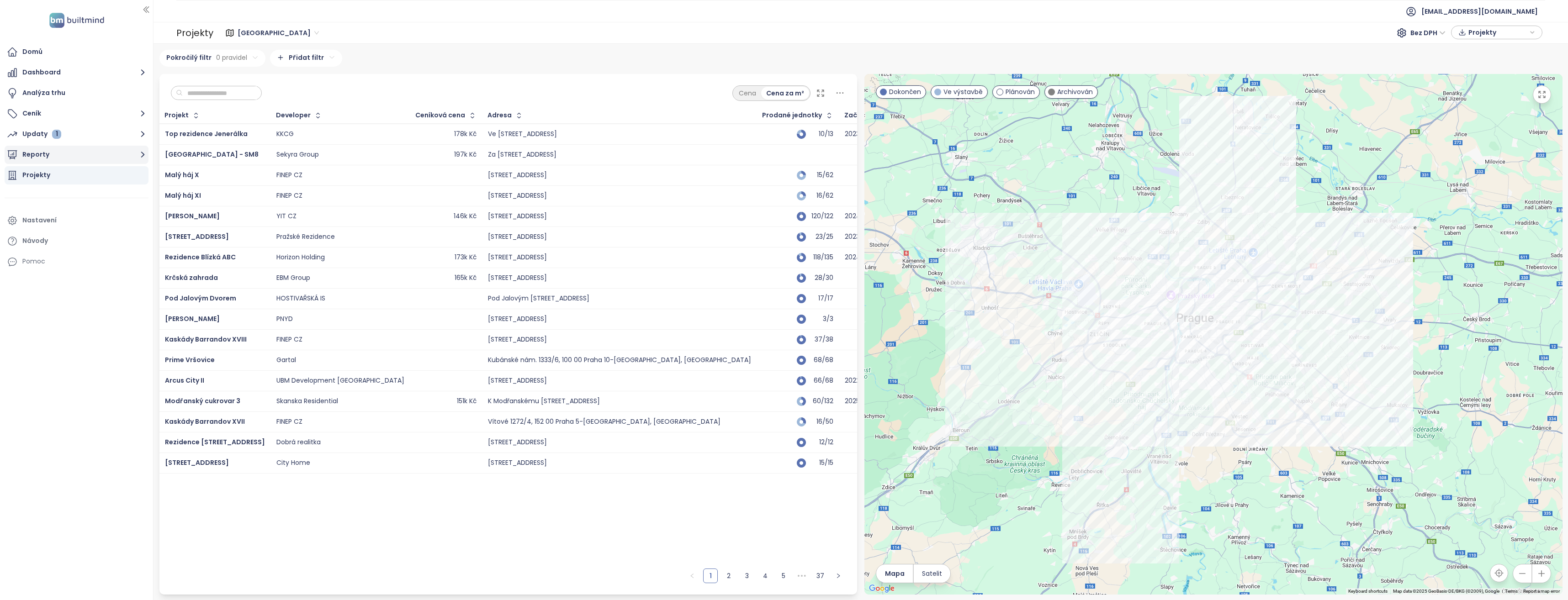
click at [137, 150] on icon "button" at bounding box center [143, 155] width 12 height 12
click at [48, 216] on div "Žernovská" at bounding box center [45, 221] width 33 height 12
